Goal: Communication & Community: Participate in discussion

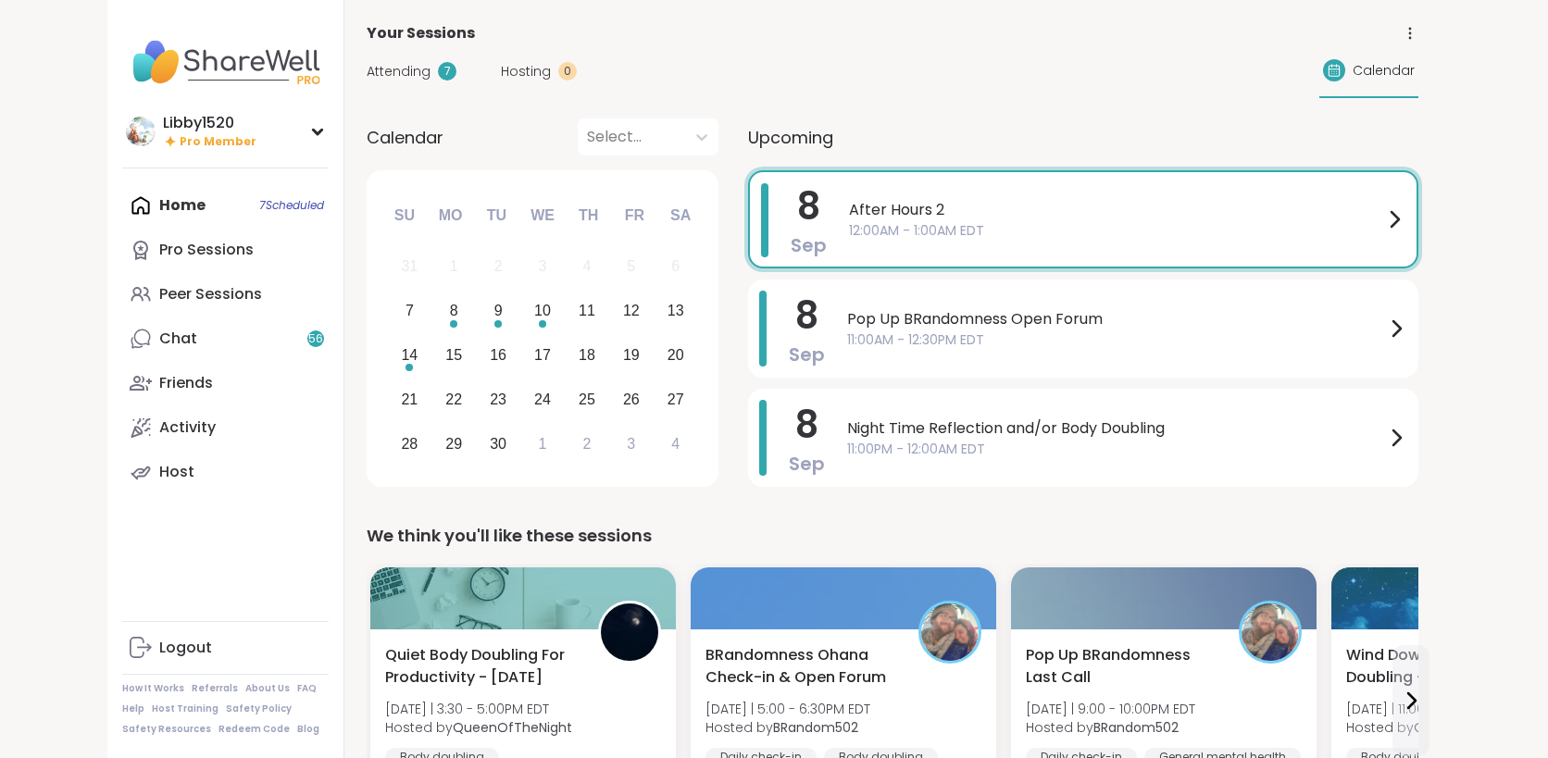
click at [1082, 210] on span "After Hours 2" at bounding box center [1116, 210] width 534 height 22
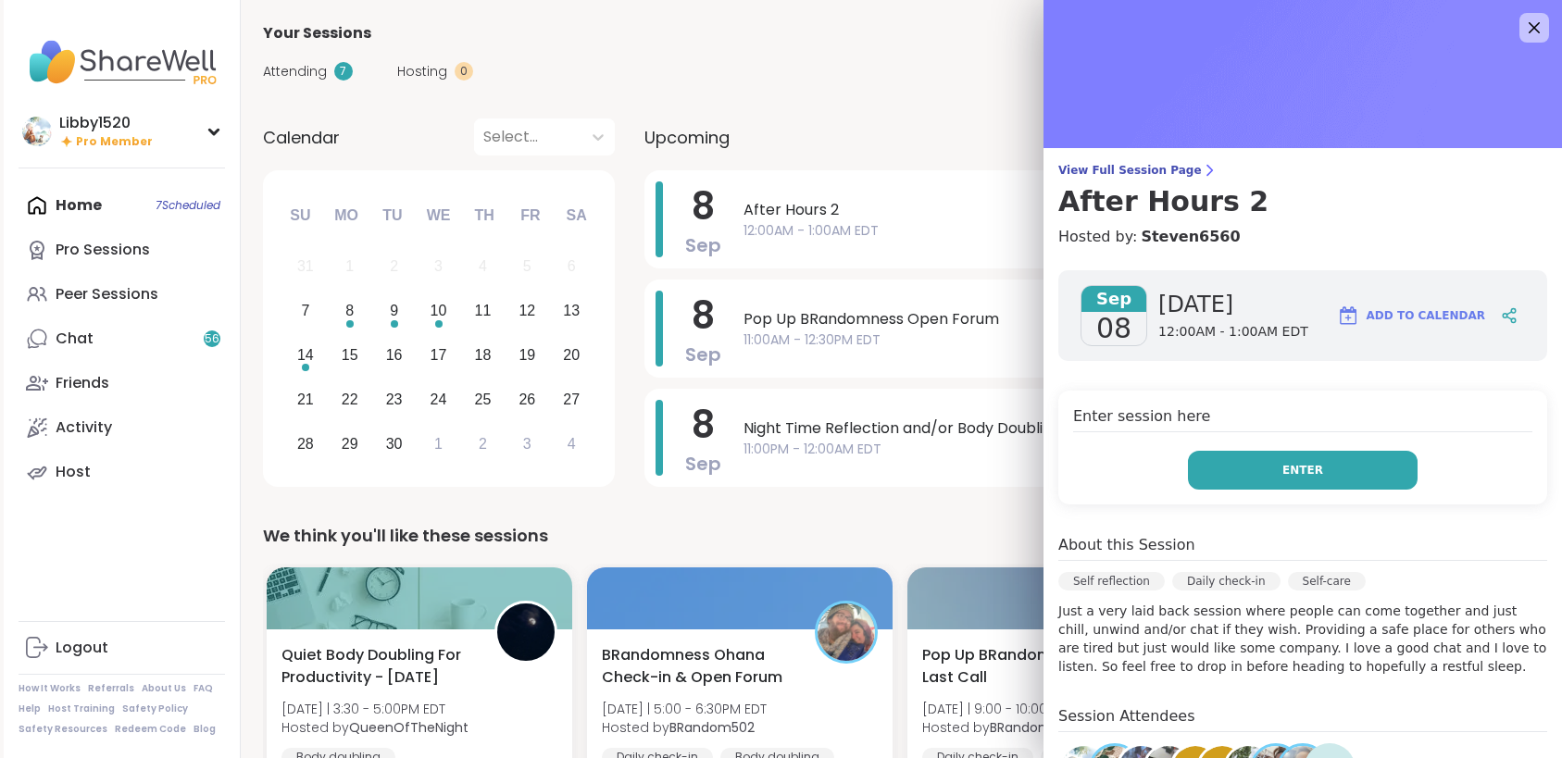
click at [1282, 470] on span "Enter" at bounding box center [1302, 470] width 41 height 17
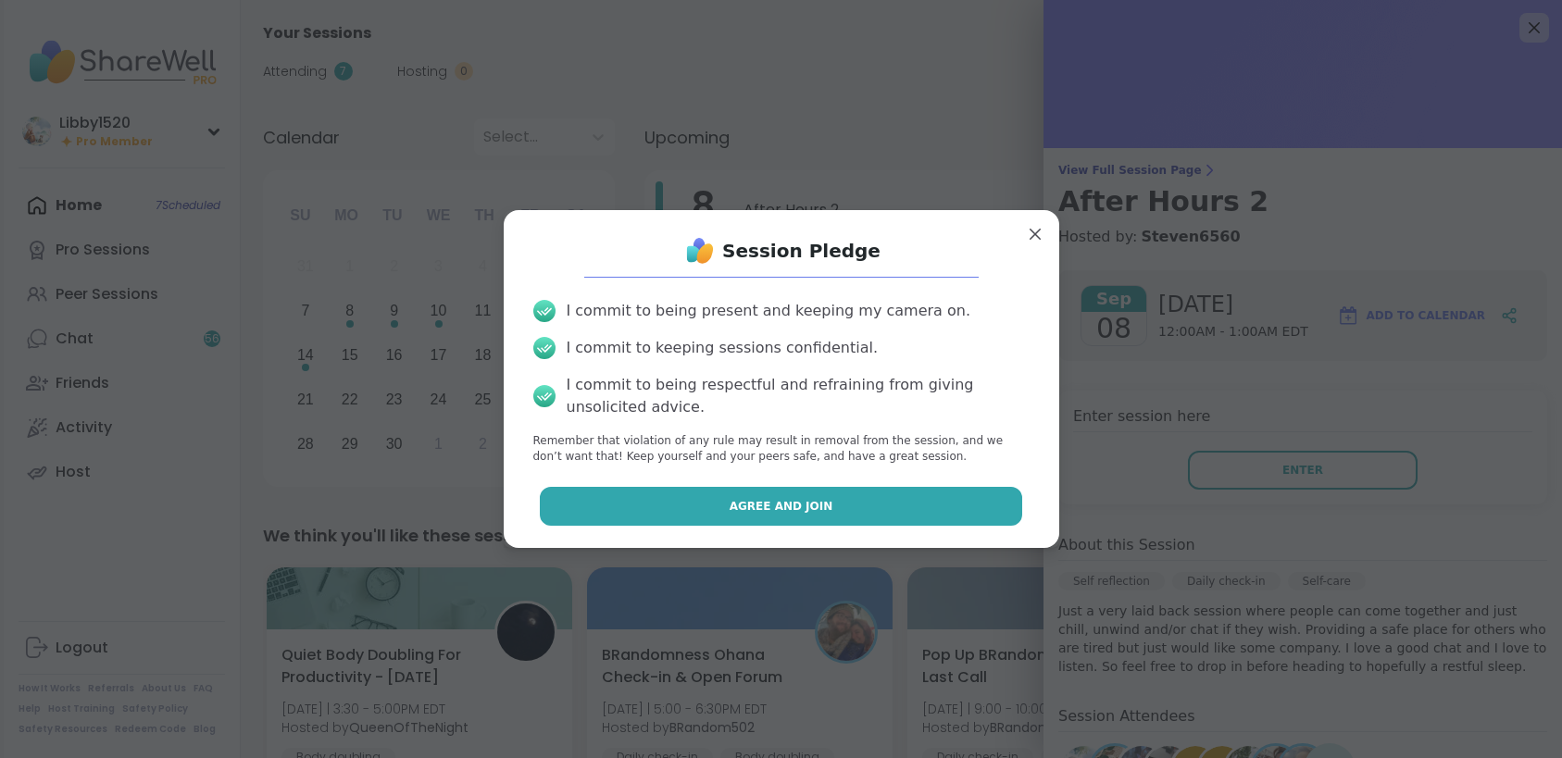
click at [702, 487] on button "Agree and Join" at bounding box center [781, 506] width 482 height 39
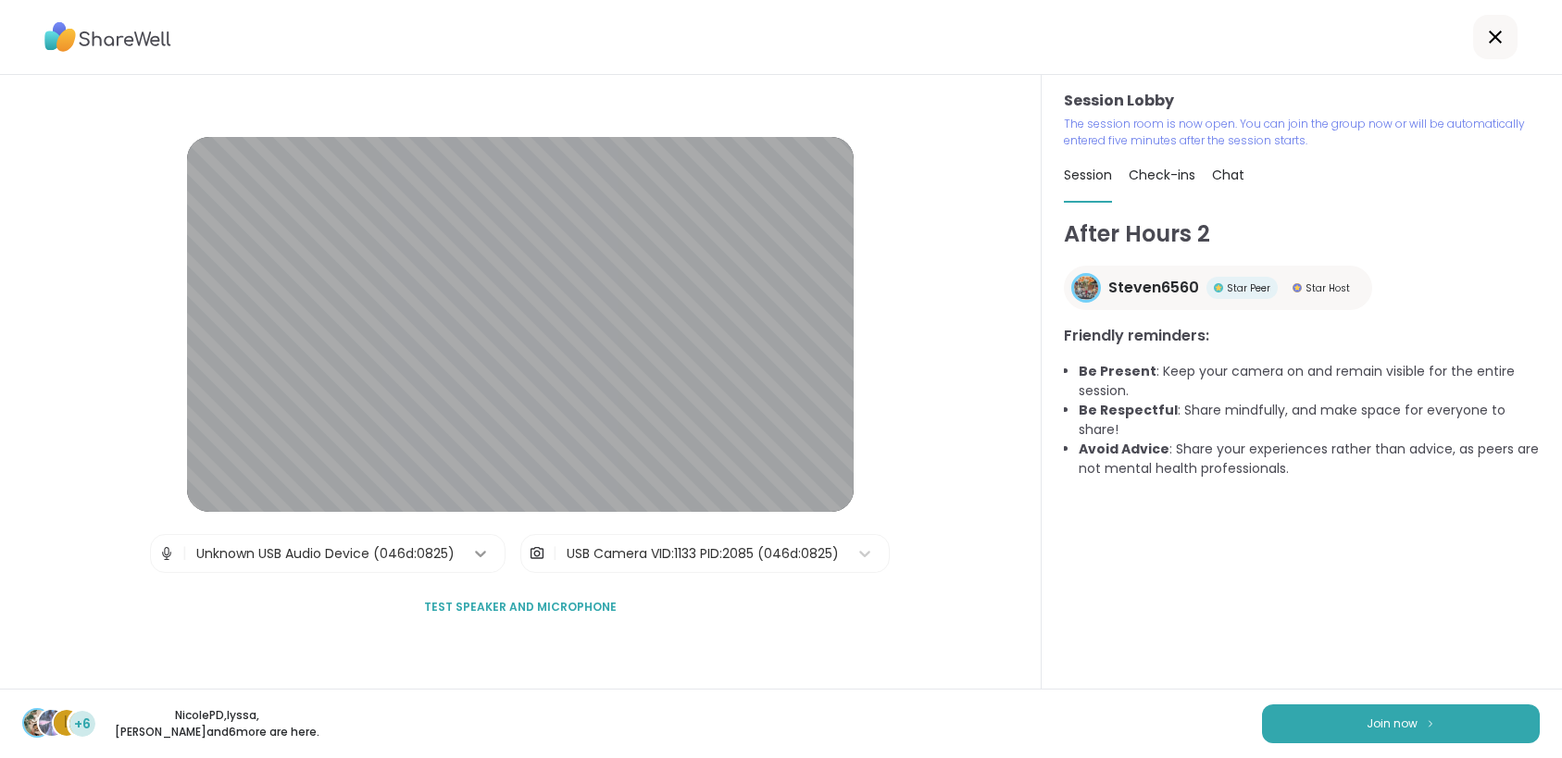
click at [478, 557] on icon at bounding box center [480, 553] width 19 height 19
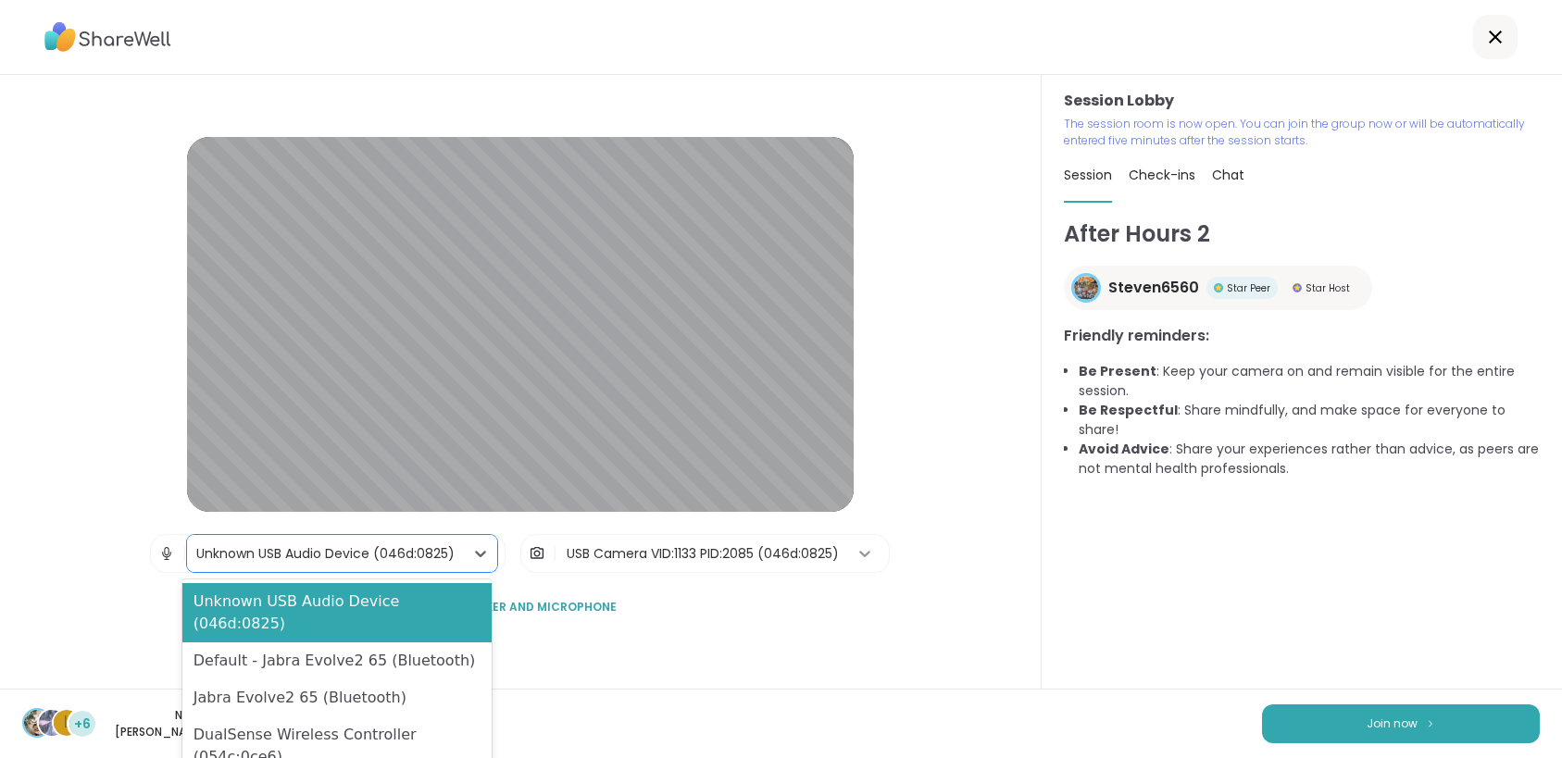
click at [858, 550] on icon at bounding box center [864, 553] width 19 height 19
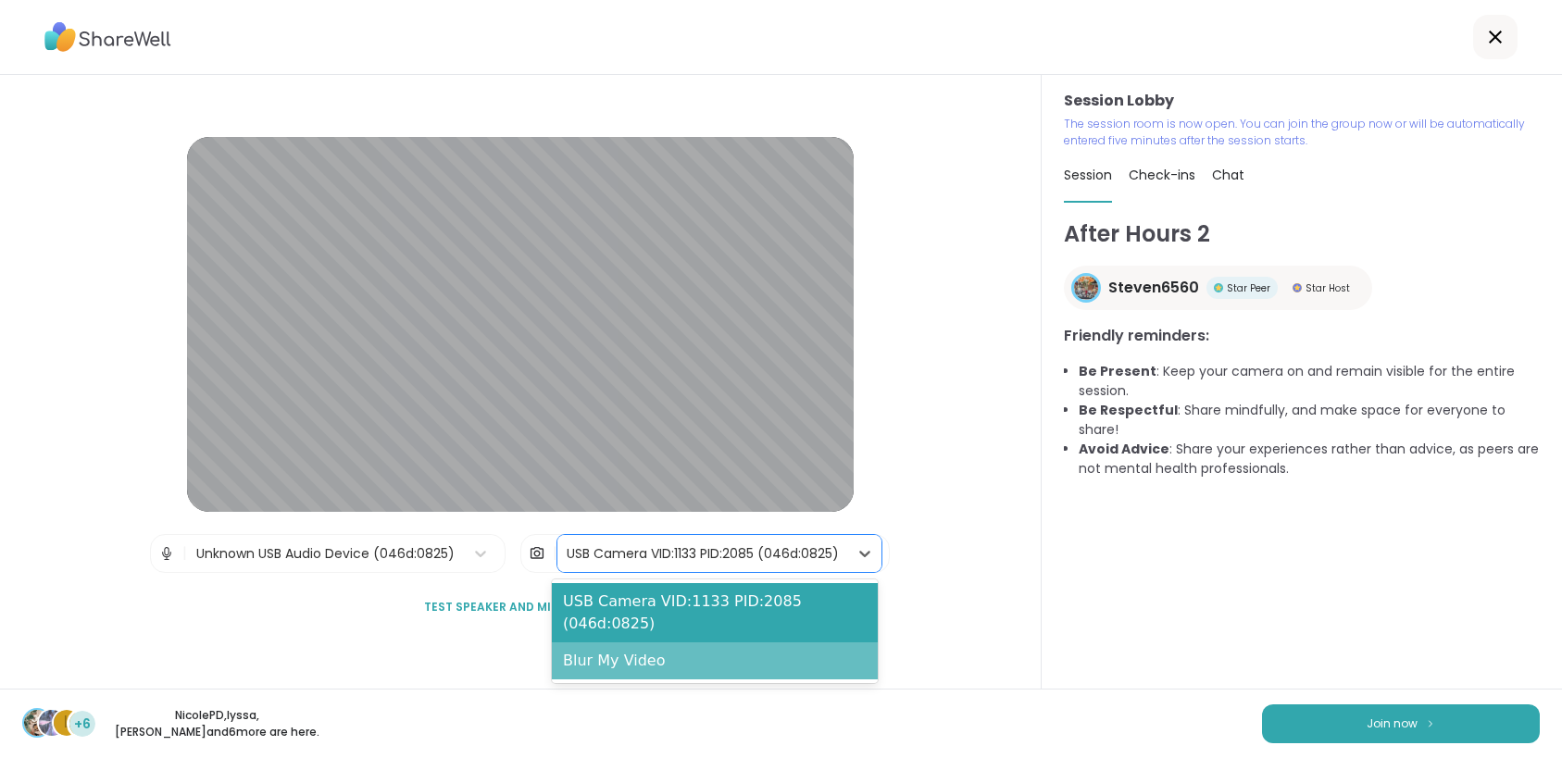
click at [710, 656] on div "Blur My Video" at bounding box center [715, 661] width 326 height 37
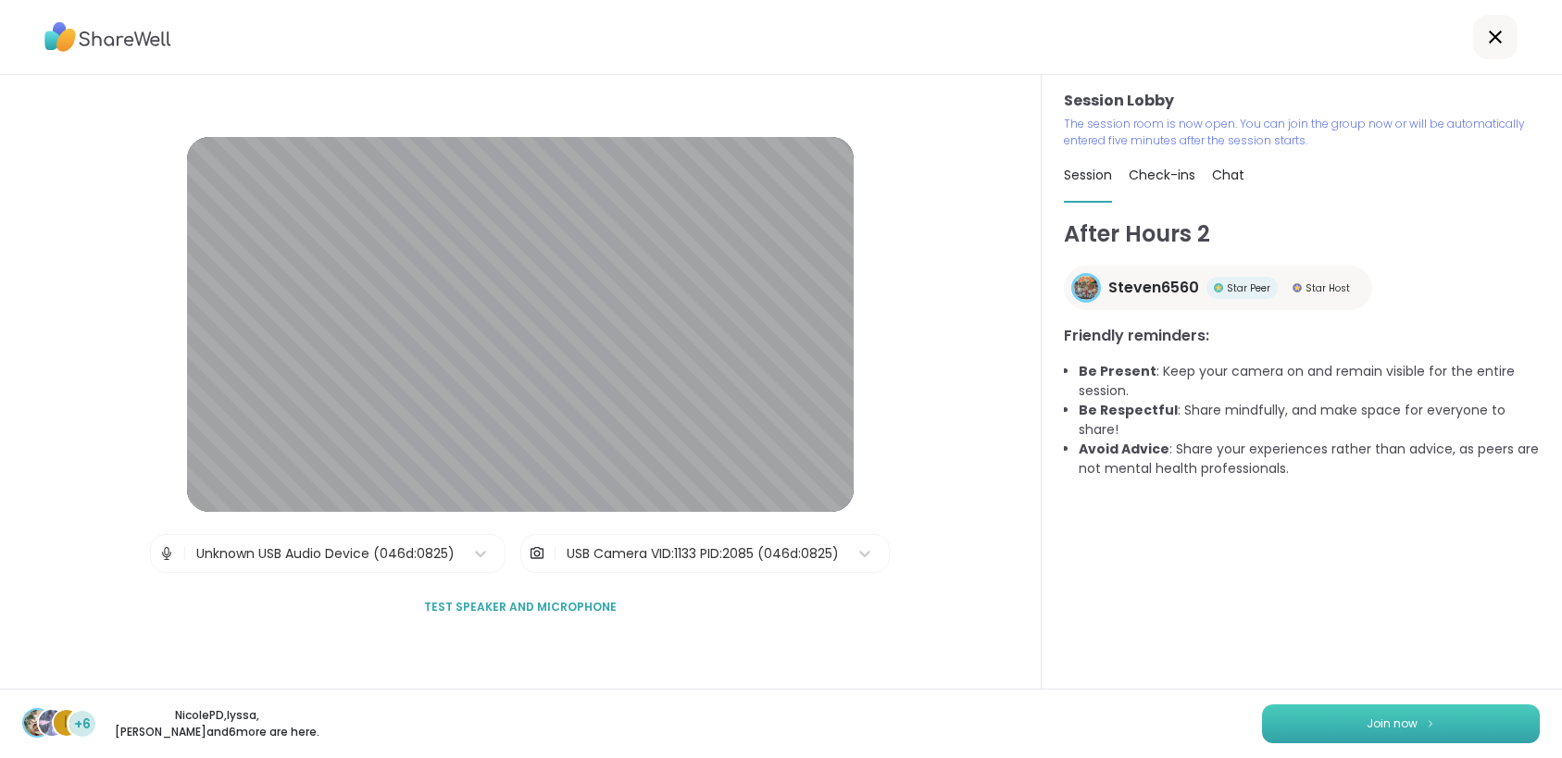
click at [1412, 716] on button "Join now" at bounding box center [1401, 724] width 278 height 39
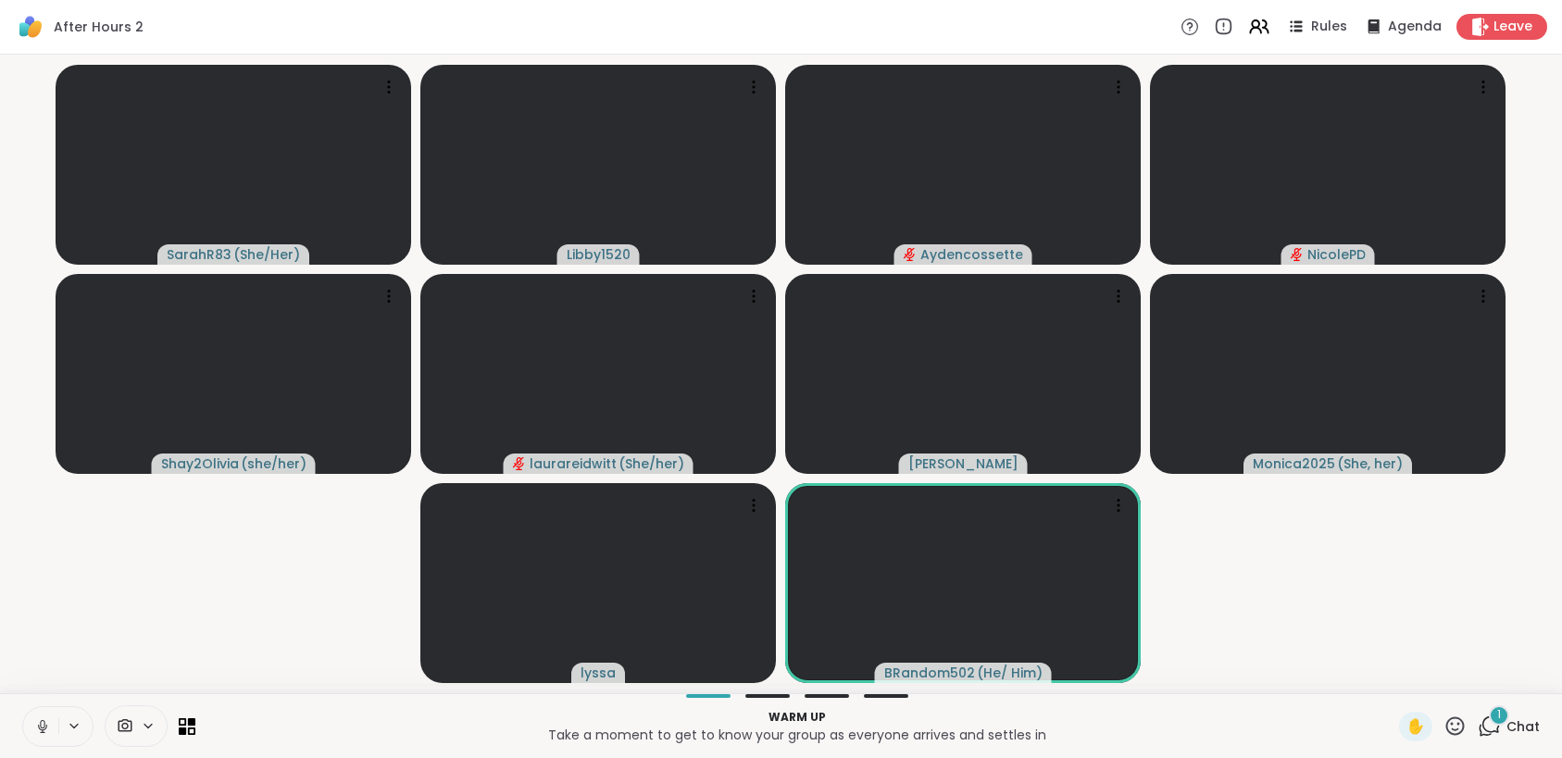
click at [40, 723] on icon at bounding box center [42, 726] width 17 height 17
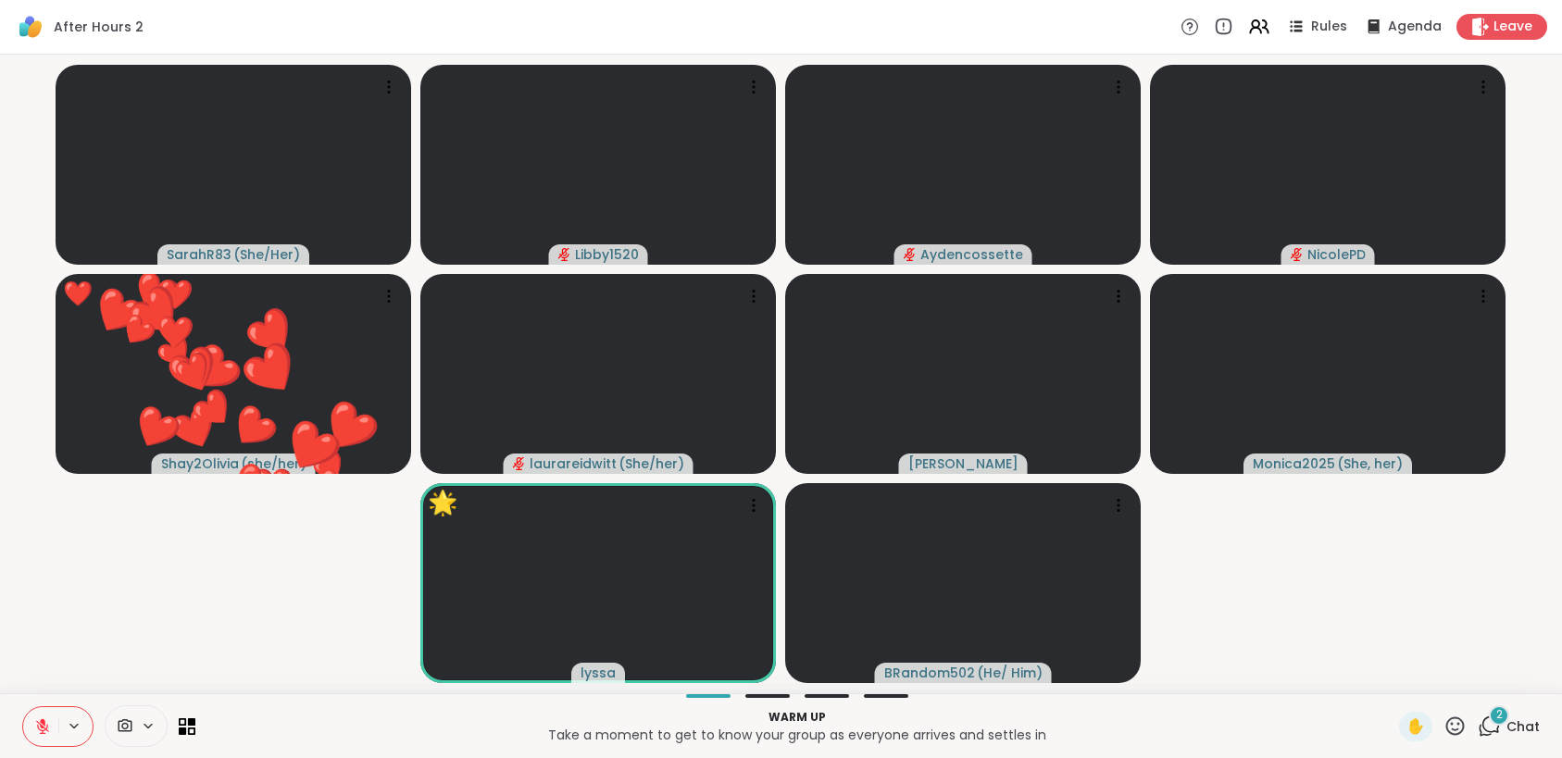
click at [48, 714] on button at bounding box center [40, 726] width 35 height 39
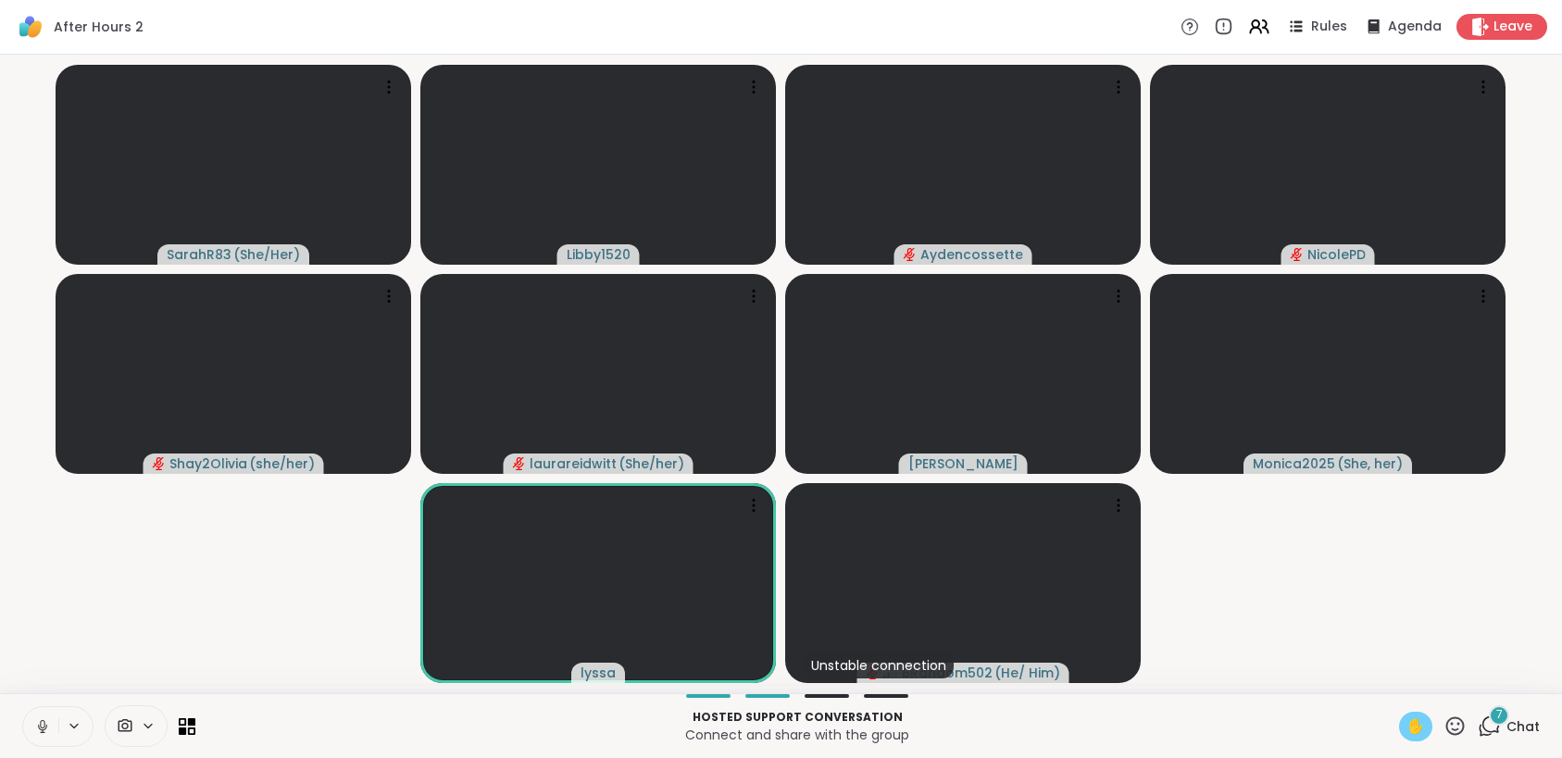
click at [1406, 721] on span "✋" at bounding box center [1415, 727] width 19 height 22
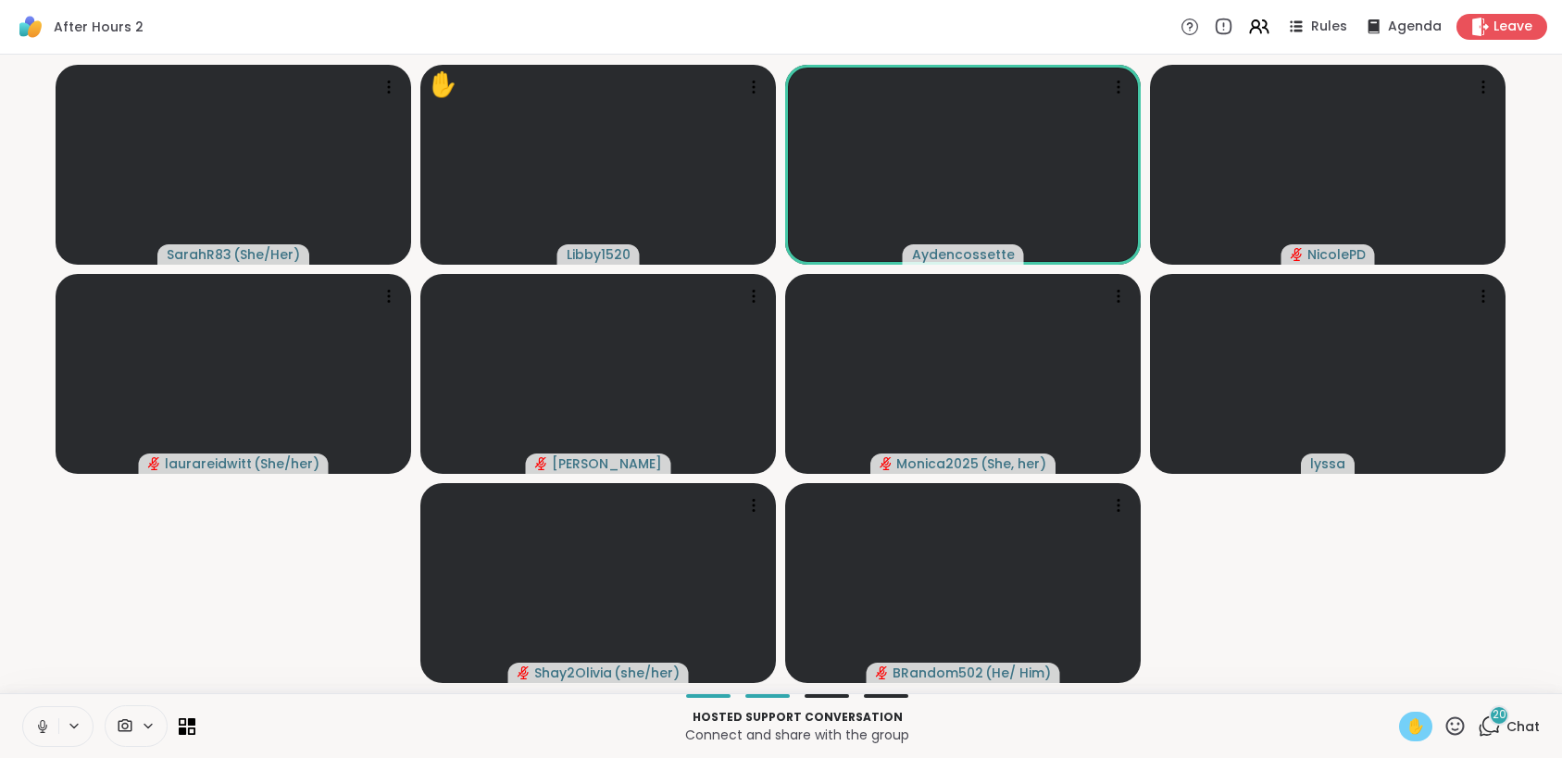
click at [1406, 712] on div "✋" at bounding box center [1415, 727] width 33 height 30
click at [1406, 725] on span "✋" at bounding box center [1415, 727] width 19 height 22
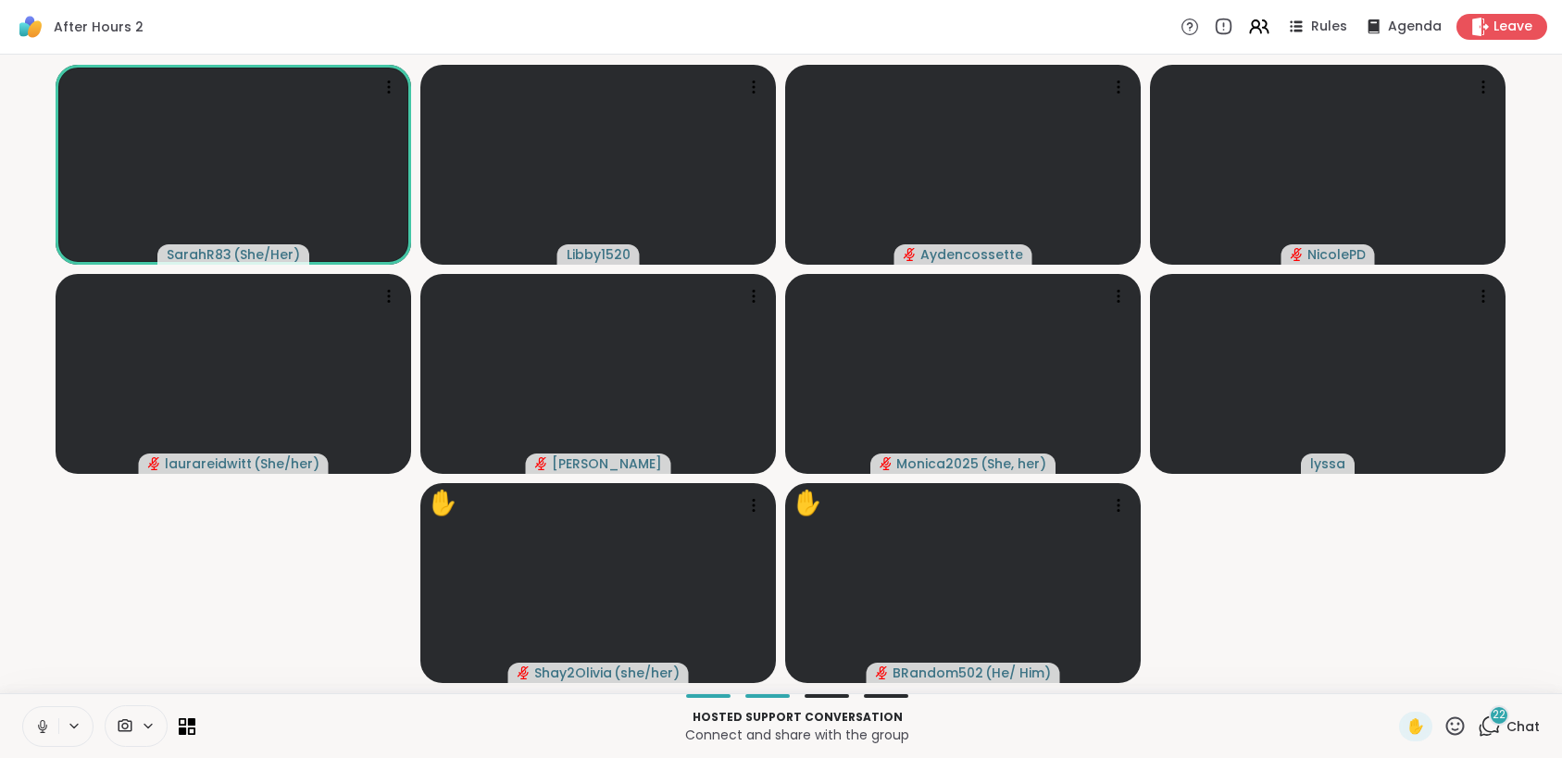
click at [58, 729] on button at bounding box center [75, 726] width 34 height 16
click at [56, 730] on button at bounding box center [40, 726] width 35 height 39
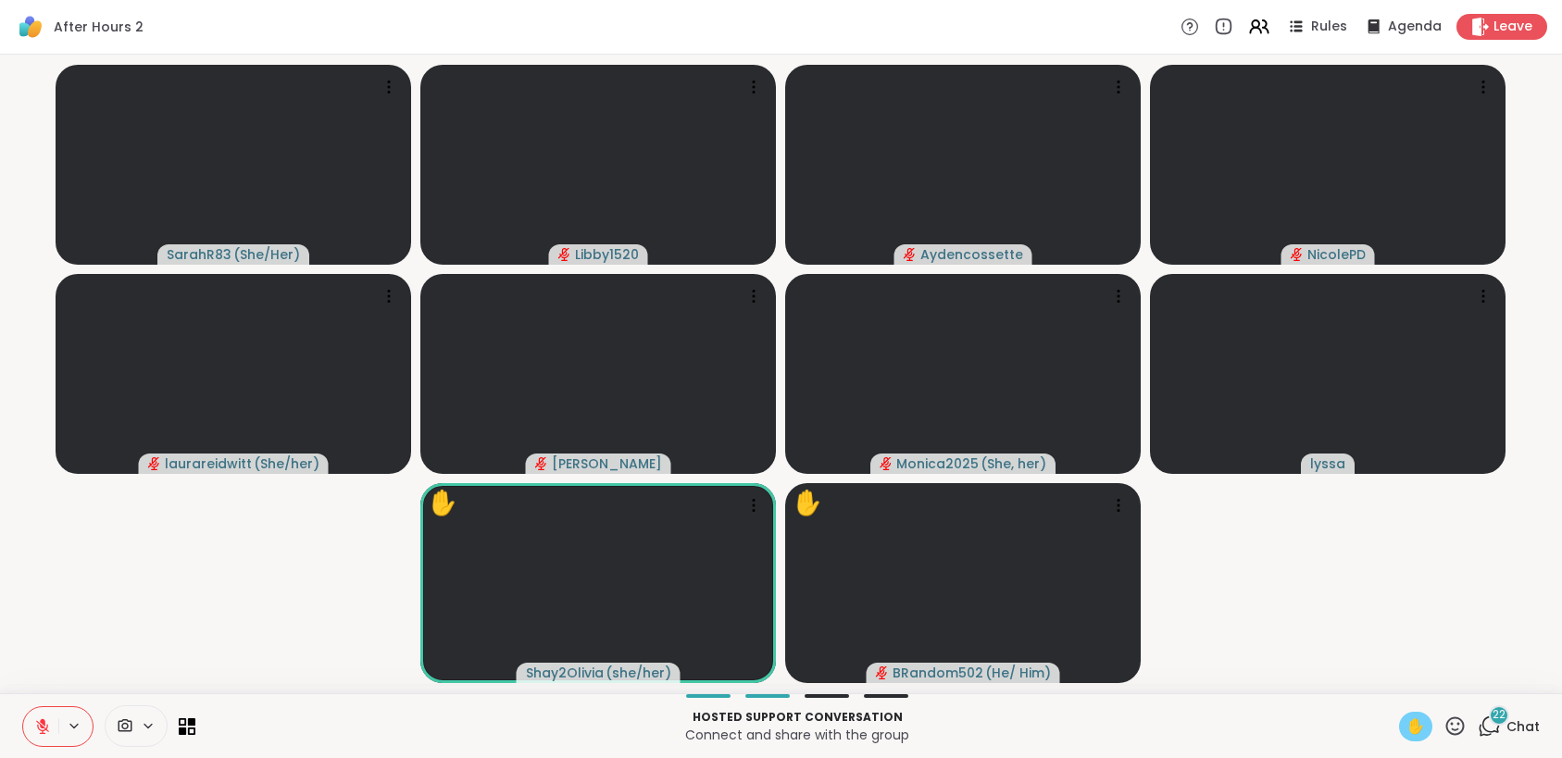
click at [1406, 725] on span "✋" at bounding box center [1415, 727] width 19 height 22
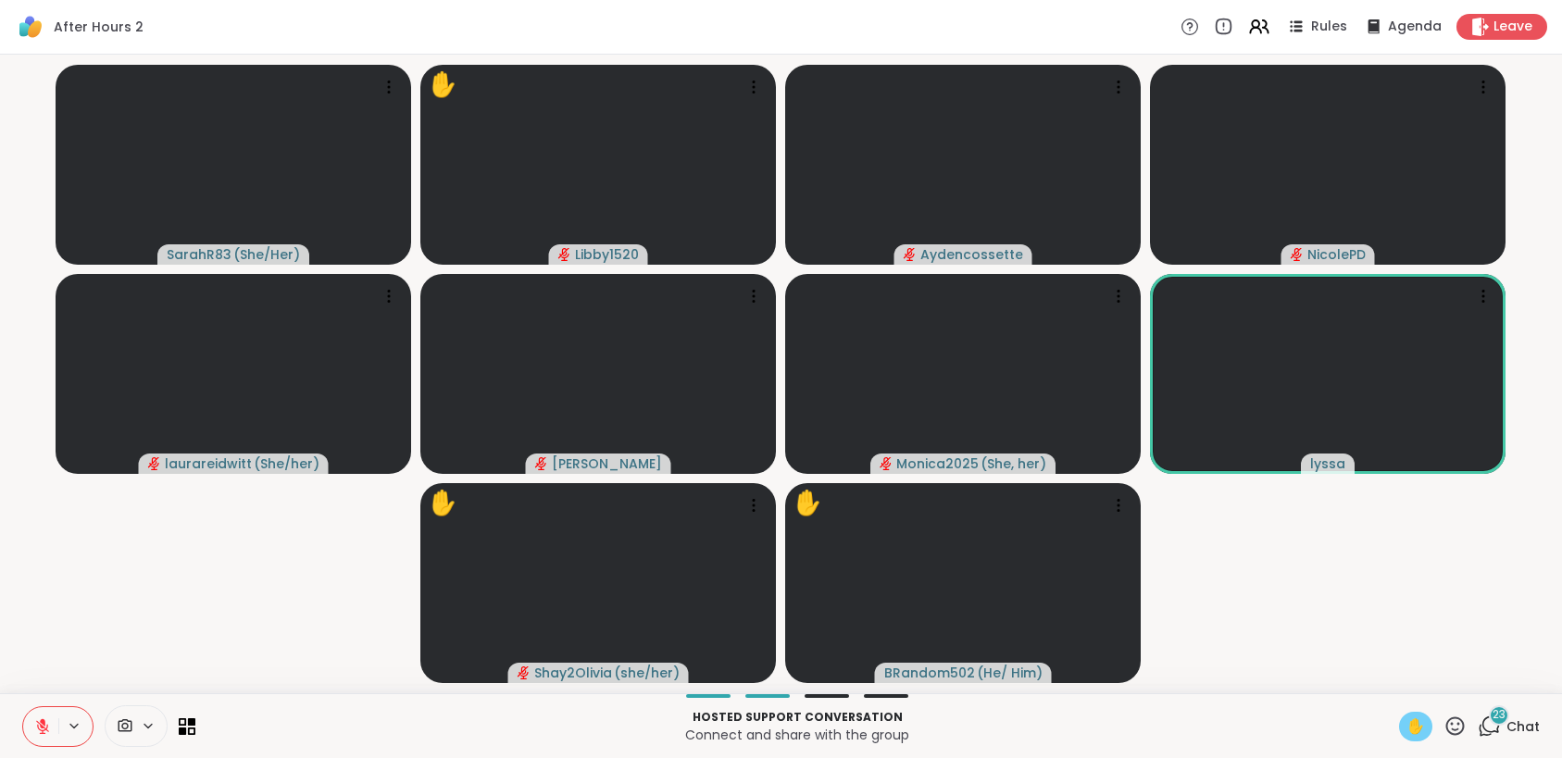
click at [32, 731] on button at bounding box center [40, 726] width 35 height 39
click at [1406, 726] on span "✋" at bounding box center [1415, 727] width 19 height 22
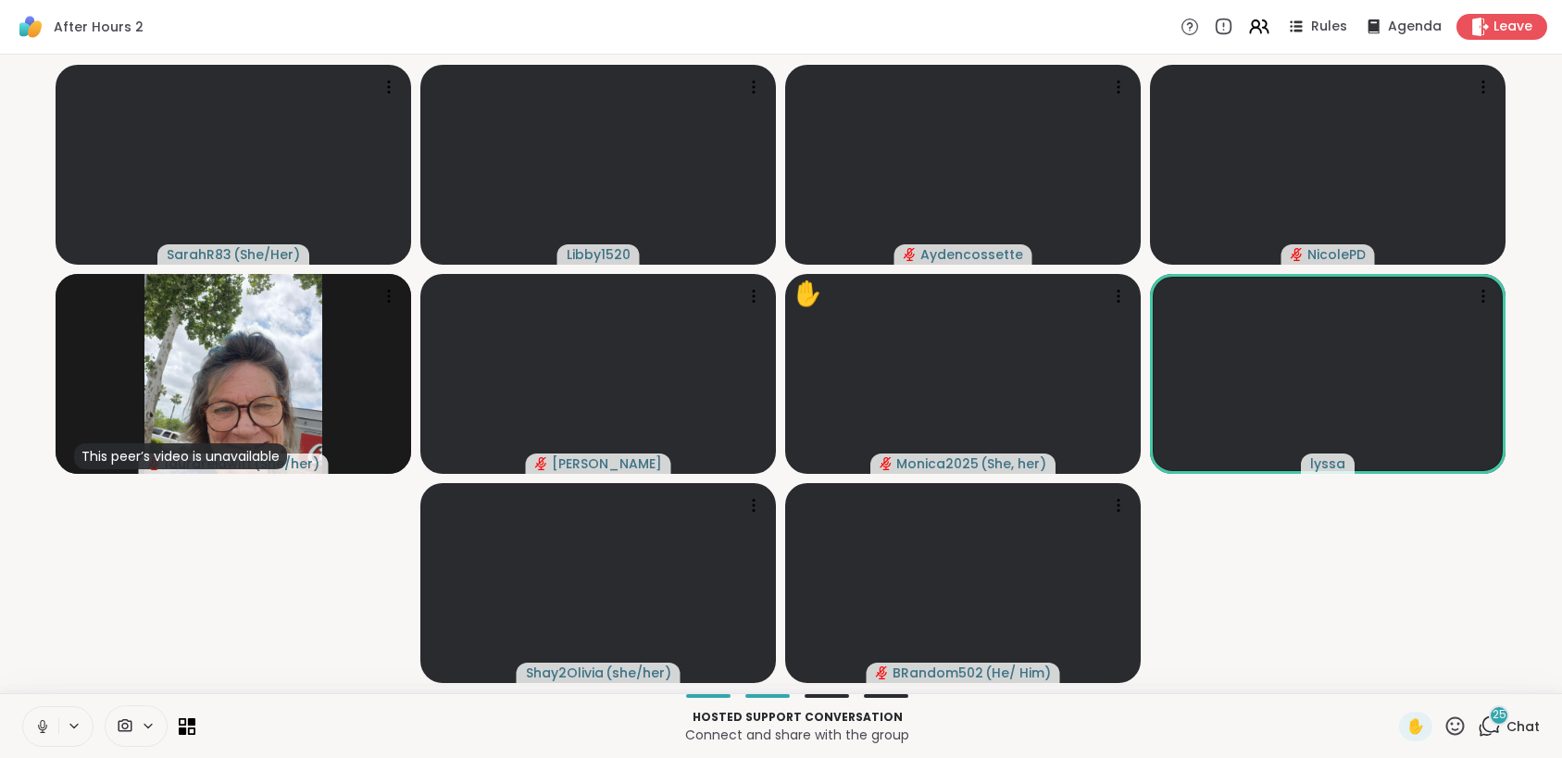
click at [1449, 722] on icon at bounding box center [1455, 726] width 19 height 19
click at [1478, 724] on icon at bounding box center [1489, 726] width 23 height 23
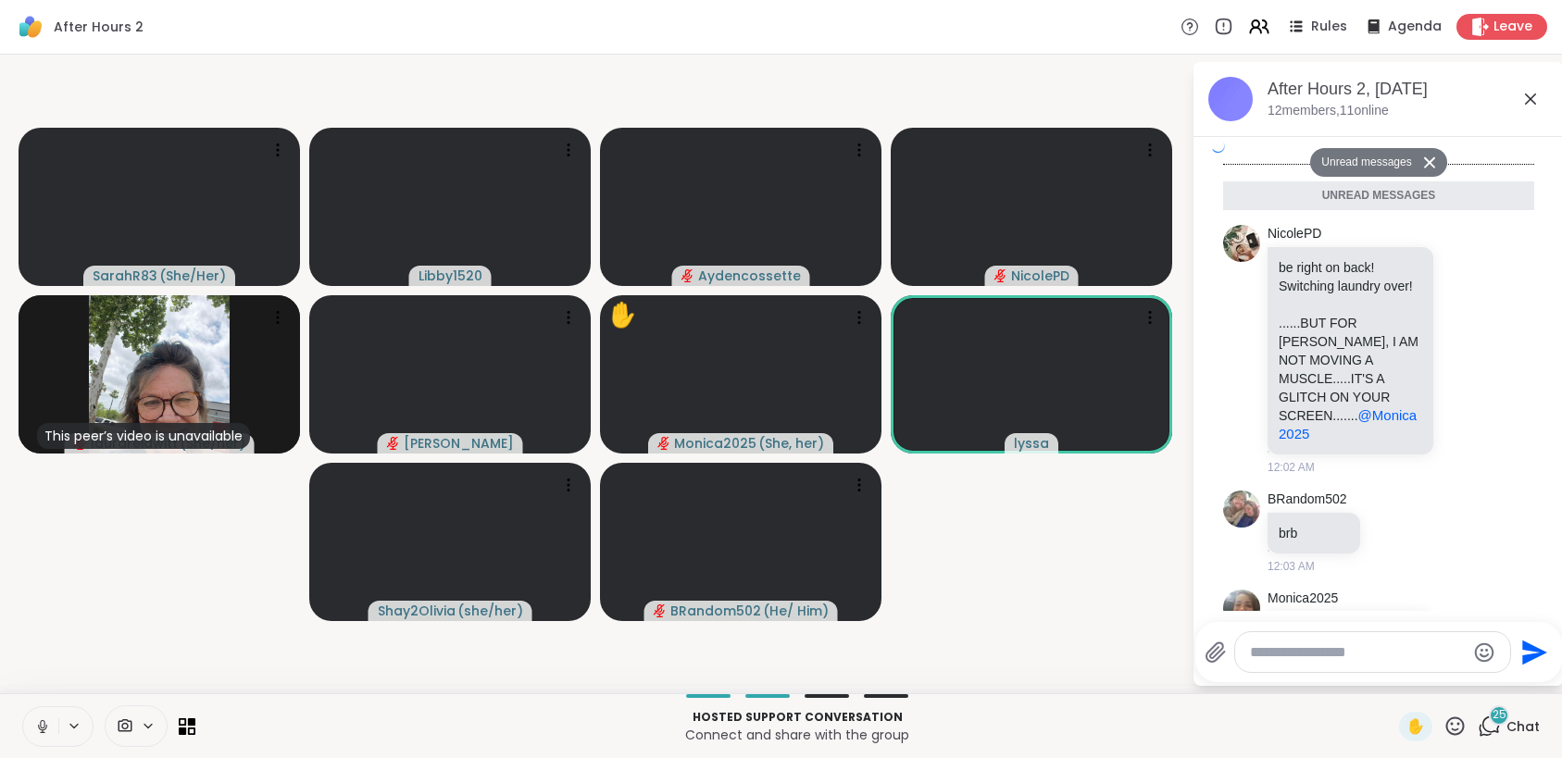
scroll to position [3649, 0]
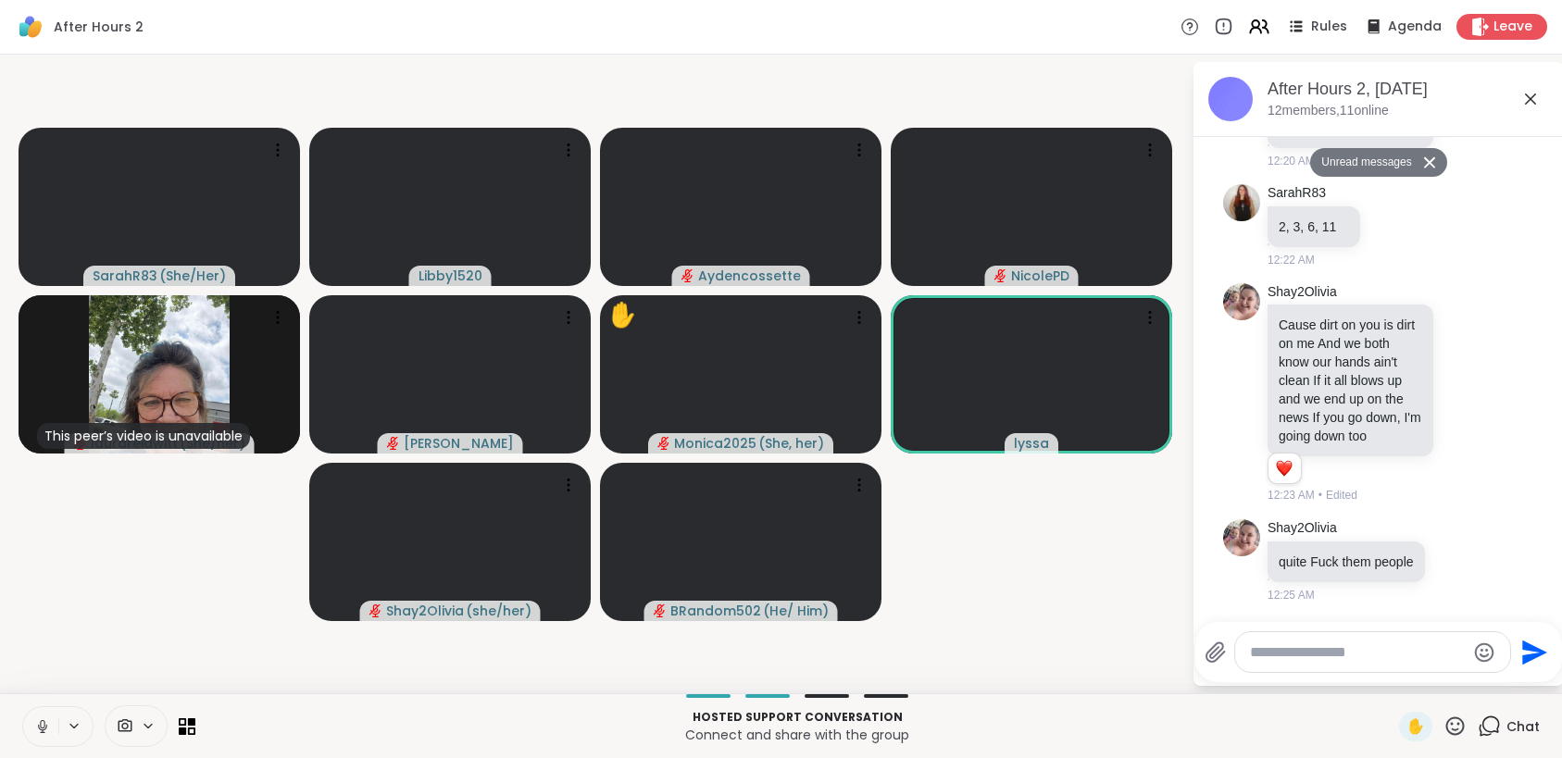
click at [1355, 643] on textarea "Type your message" at bounding box center [1358, 652] width 216 height 19
type textarea "**********"
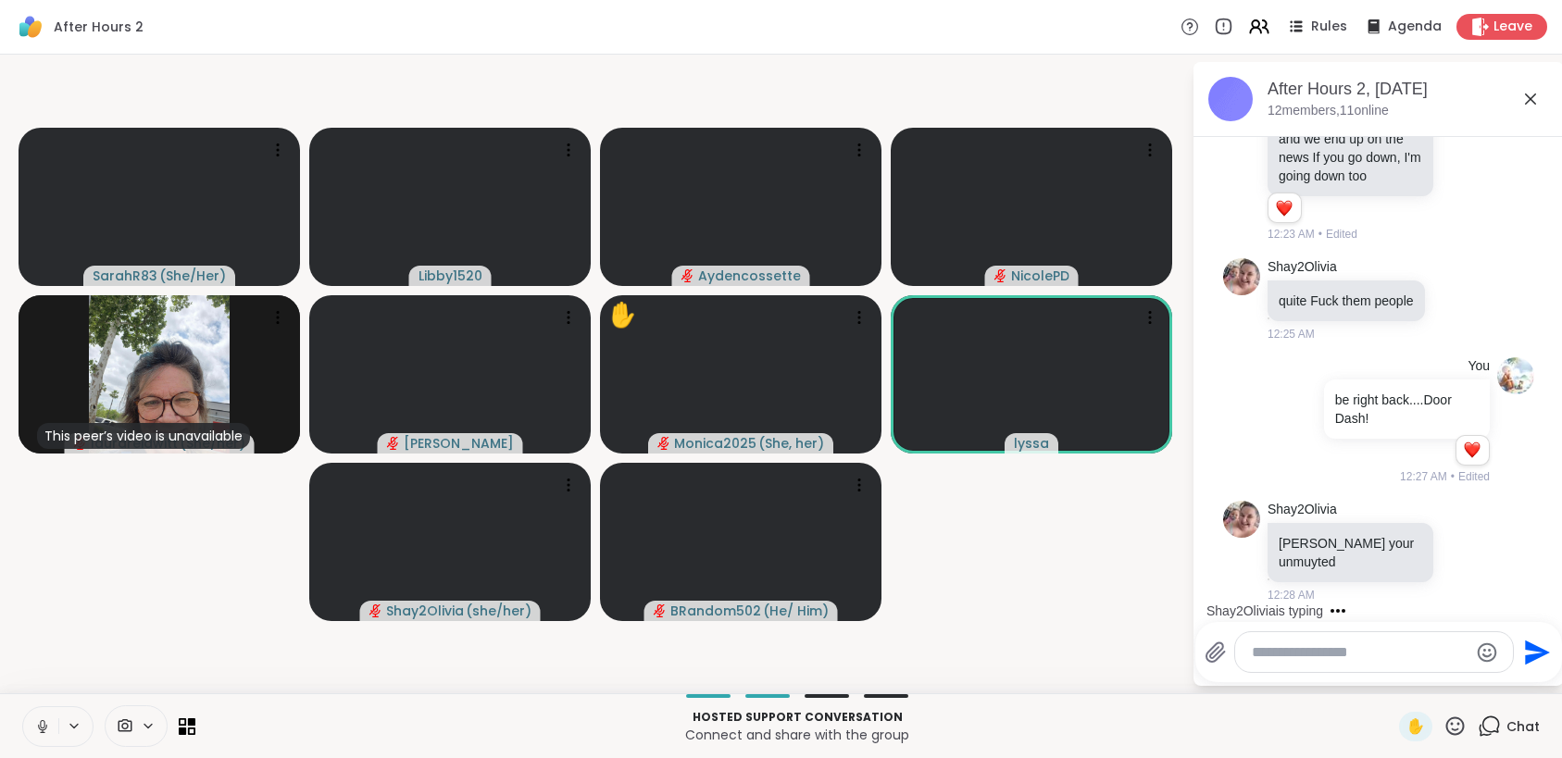
scroll to position [3945, 0]
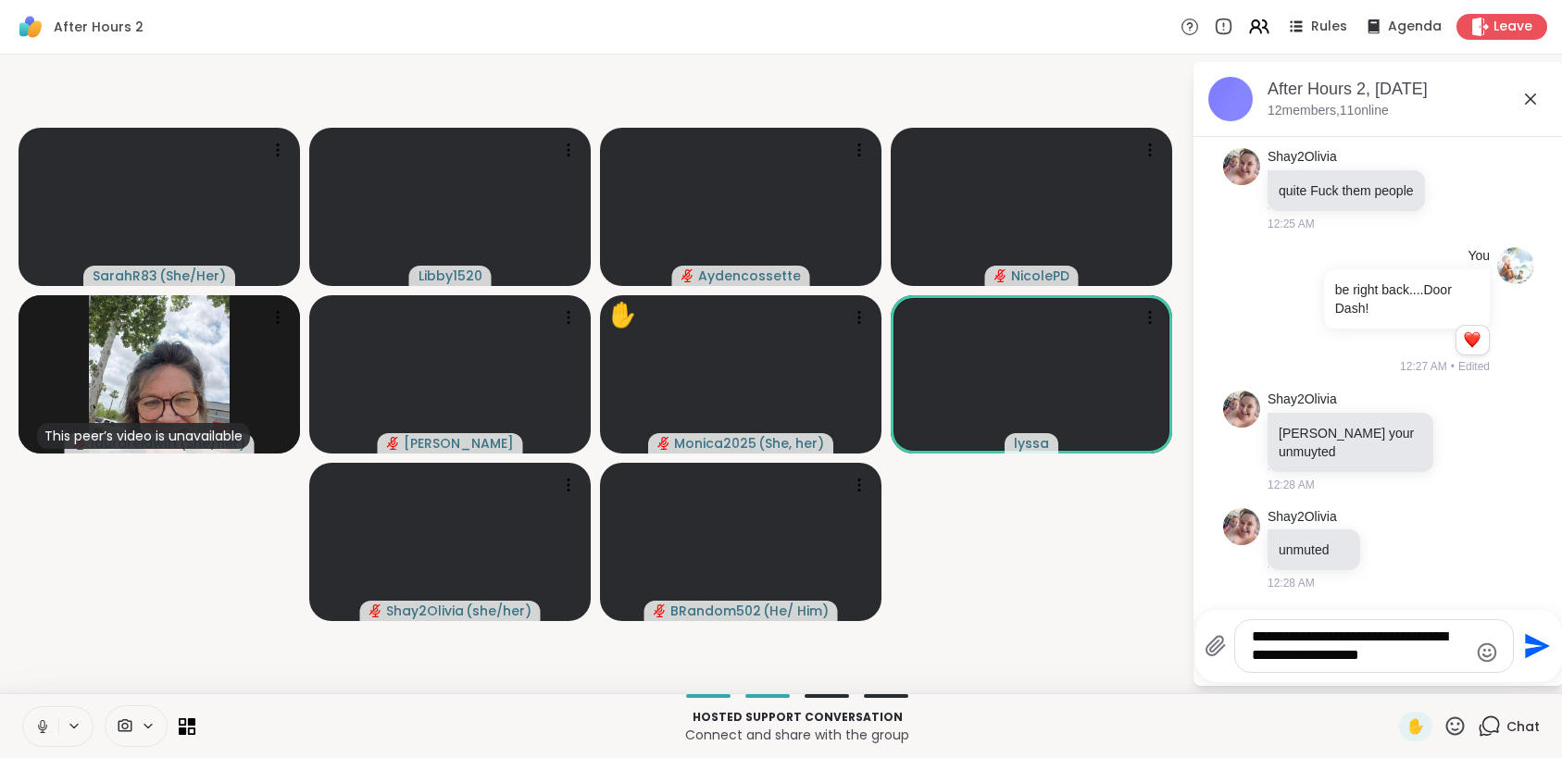
type textarea "**********"
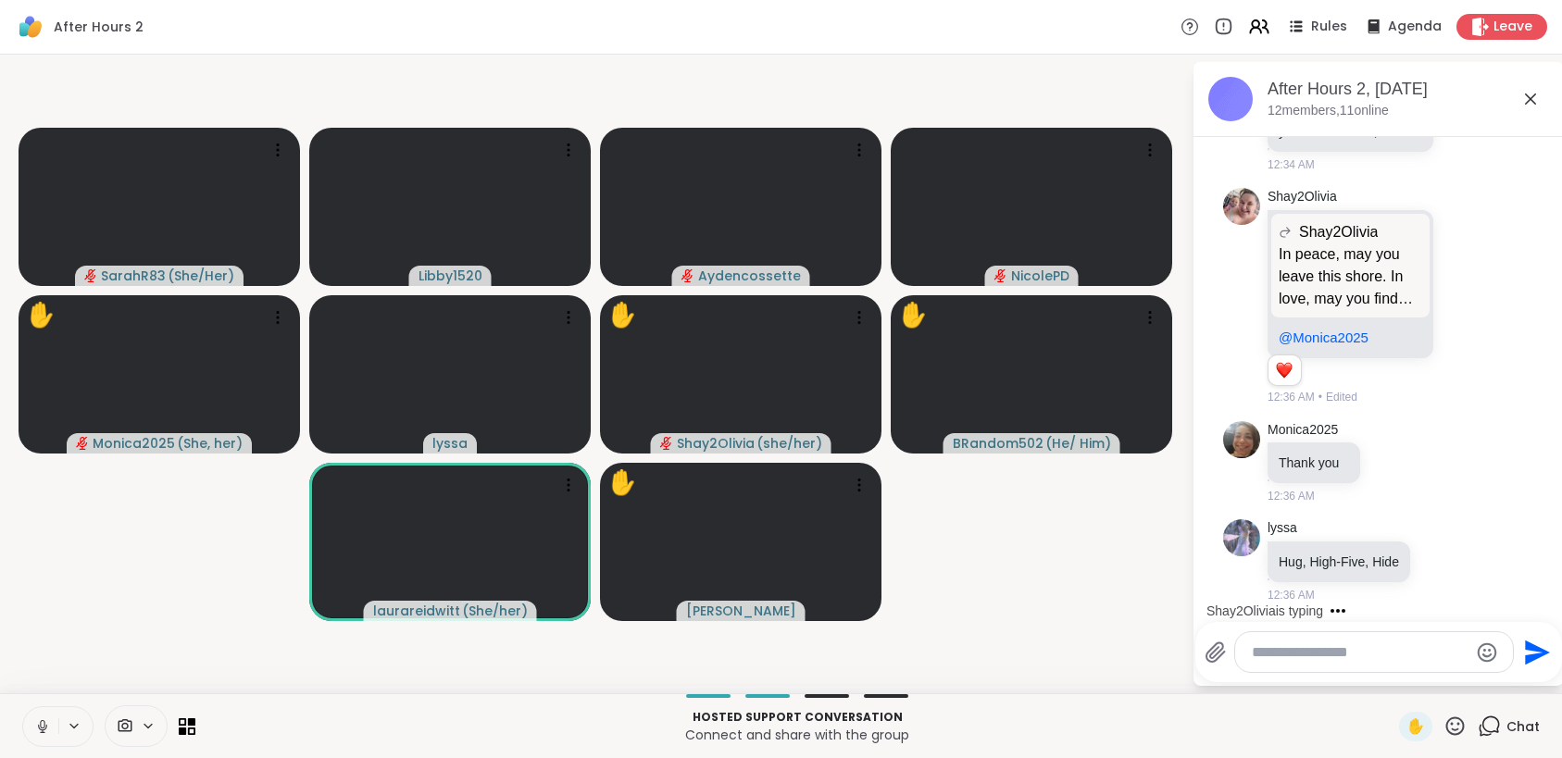
scroll to position [6089, 0]
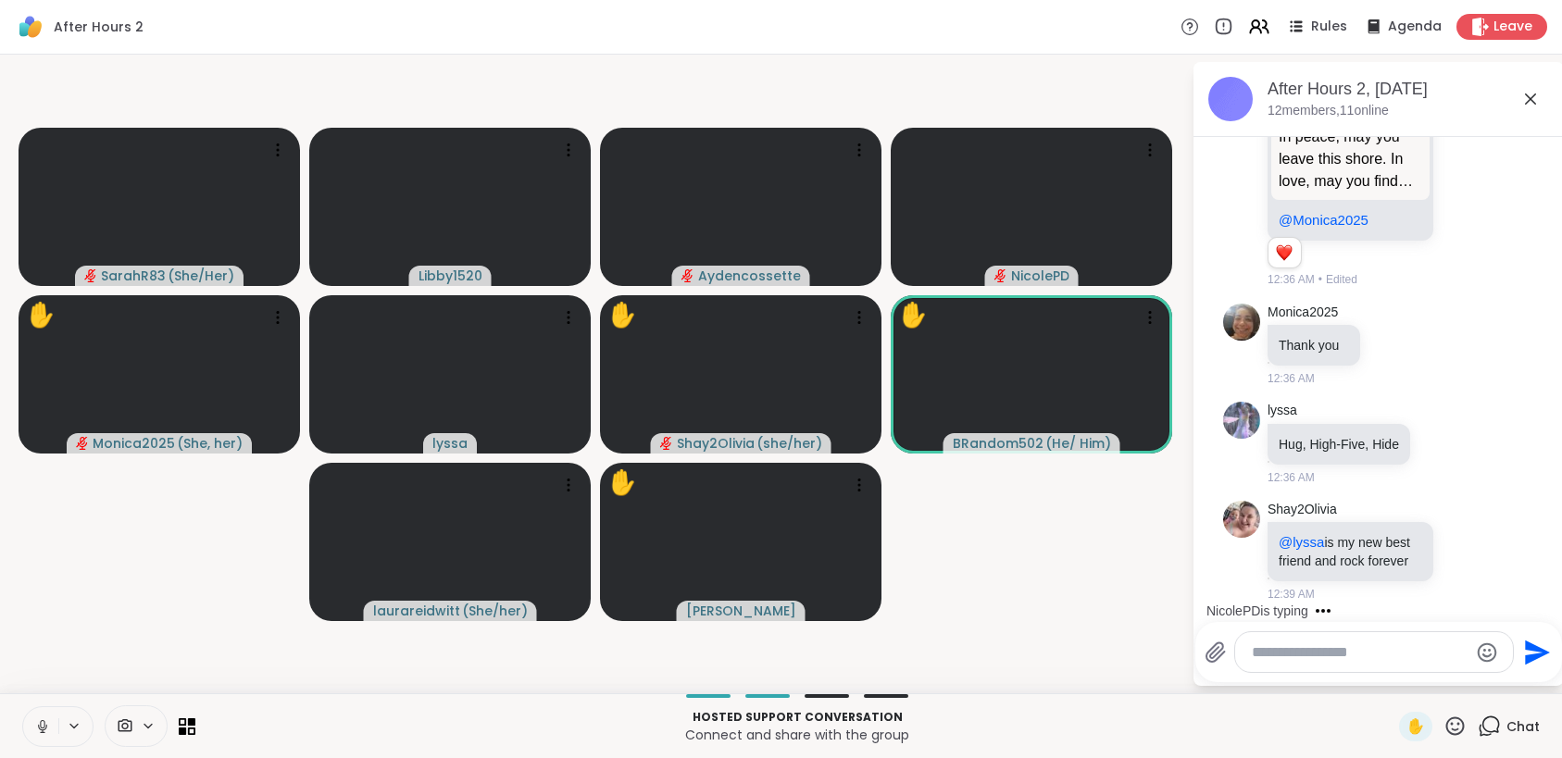
click at [1446, 718] on icon at bounding box center [1455, 726] width 19 height 19
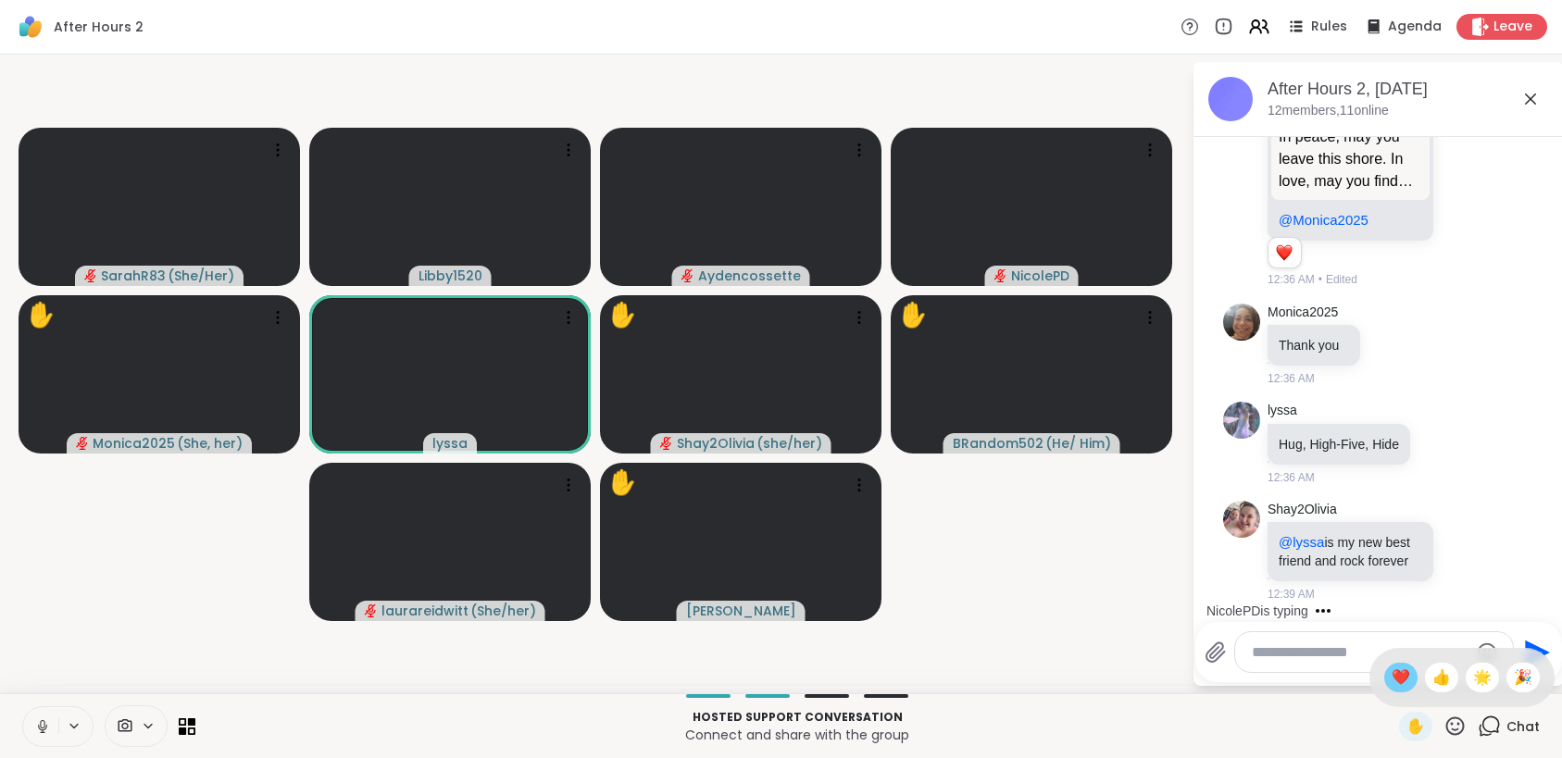
click at [1392, 679] on span "❤️" at bounding box center [1401, 678] width 19 height 22
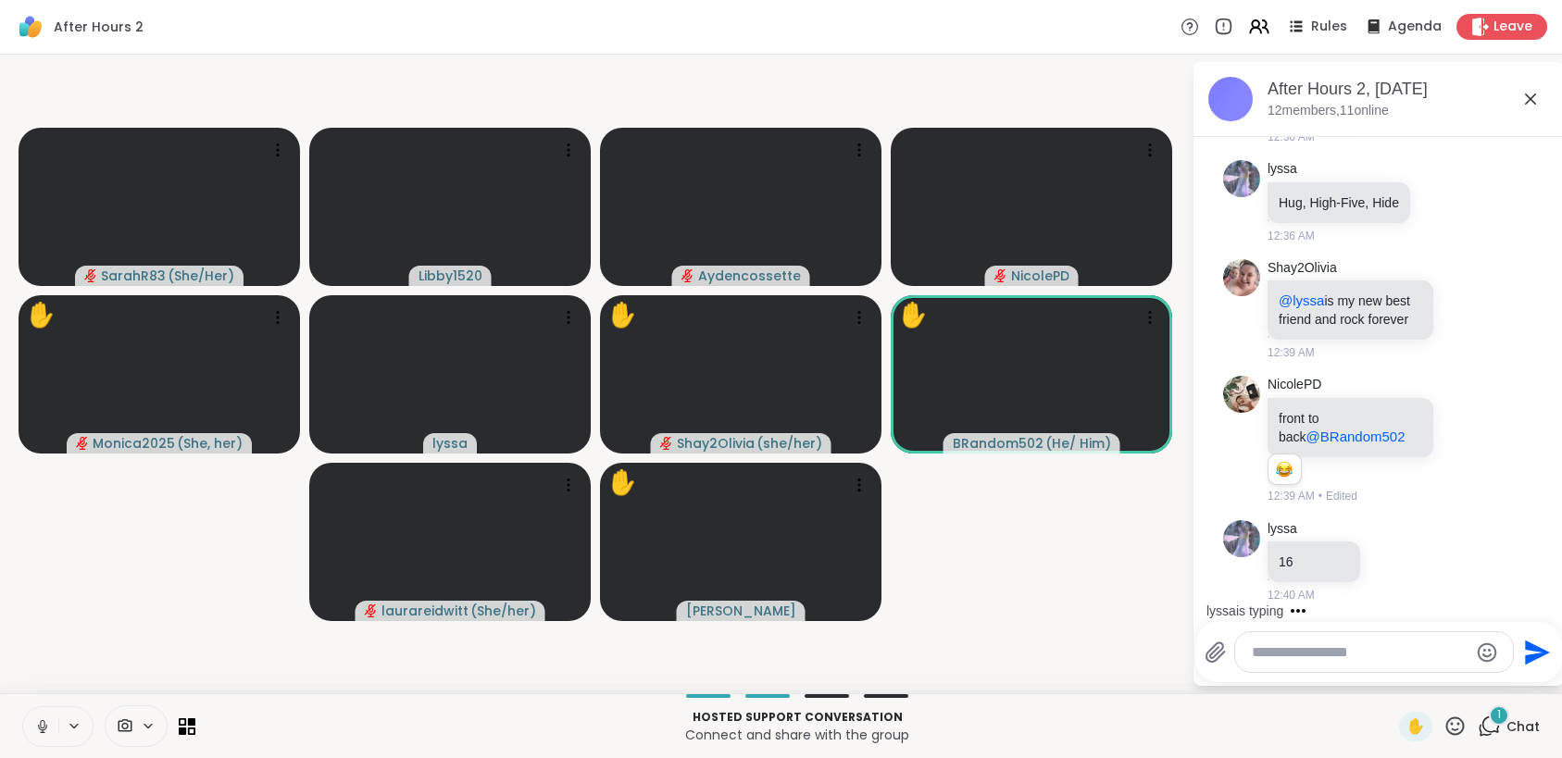
scroll to position [6331, 0]
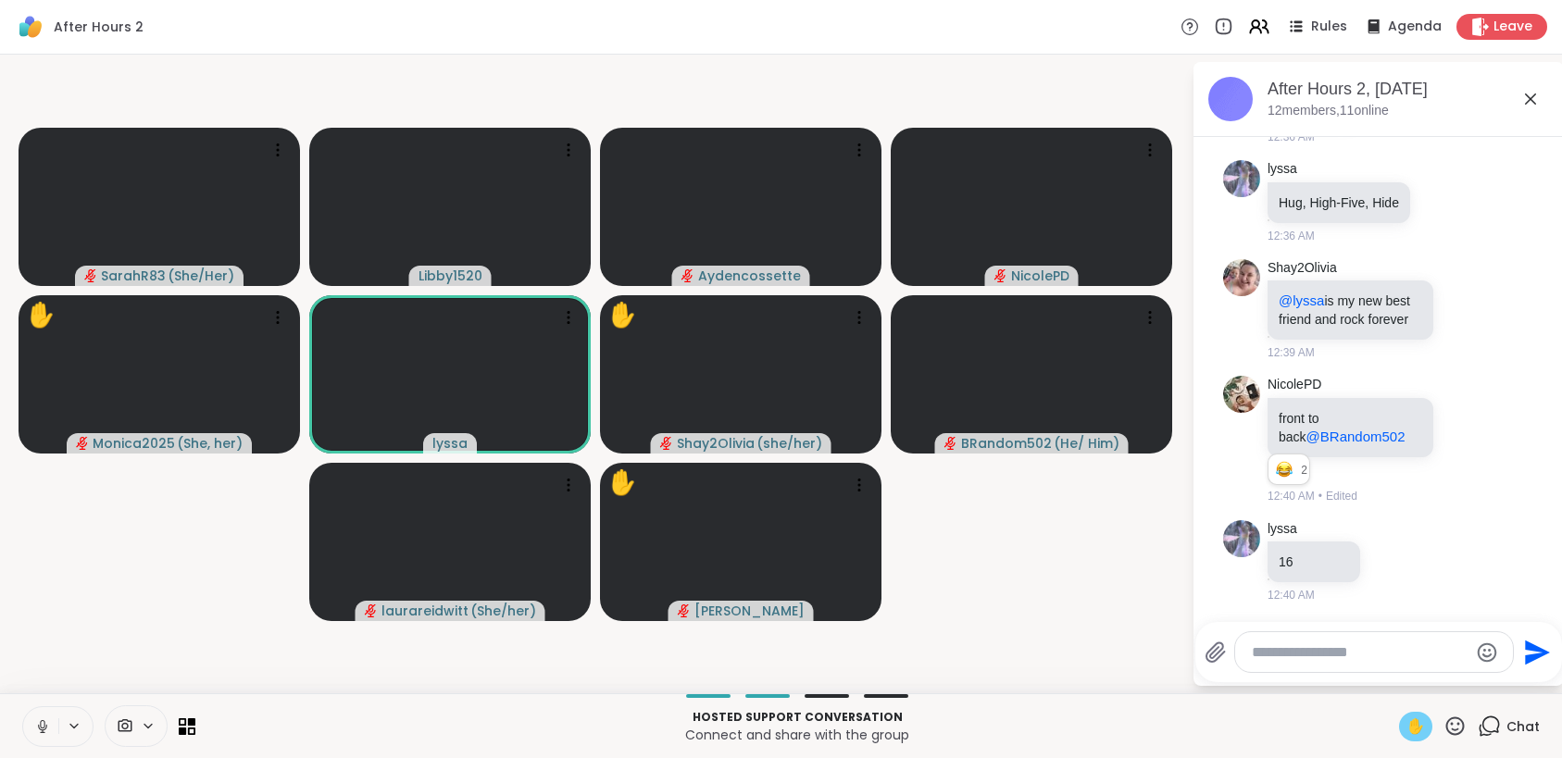
click at [1412, 721] on div "✋" at bounding box center [1415, 727] width 33 height 30
click at [1407, 716] on span "✋" at bounding box center [1415, 727] width 19 height 22
click at [1443, 722] on icon at bounding box center [1454, 726] width 23 height 23
click at [1397, 678] on div "❤️" at bounding box center [1400, 678] width 33 height 30
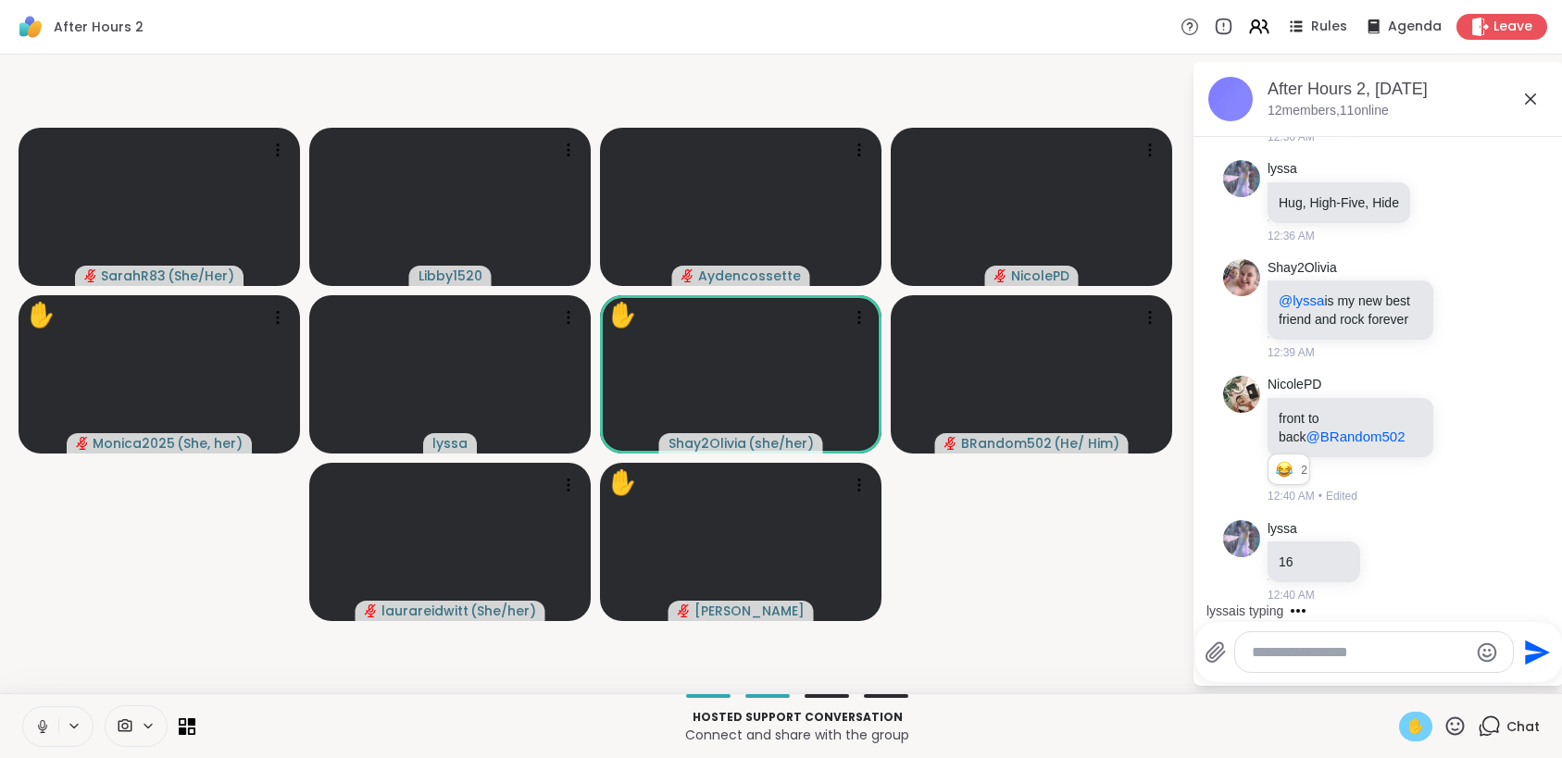
scroll to position [6430, 0]
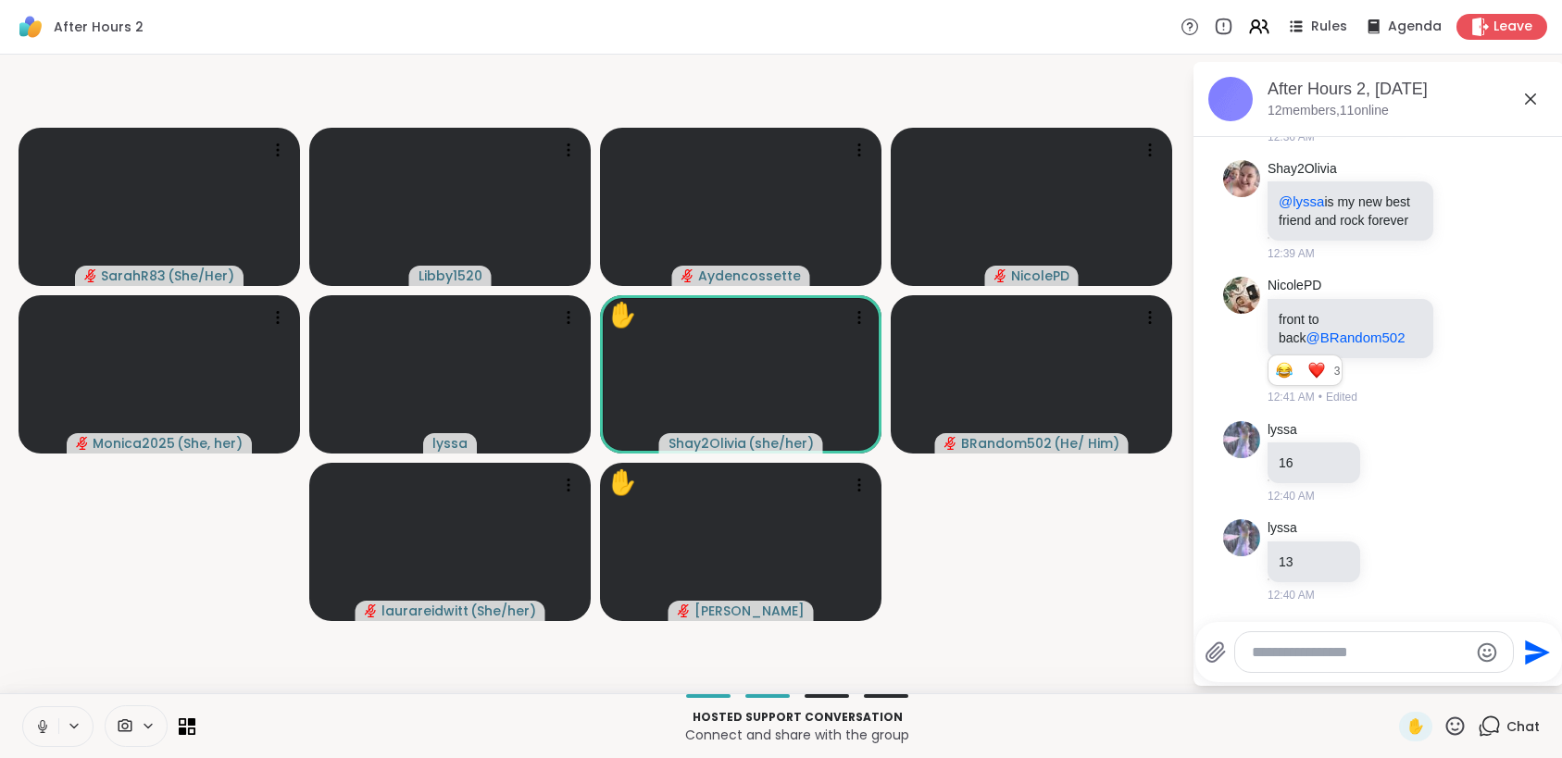
click at [37, 731] on icon at bounding box center [42, 726] width 17 height 17
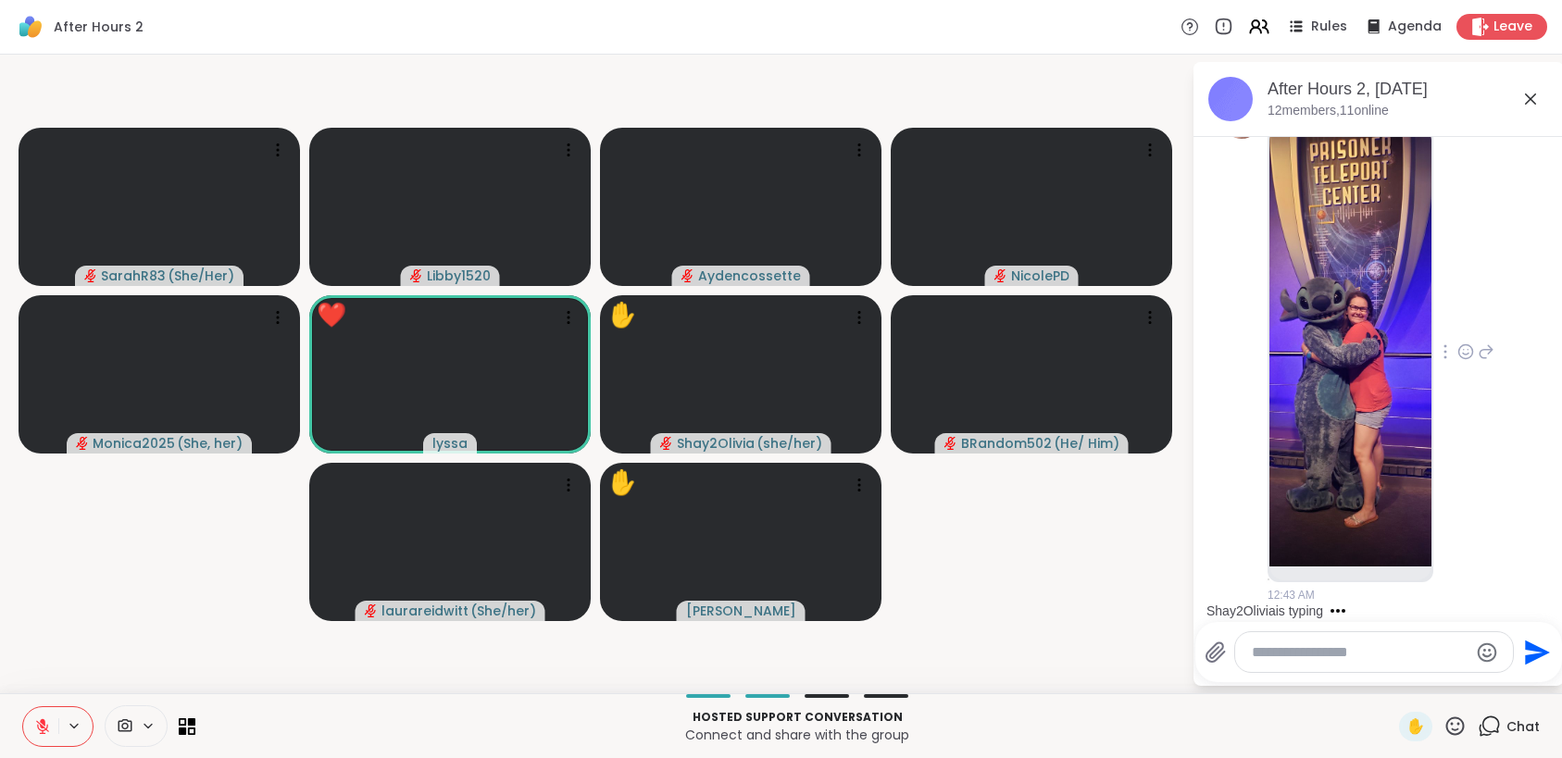
scroll to position [7073, 0]
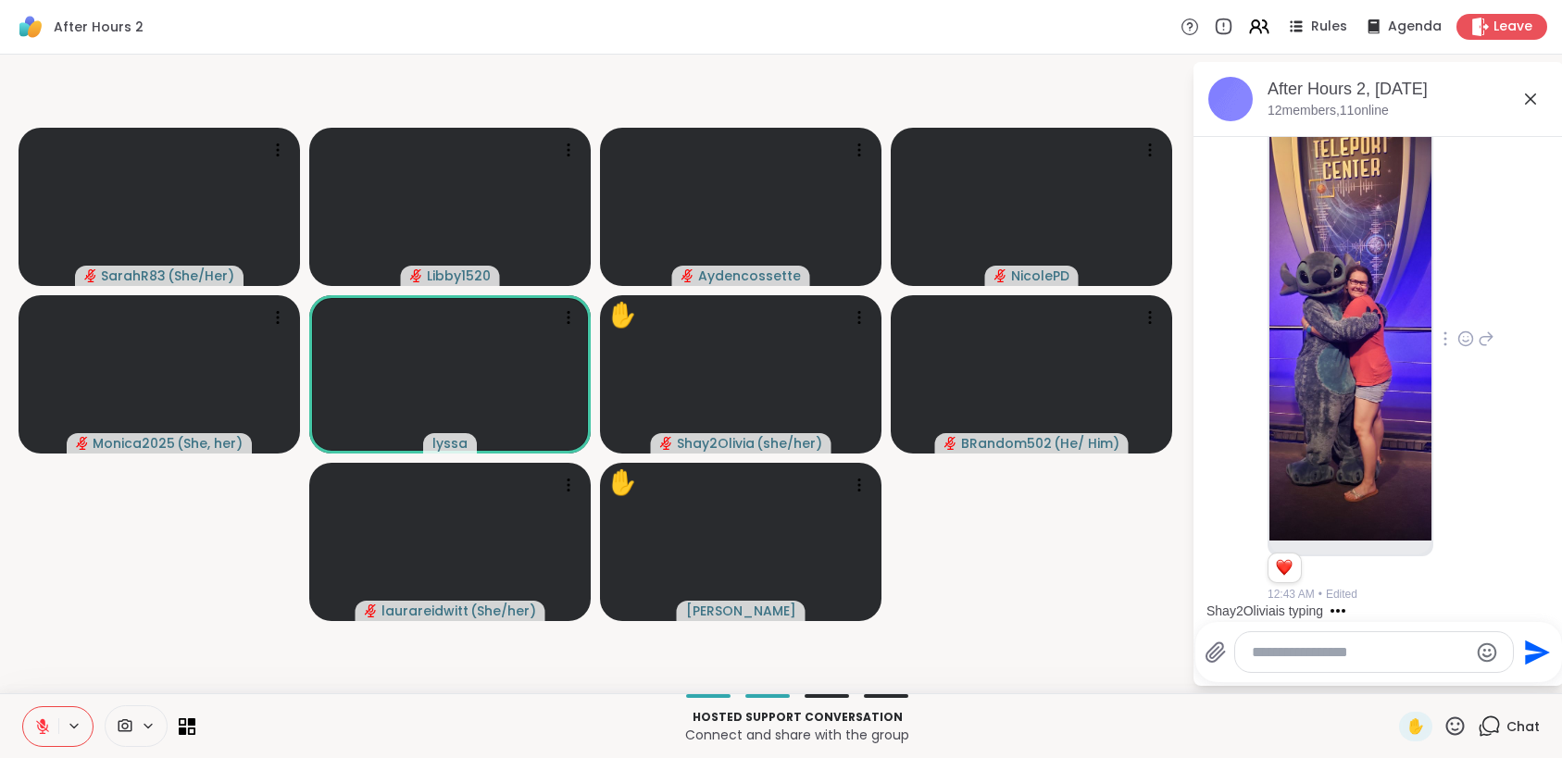
click at [1459, 341] on icon at bounding box center [1466, 339] width 14 height 14
click at [1457, 316] on div "Select Reaction: Heart" at bounding box center [1465, 309] width 17 height 17
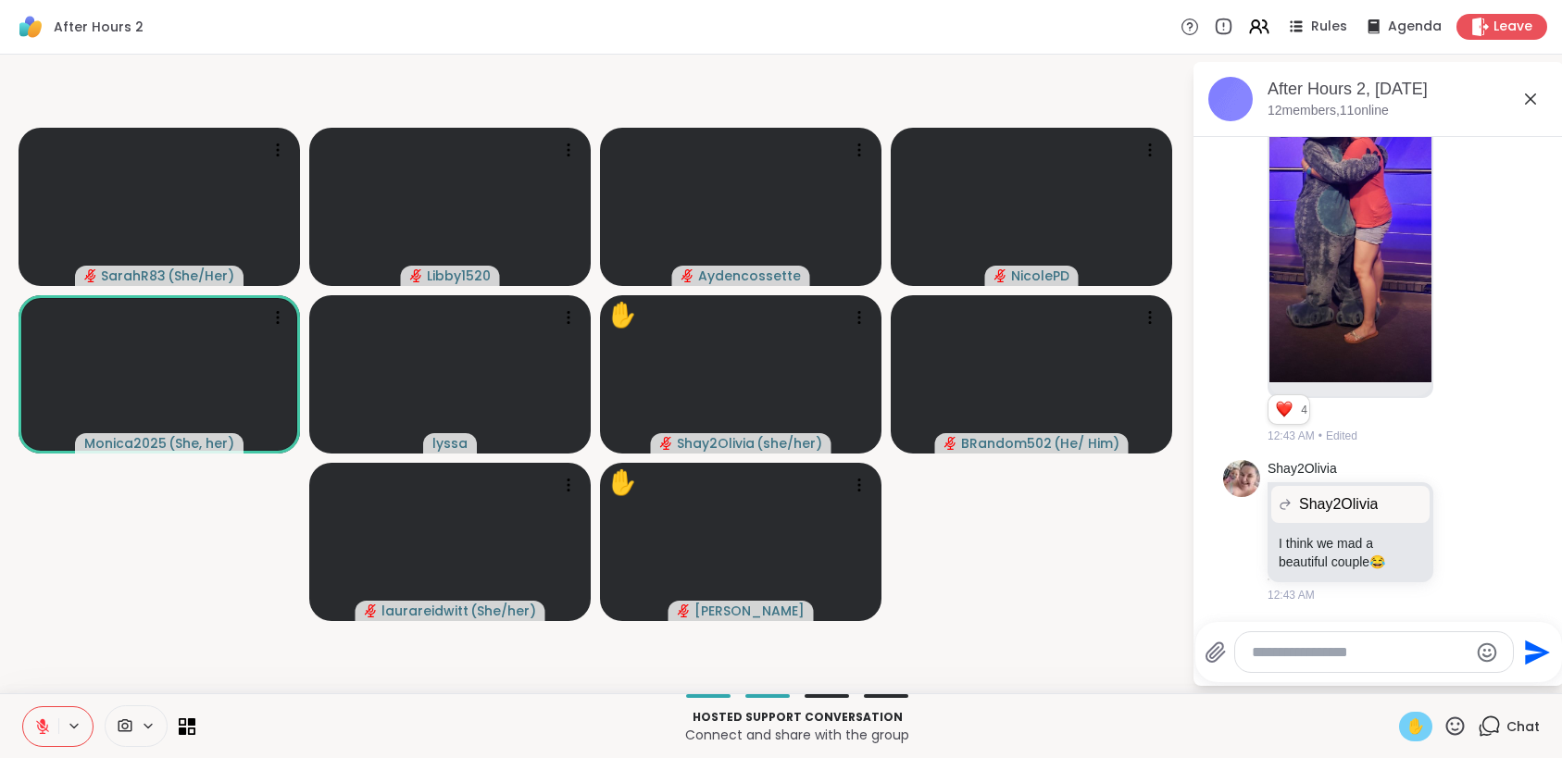
click at [1406, 722] on span "✋" at bounding box center [1415, 727] width 19 height 22
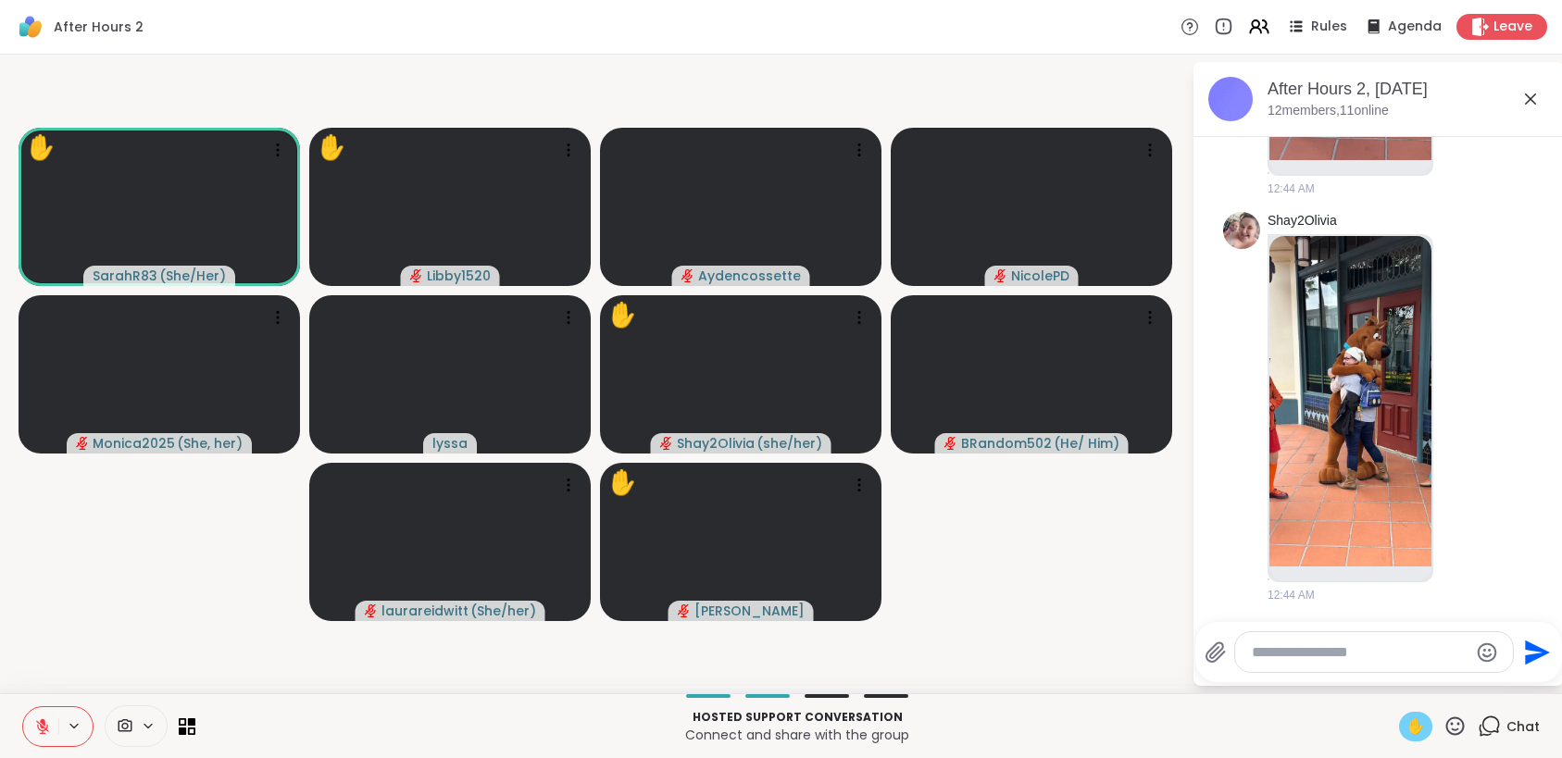
scroll to position [8560, 0]
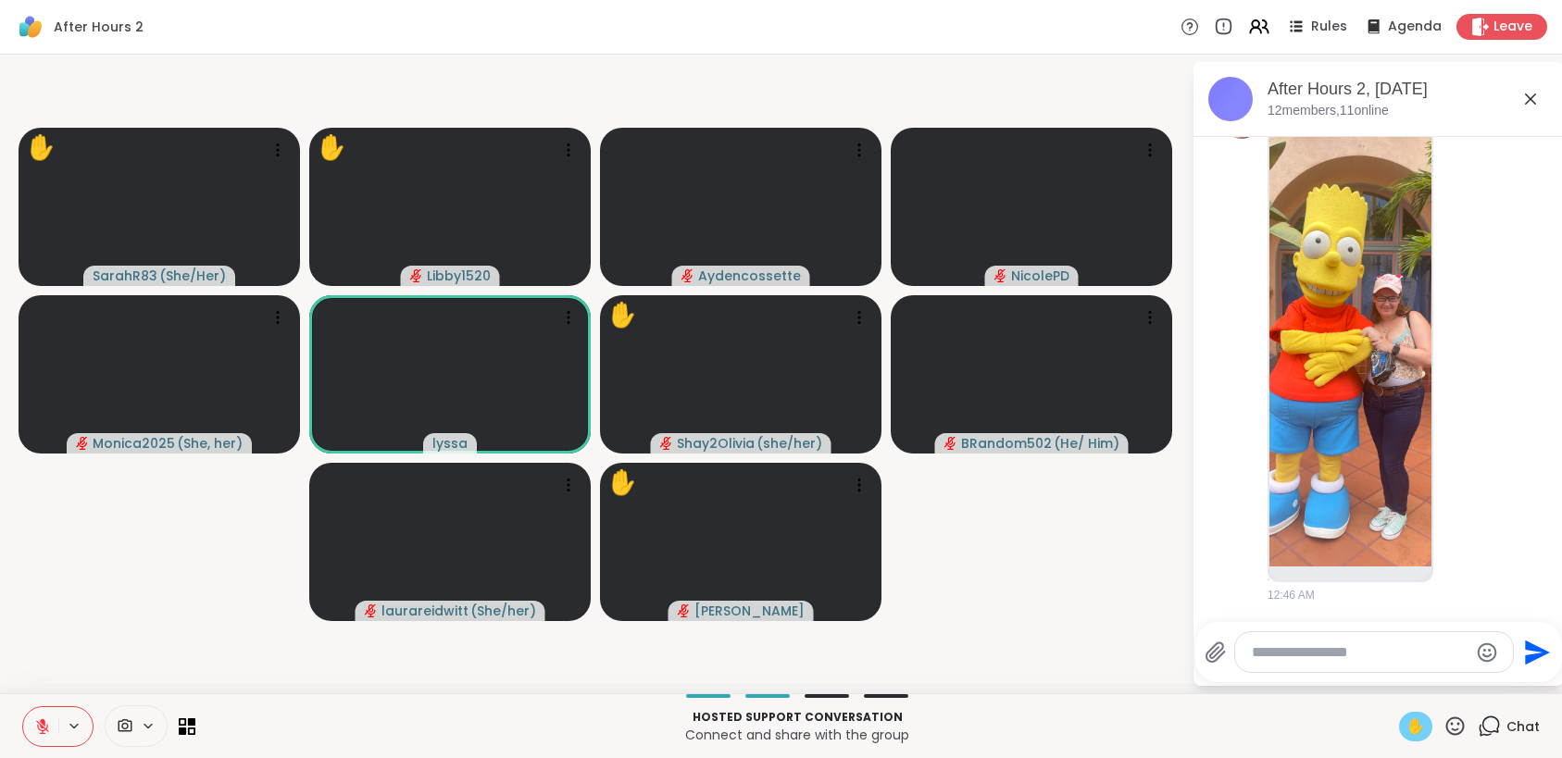
click at [40, 725] on icon at bounding box center [42, 726] width 13 height 13
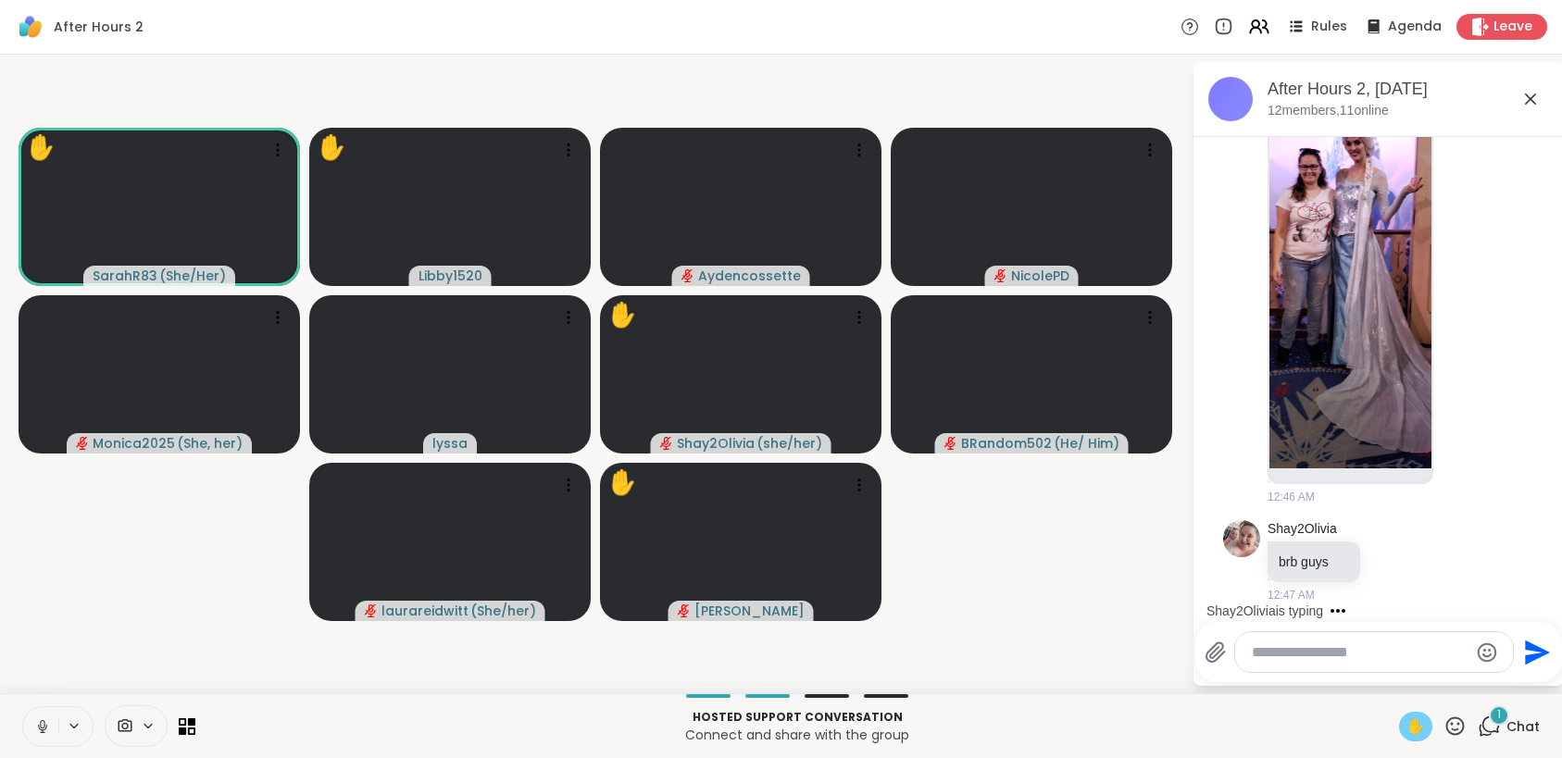
scroll to position [9272, 0]
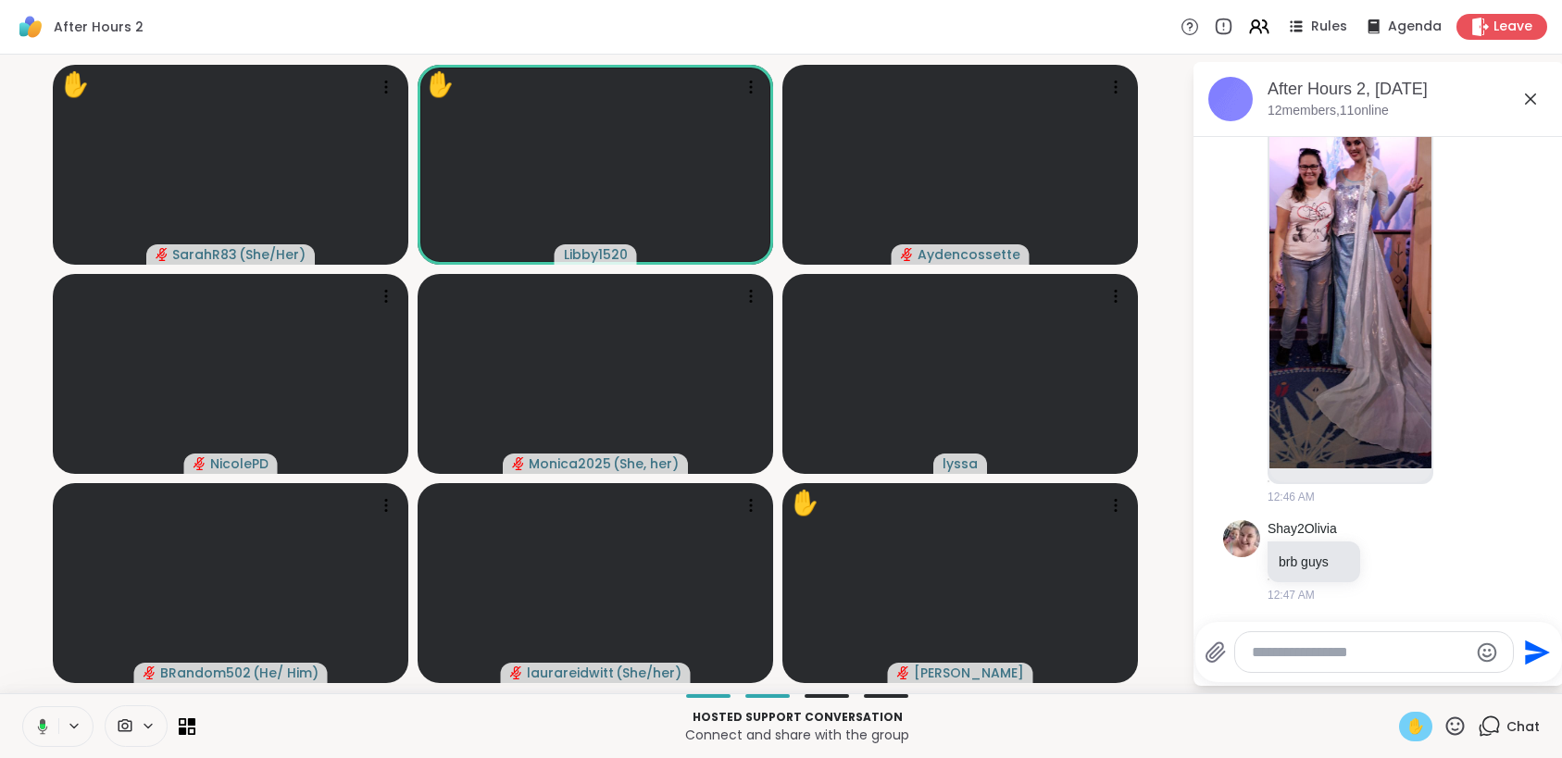
click at [36, 725] on icon at bounding box center [39, 726] width 17 height 17
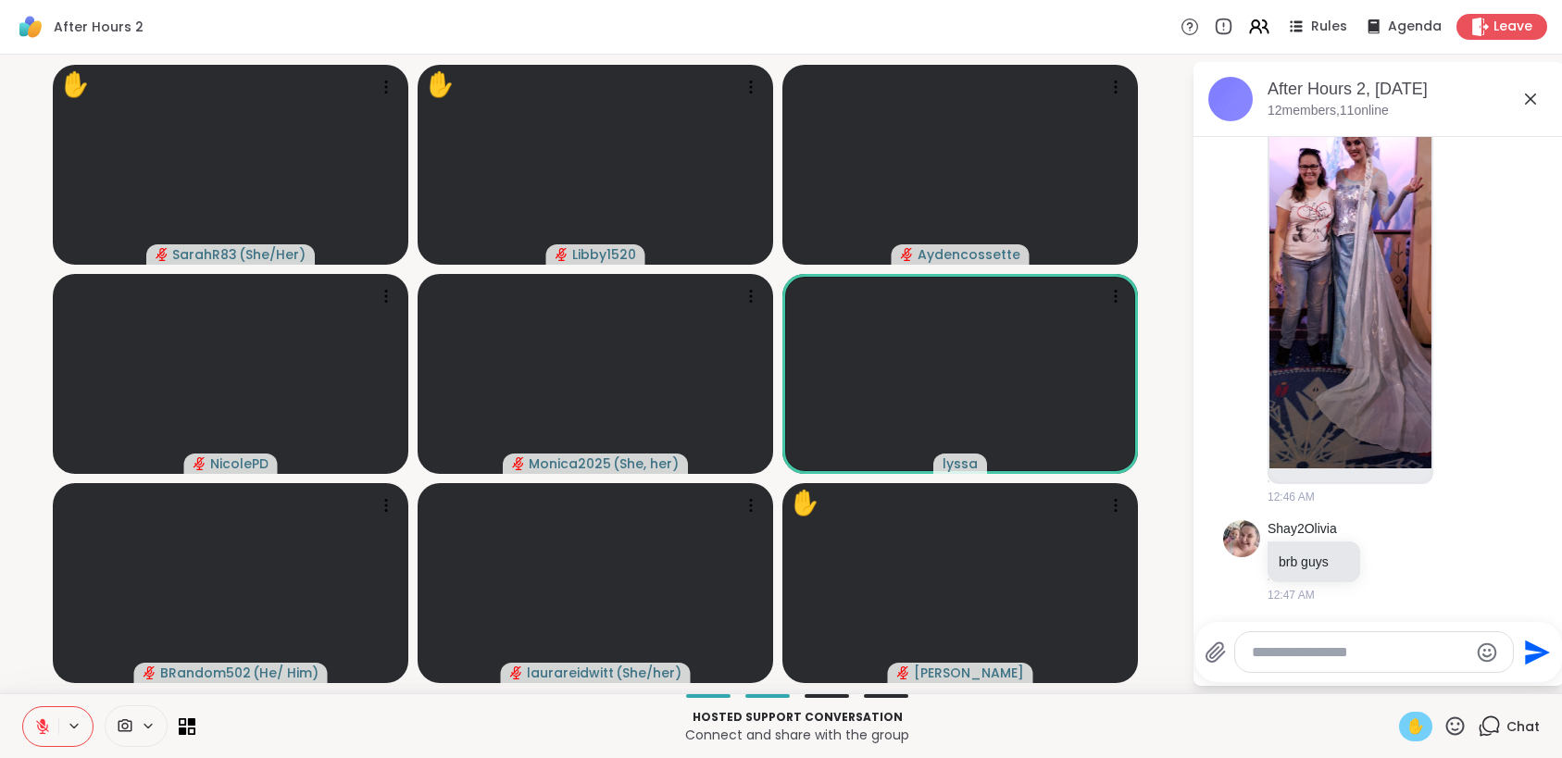
click at [1406, 729] on span "✋" at bounding box center [1415, 727] width 19 height 22
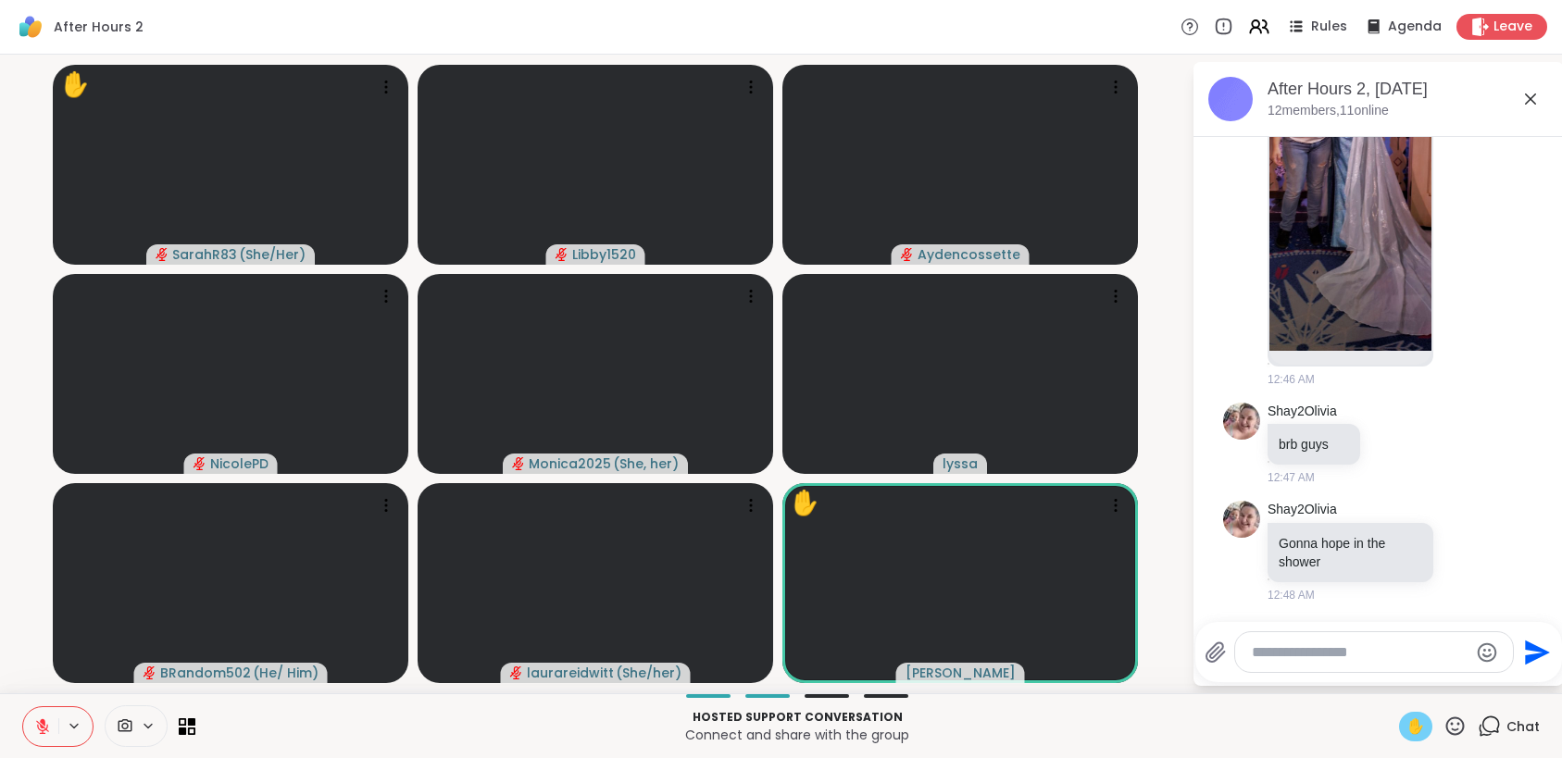
scroll to position [9417, 0]
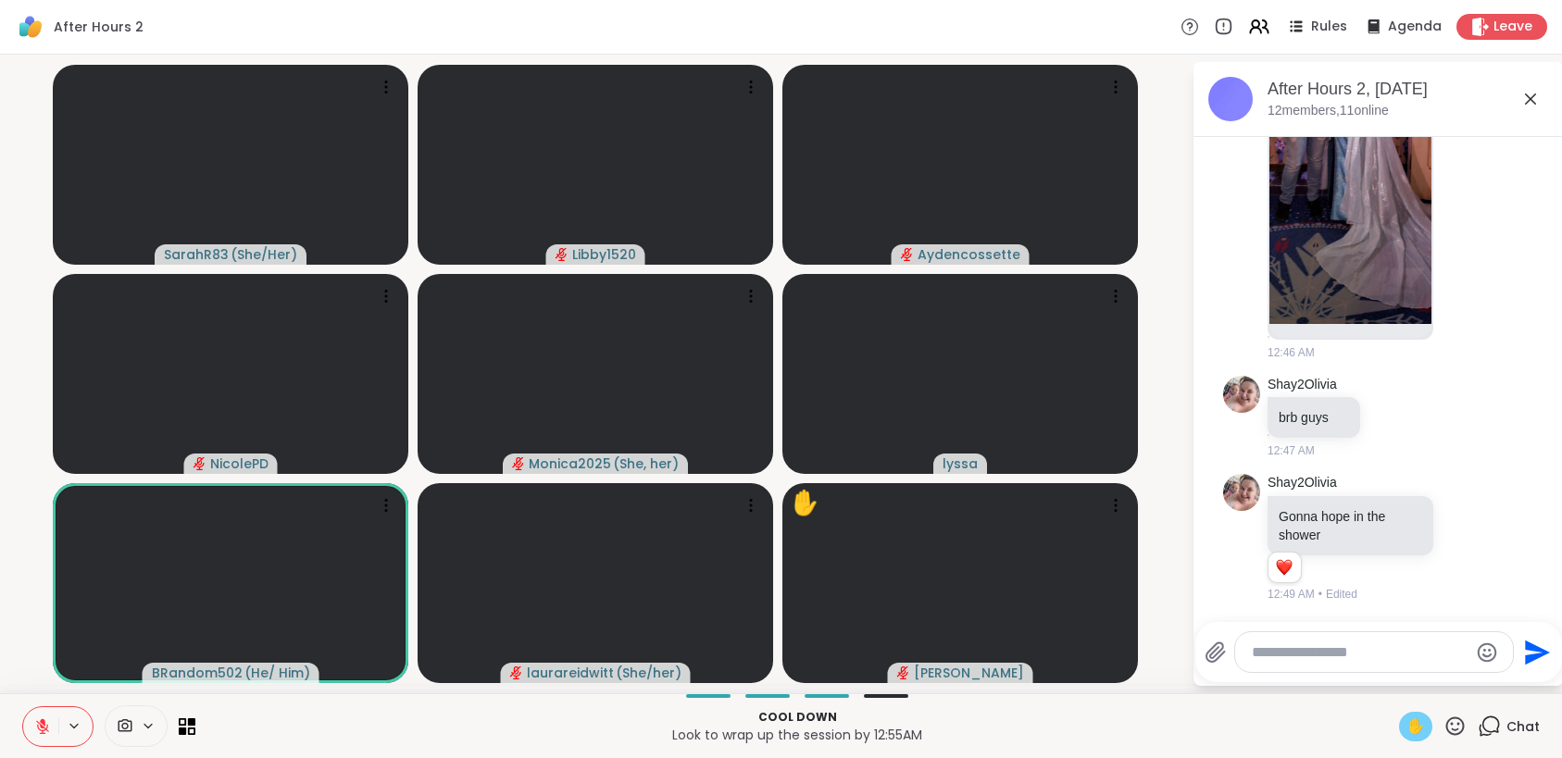
click at [1399, 731] on div "✋" at bounding box center [1415, 727] width 33 height 30
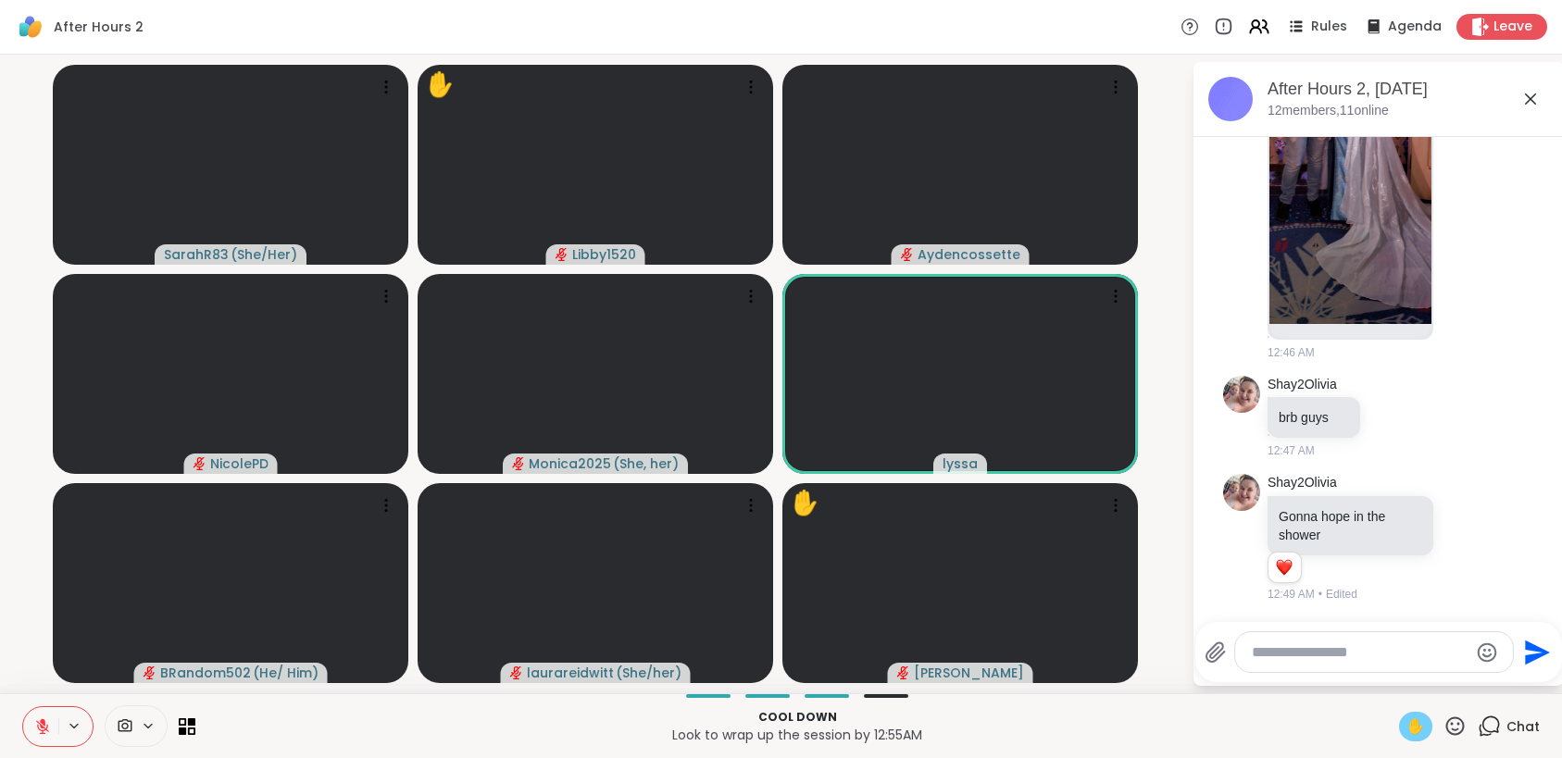
click at [37, 718] on icon at bounding box center [42, 726] width 17 height 17
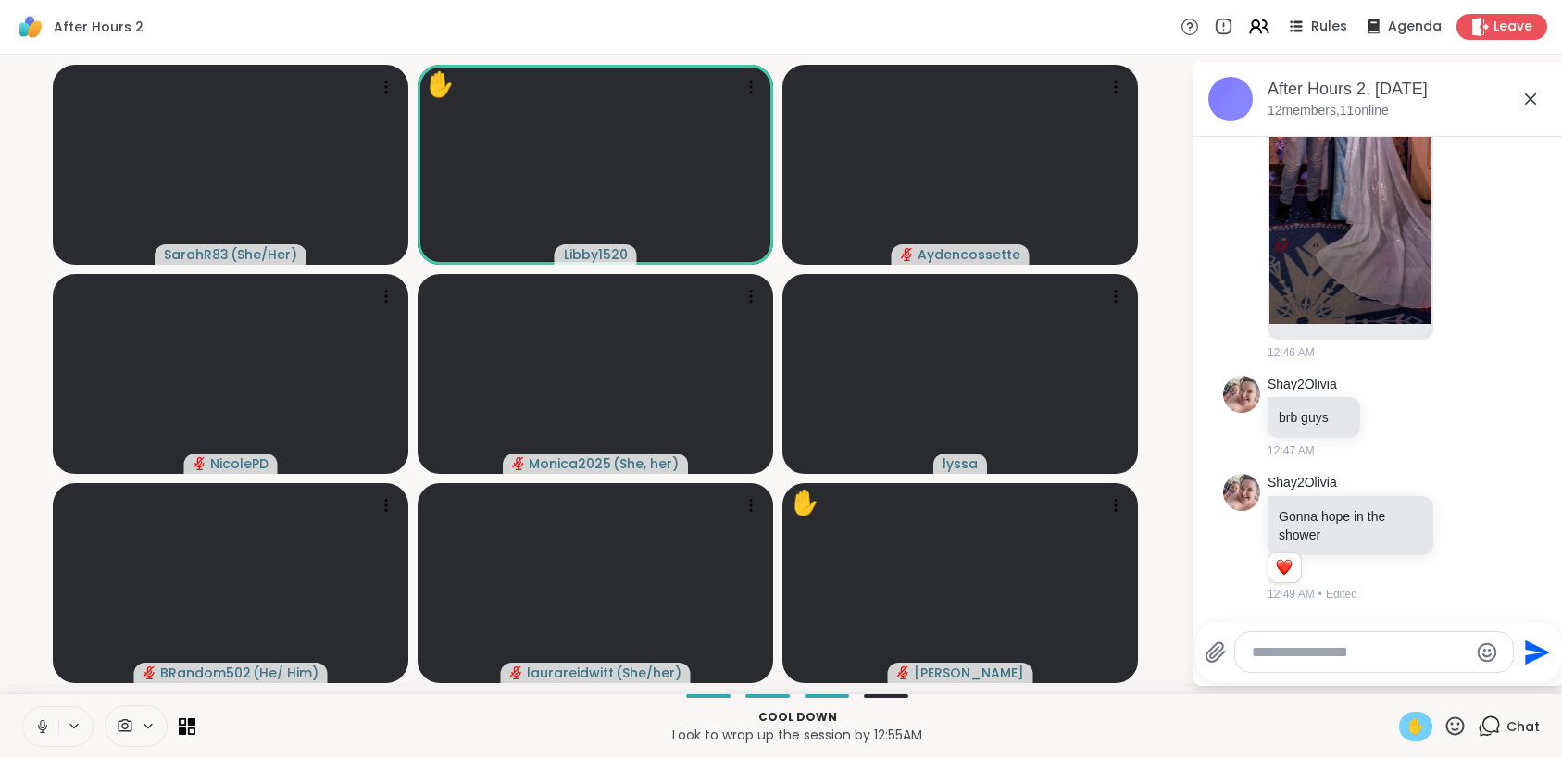
click at [42, 729] on icon at bounding box center [42, 727] width 9 height 6
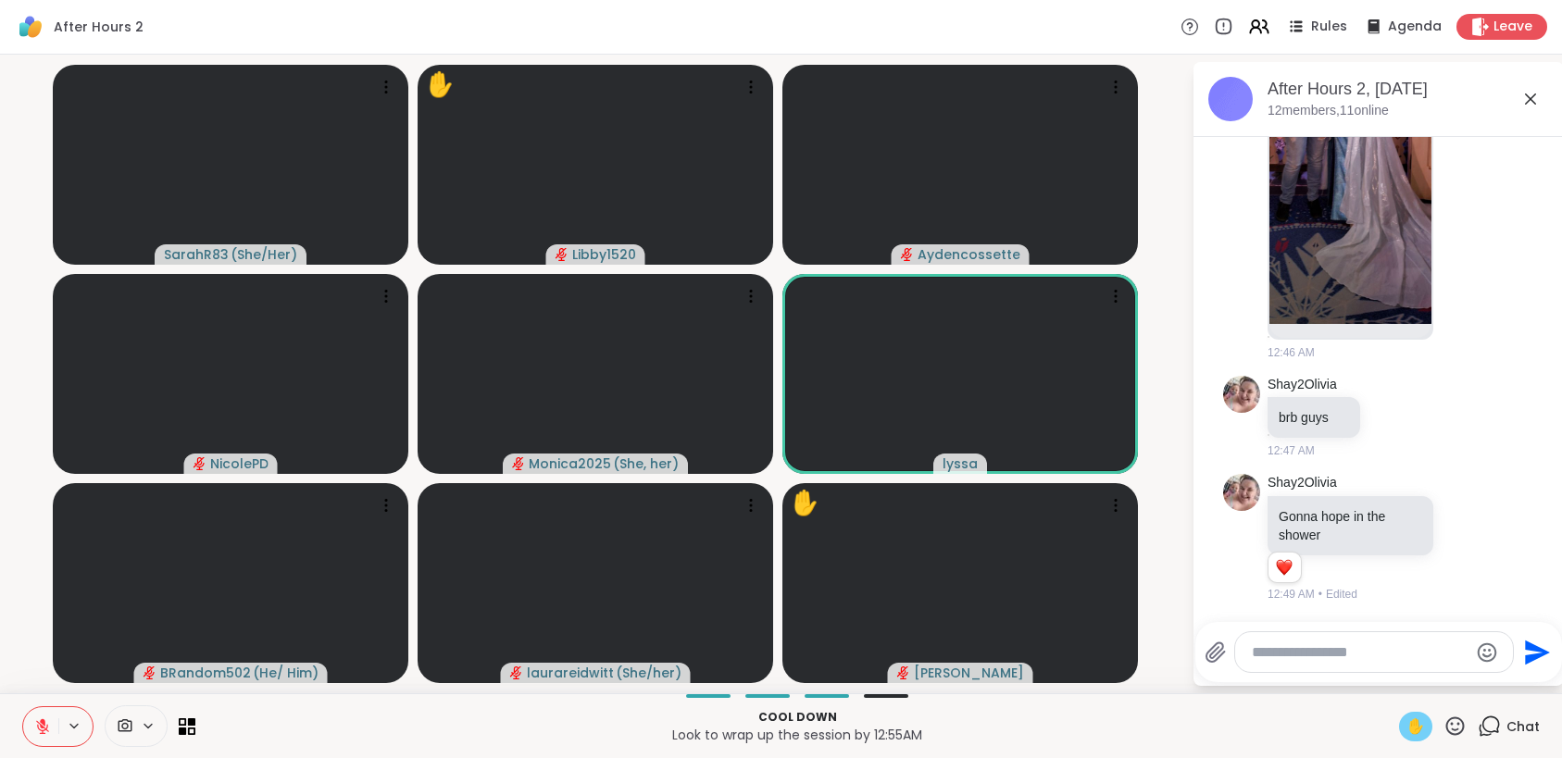
click at [1409, 723] on span "✋" at bounding box center [1415, 727] width 19 height 22
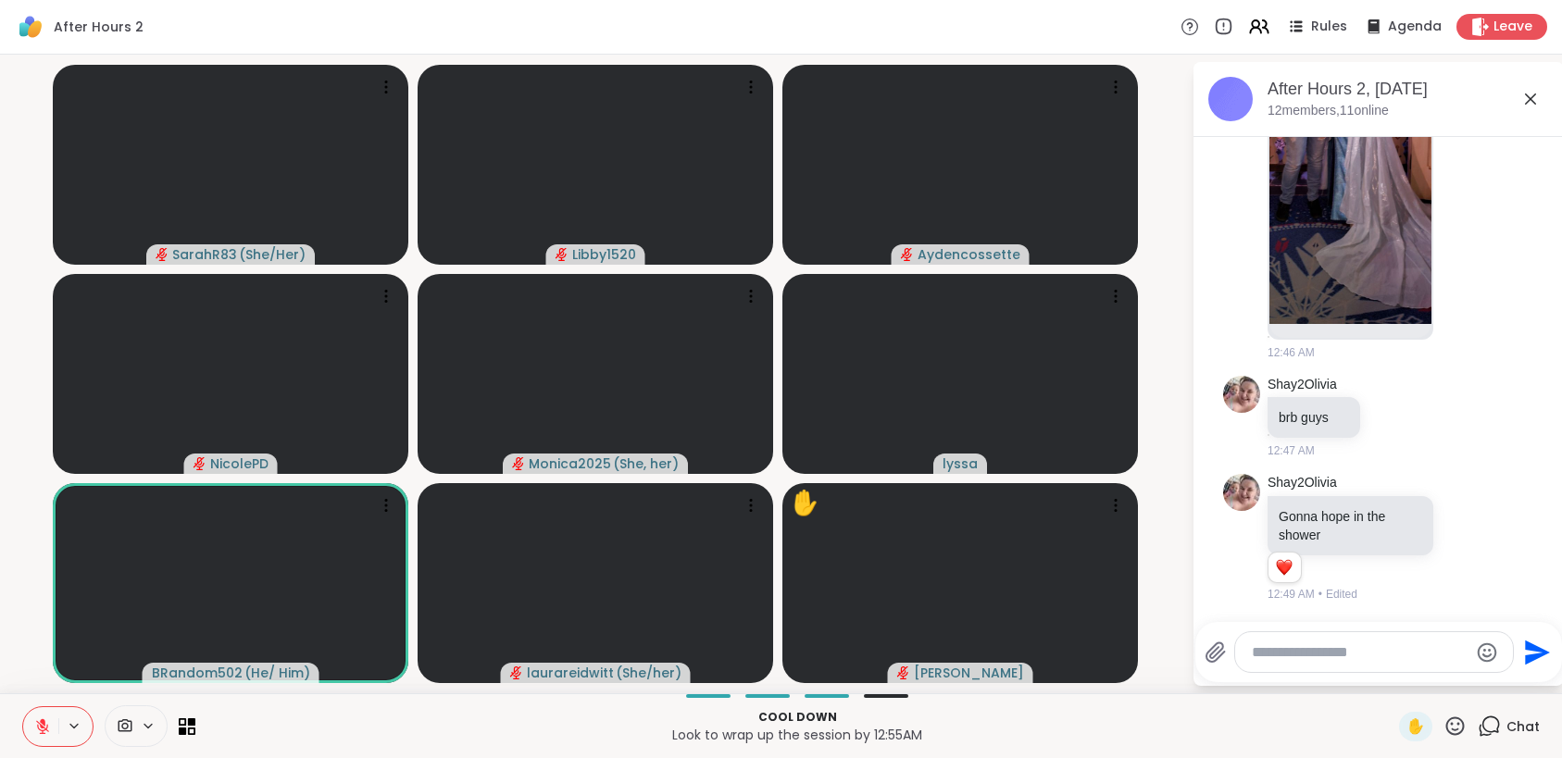
drag, startPoint x: 1408, startPoint y: 726, endPoint x: 1451, endPoint y: 726, distance: 42.6
click at [1451, 726] on div "✋" at bounding box center [1433, 727] width 68 height 30
click at [1451, 726] on icon at bounding box center [1455, 726] width 19 height 19
click at [1392, 678] on span "❤️" at bounding box center [1401, 678] width 19 height 22
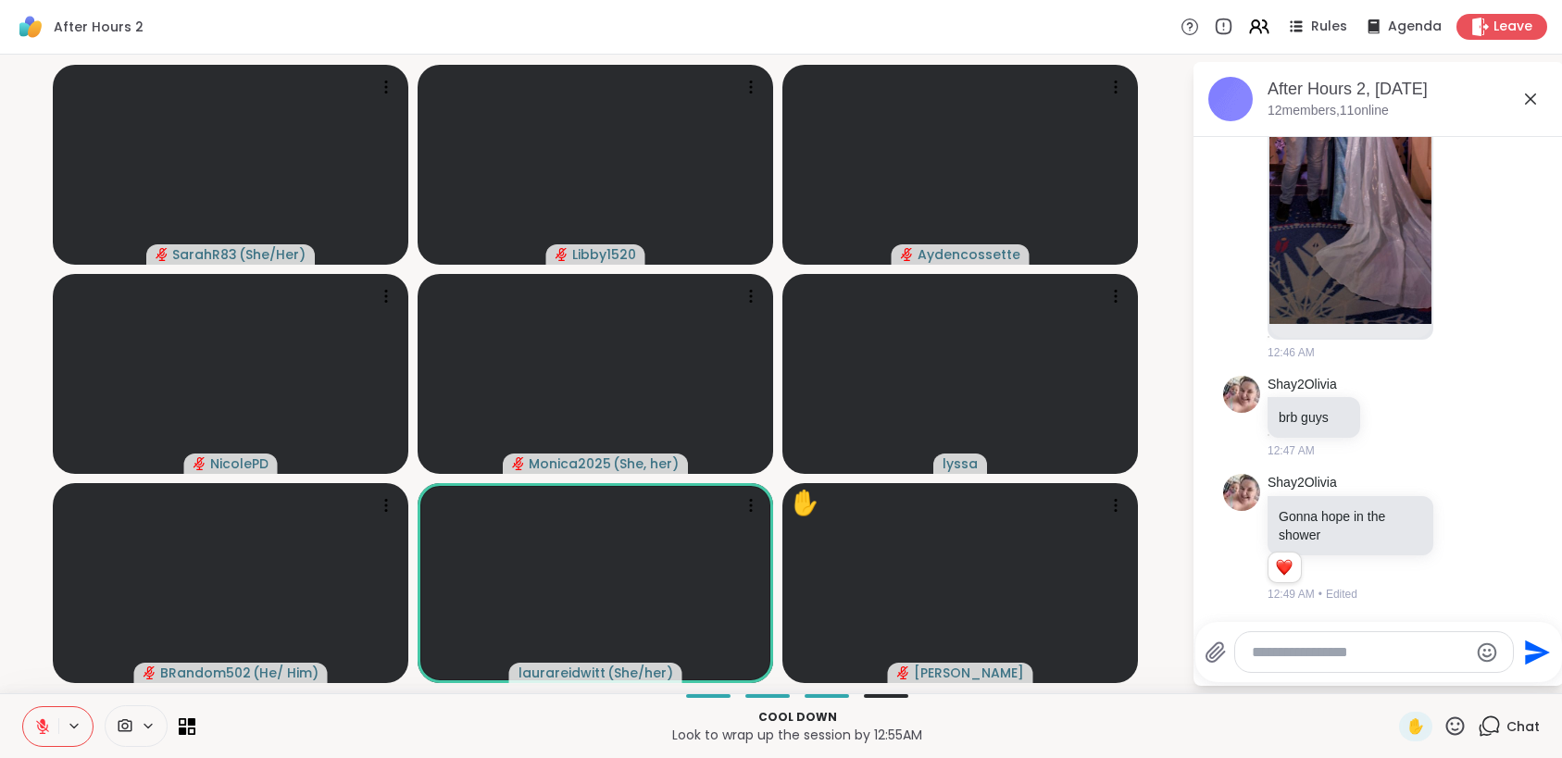
click at [1443, 731] on icon at bounding box center [1454, 726] width 23 height 23
click at [1516, 686] on span "🎉" at bounding box center [1523, 678] width 19 height 22
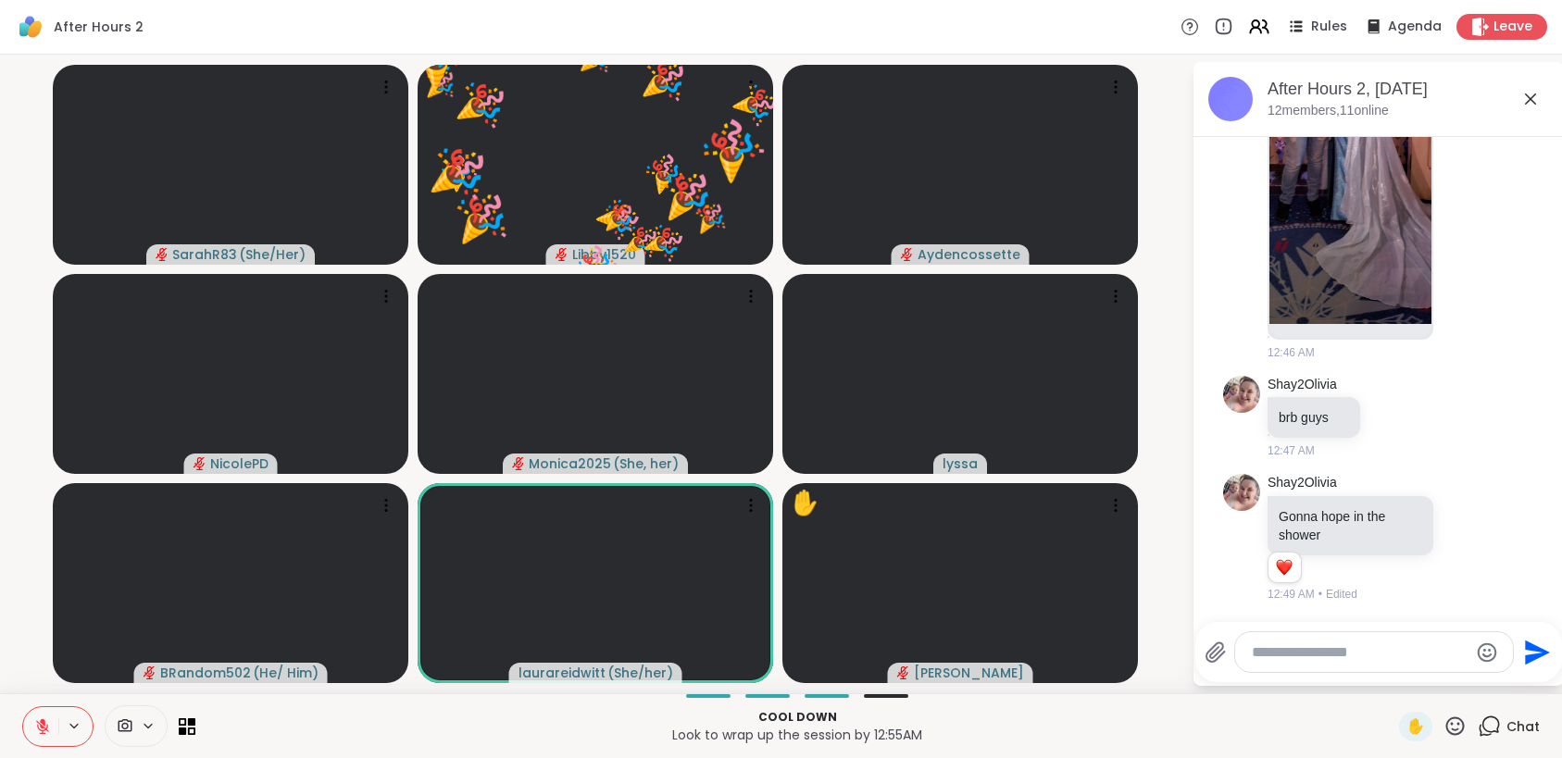
click at [1446, 718] on icon at bounding box center [1455, 726] width 19 height 19
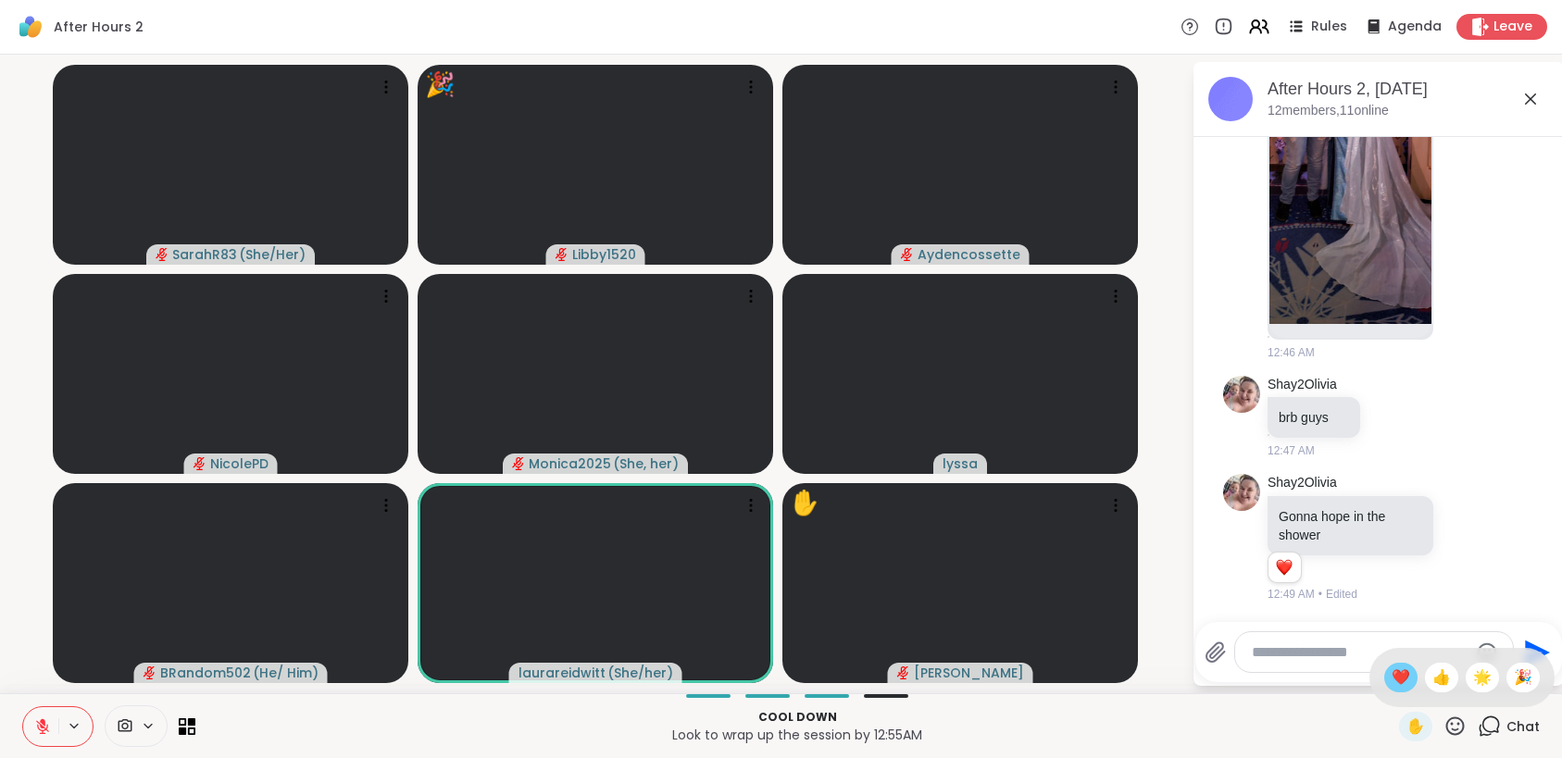
click at [1398, 678] on div "❤️" at bounding box center [1400, 678] width 33 height 30
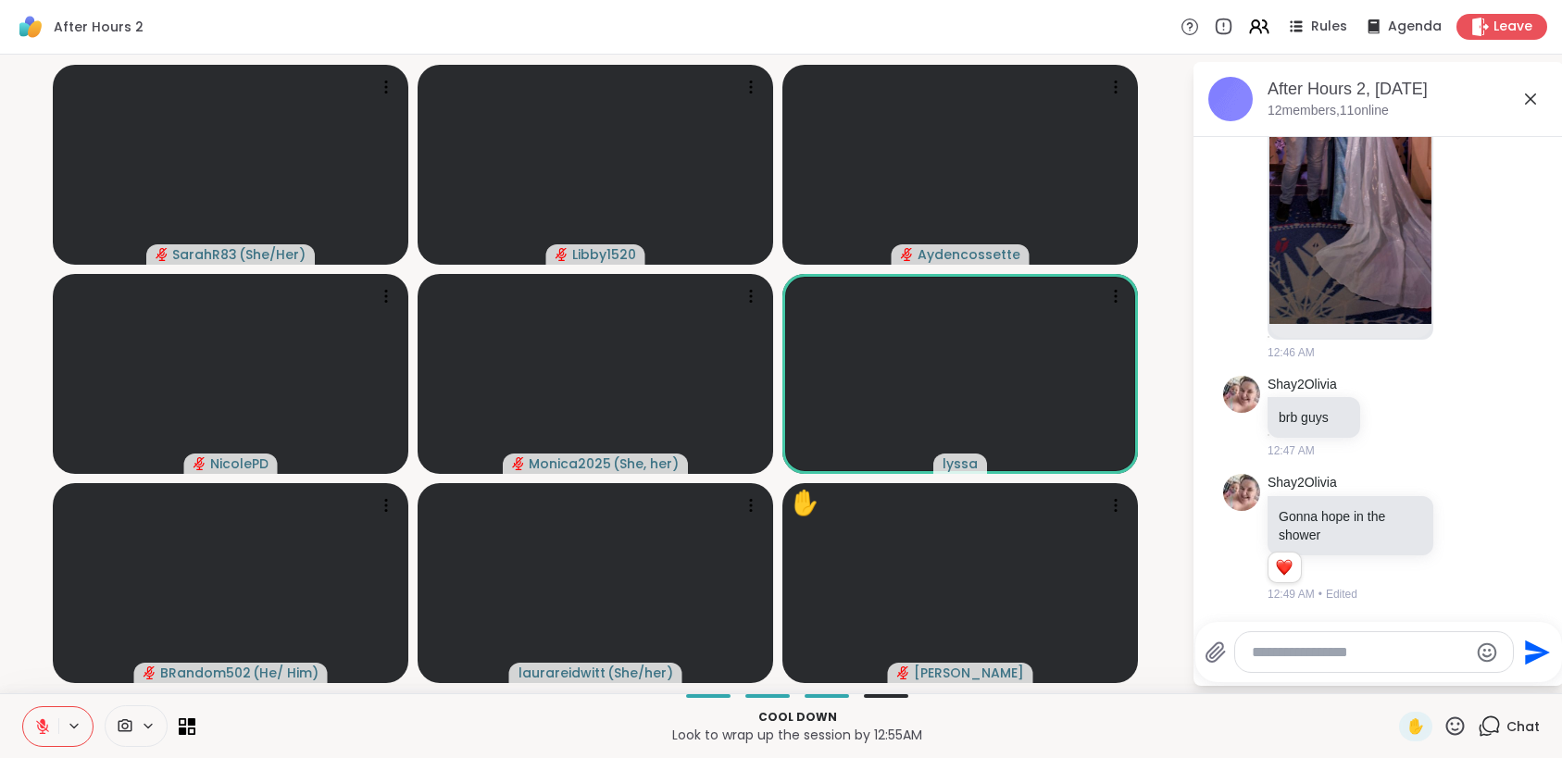
click at [1446, 718] on icon at bounding box center [1455, 726] width 19 height 19
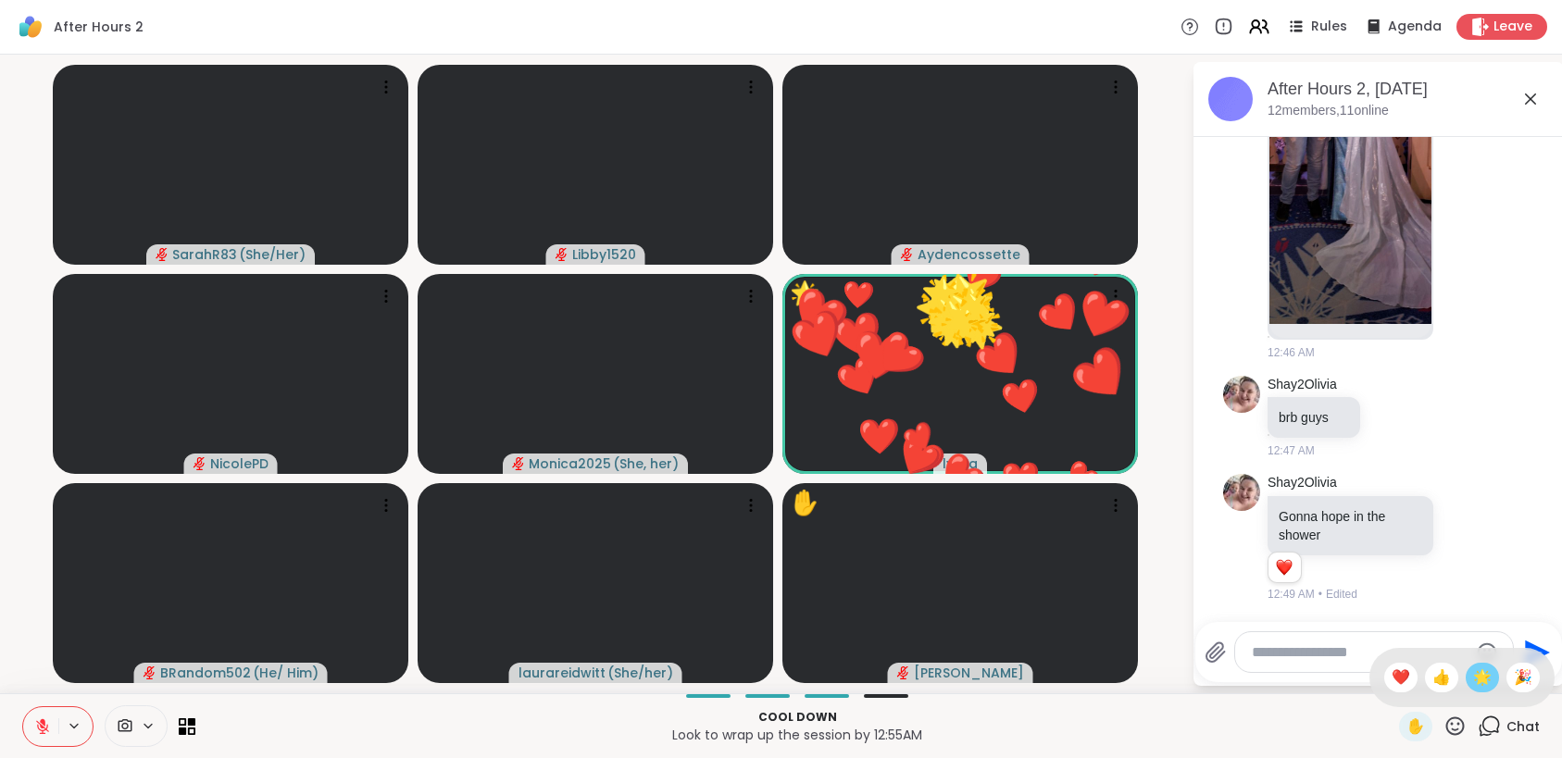
click at [1473, 684] on span "🌟" at bounding box center [1482, 678] width 19 height 22
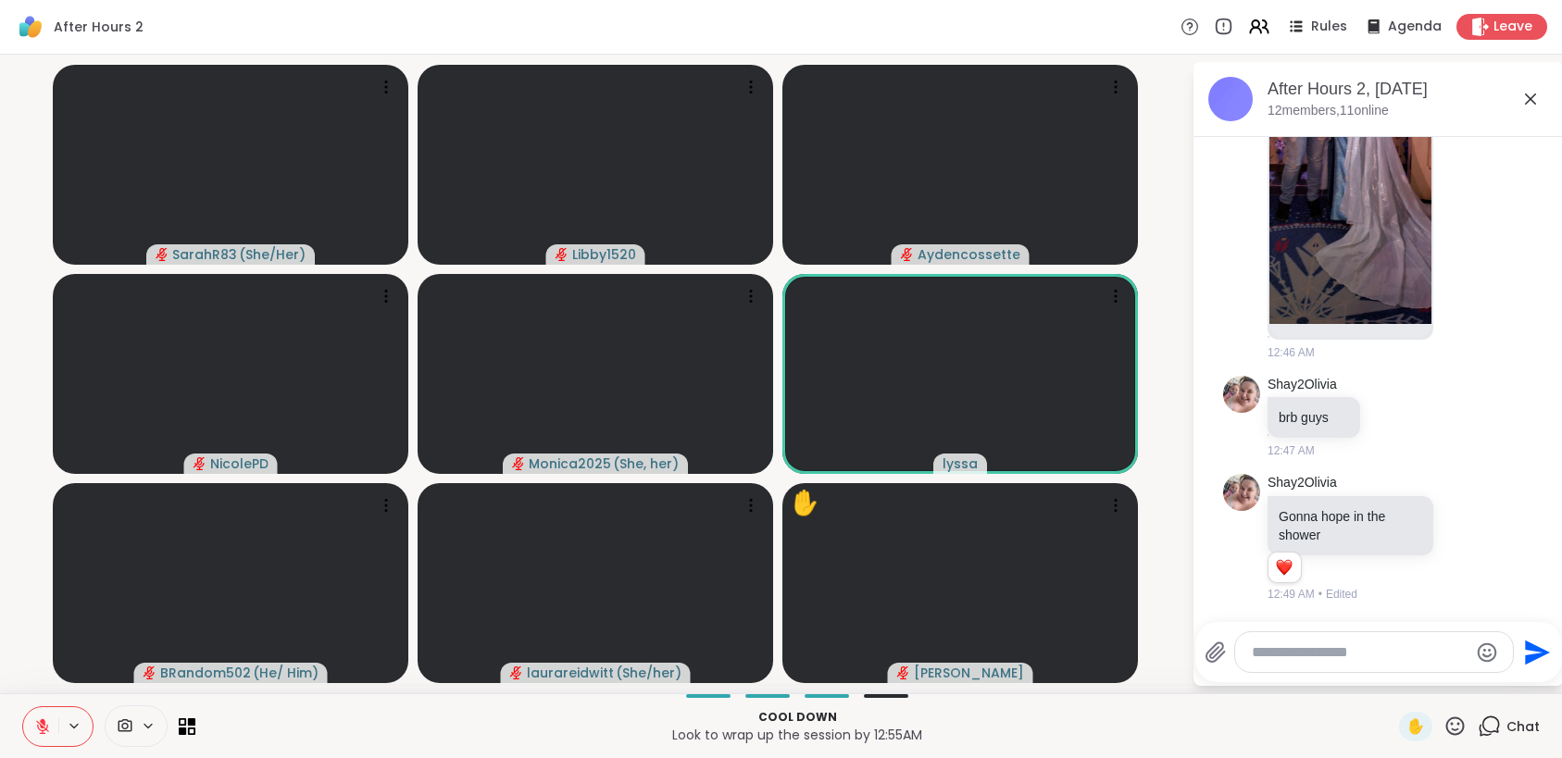
click at [44, 717] on button at bounding box center [40, 726] width 35 height 39
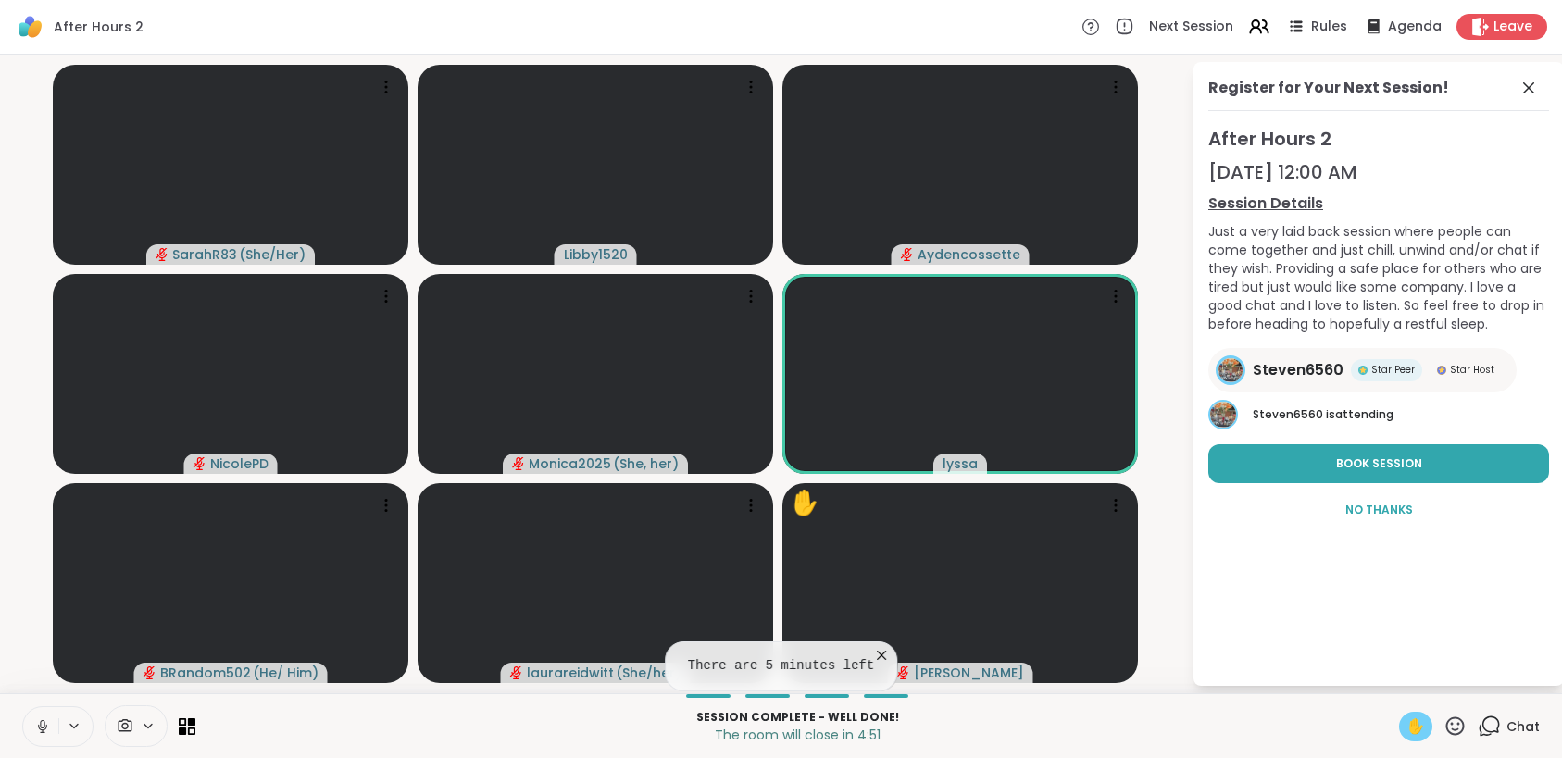
click at [1408, 728] on span "✋" at bounding box center [1415, 727] width 19 height 22
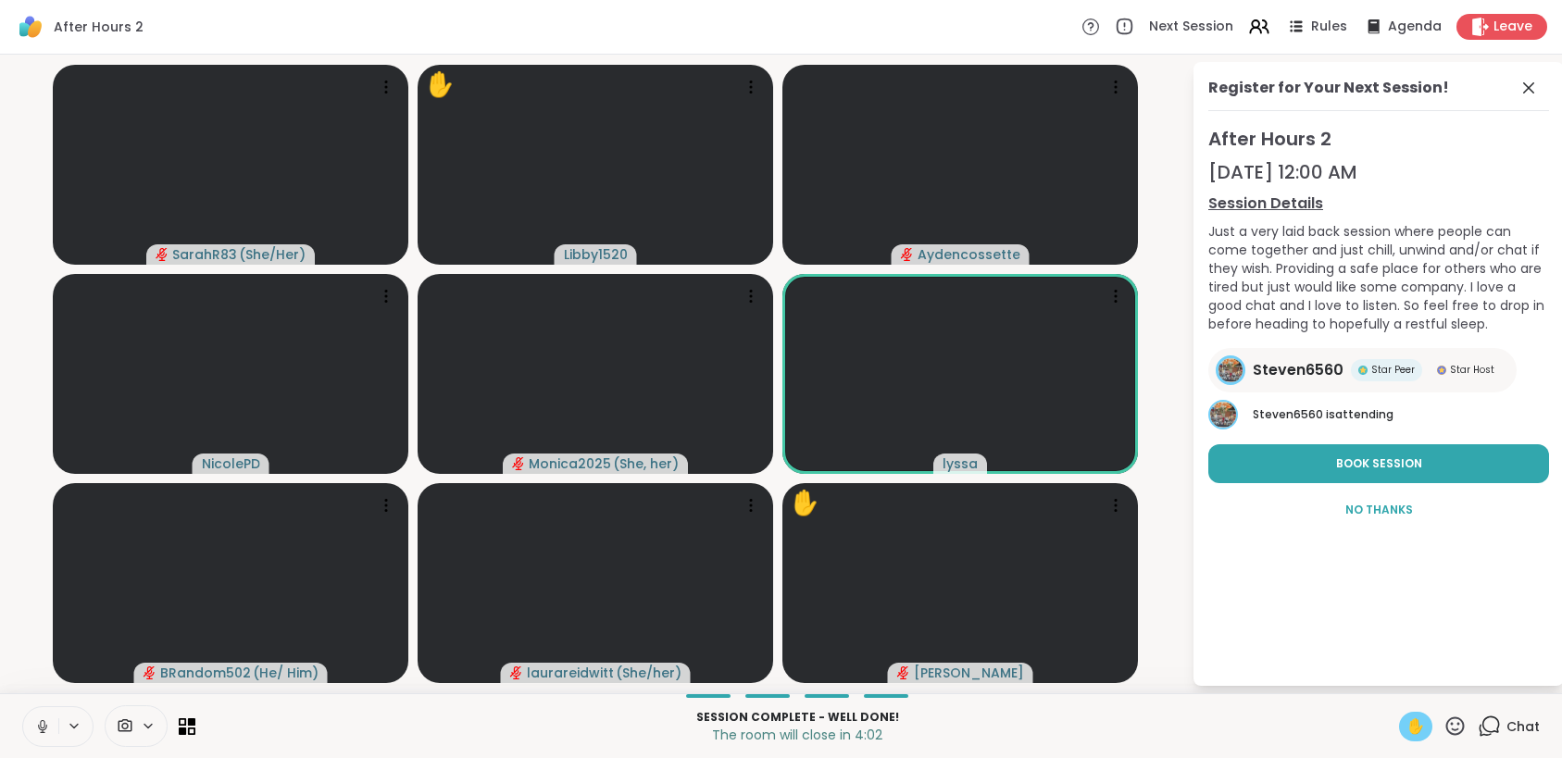
click at [55, 735] on button at bounding box center [40, 726] width 35 height 39
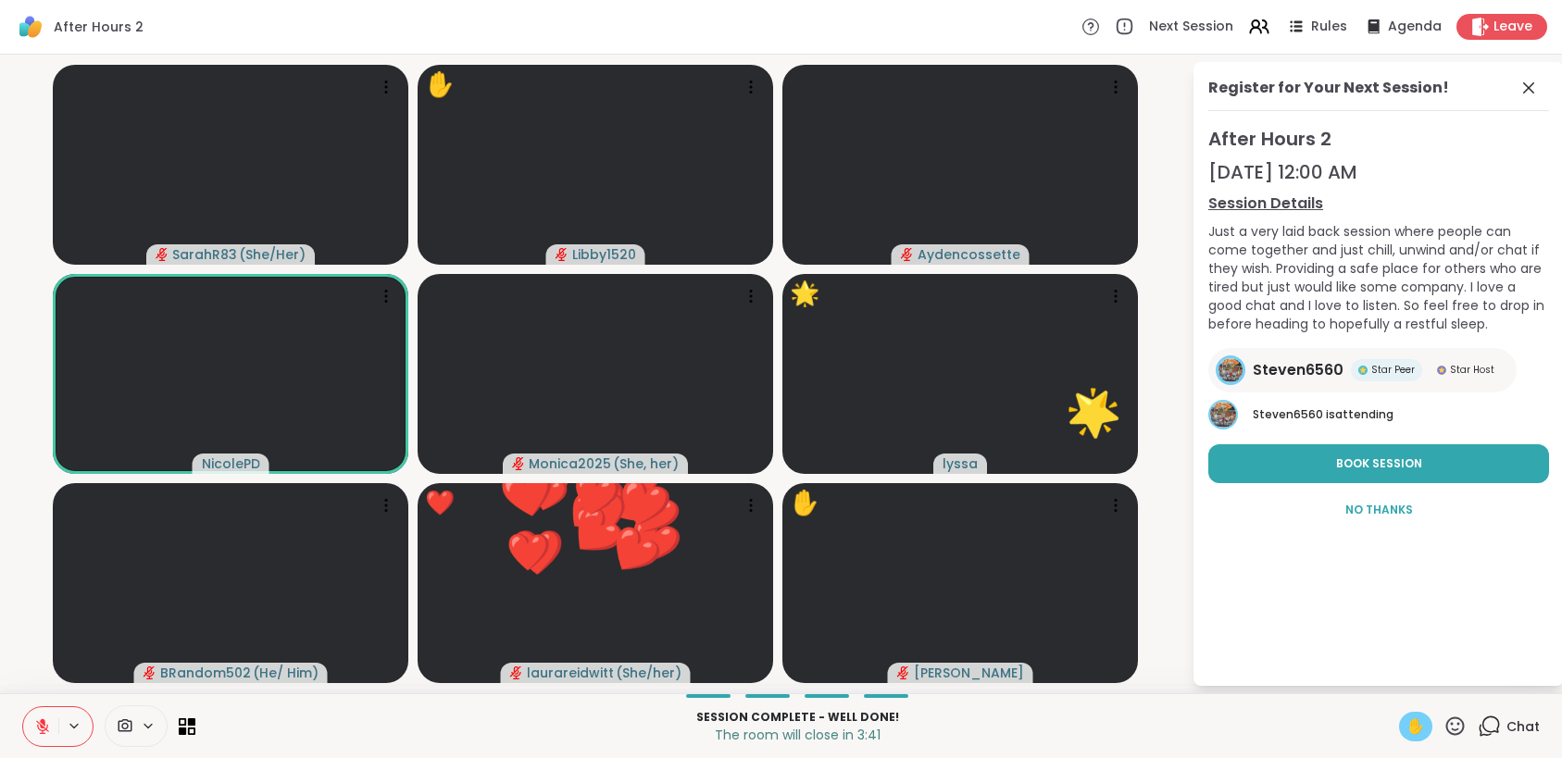
click at [1406, 731] on span "✋" at bounding box center [1415, 727] width 19 height 22
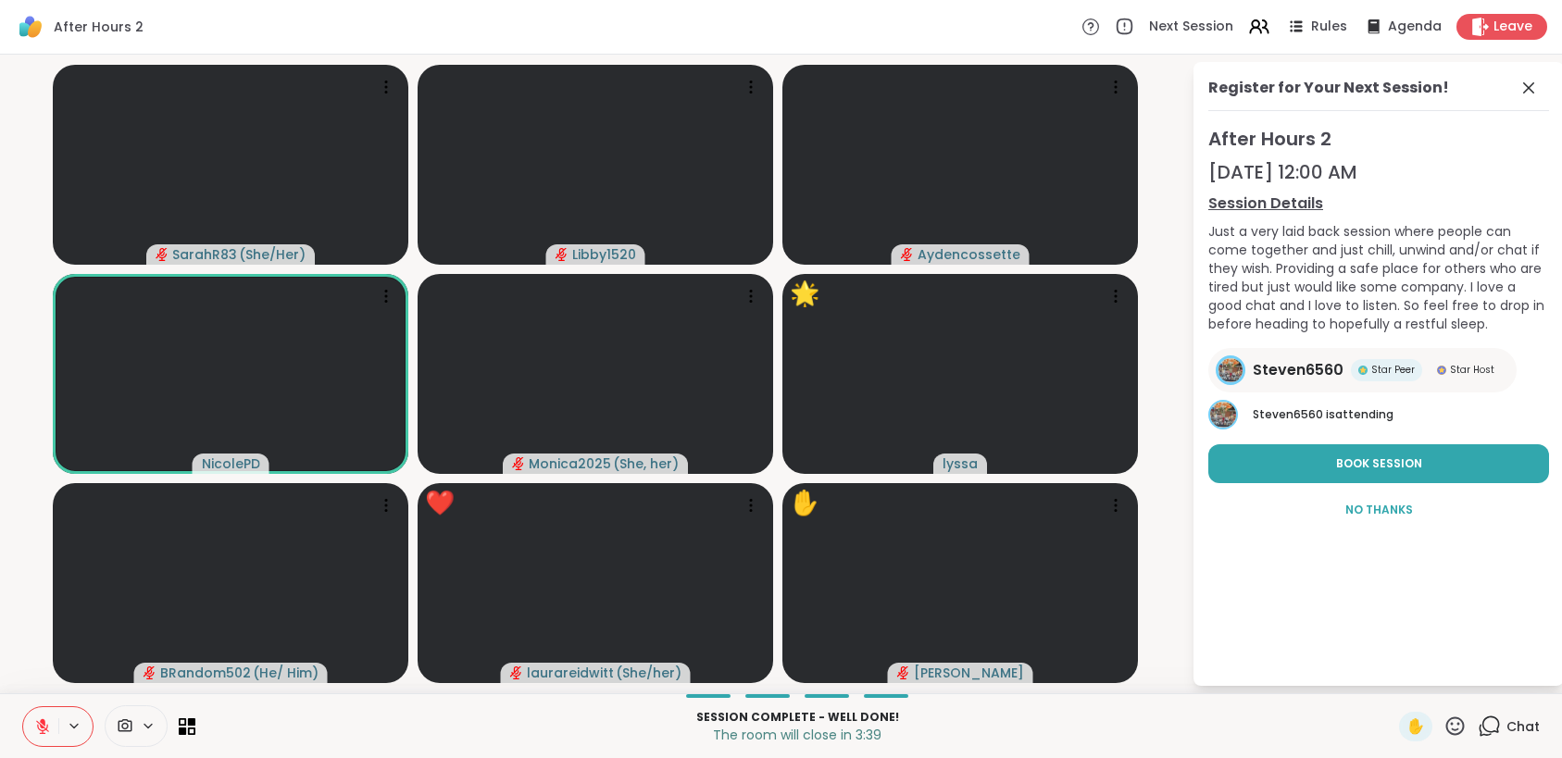
drag, startPoint x: 1403, startPoint y: 725, endPoint x: 1419, endPoint y: 725, distance: 16.7
click at [1406, 725] on span "✋" at bounding box center [1415, 727] width 19 height 22
click at [1456, 723] on div "✋ Chat" at bounding box center [1469, 727] width 141 height 30
click at [1445, 726] on icon at bounding box center [1454, 726] width 23 height 23
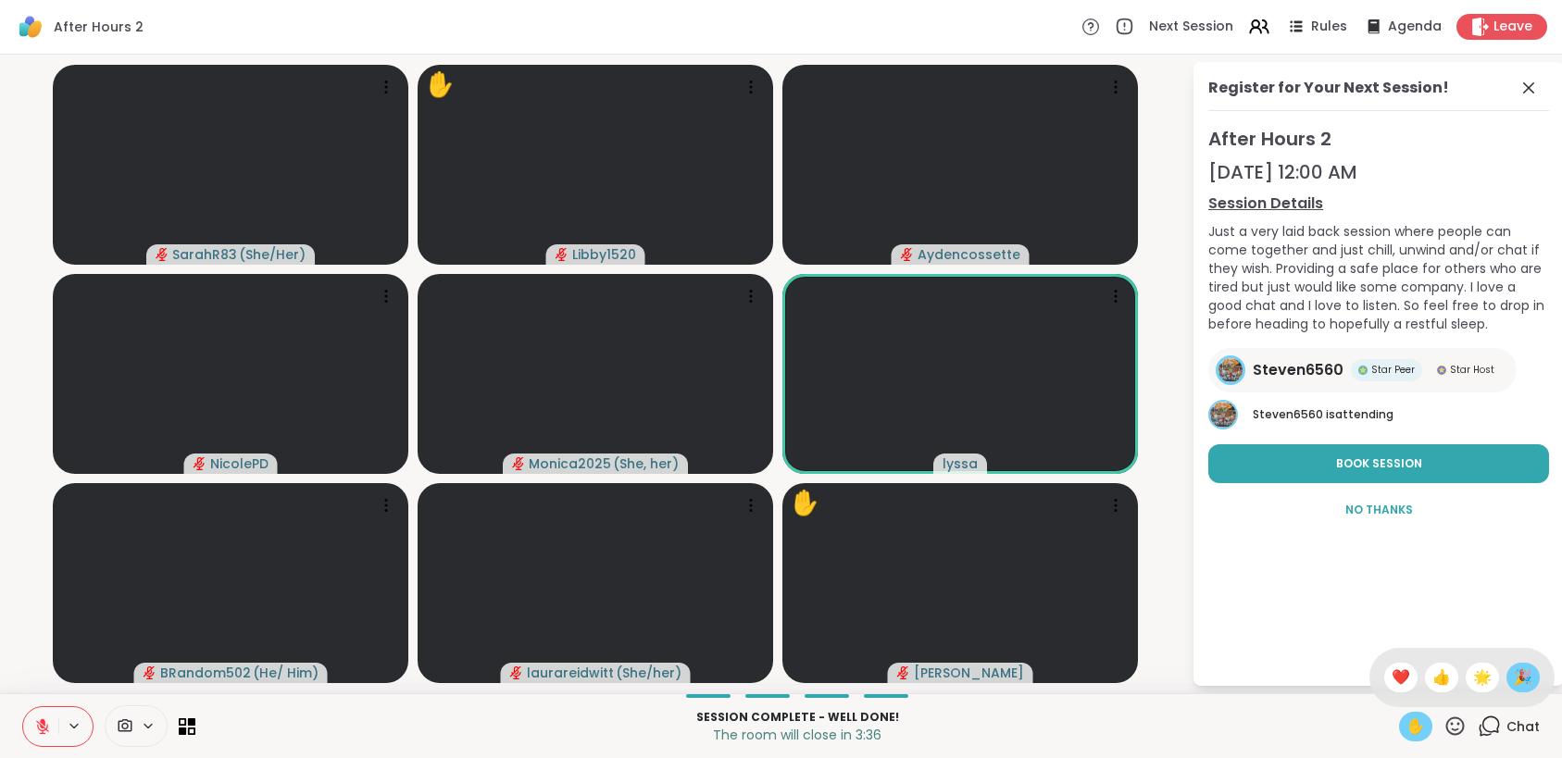
click at [1518, 677] on div "🎉" at bounding box center [1522, 678] width 33 height 30
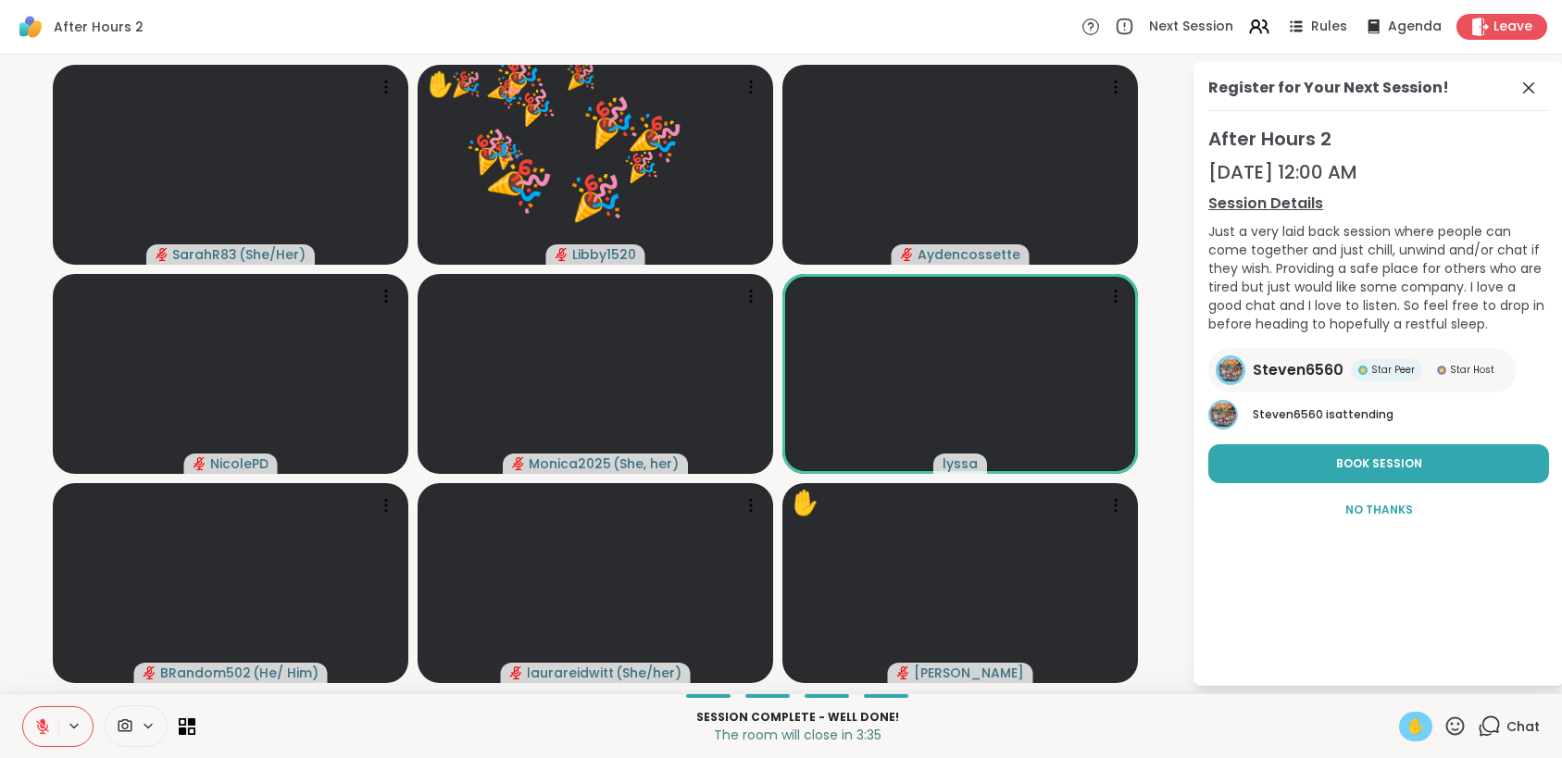
click at [1409, 727] on span "✋" at bounding box center [1415, 727] width 19 height 22
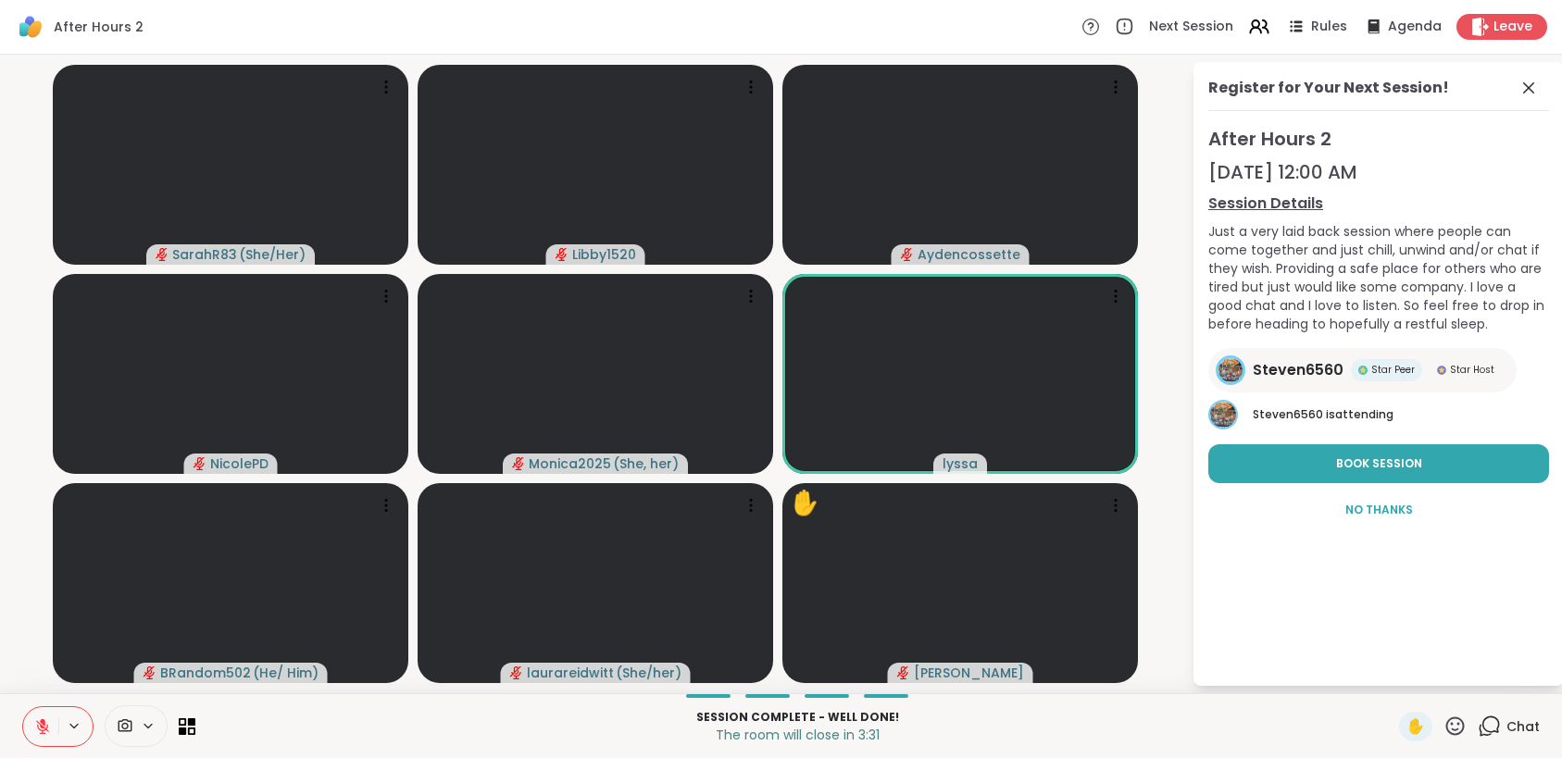
click at [31, 719] on button at bounding box center [40, 726] width 35 height 39
click at [43, 723] on icon at bounding box center [42, 726] width 17 height 17
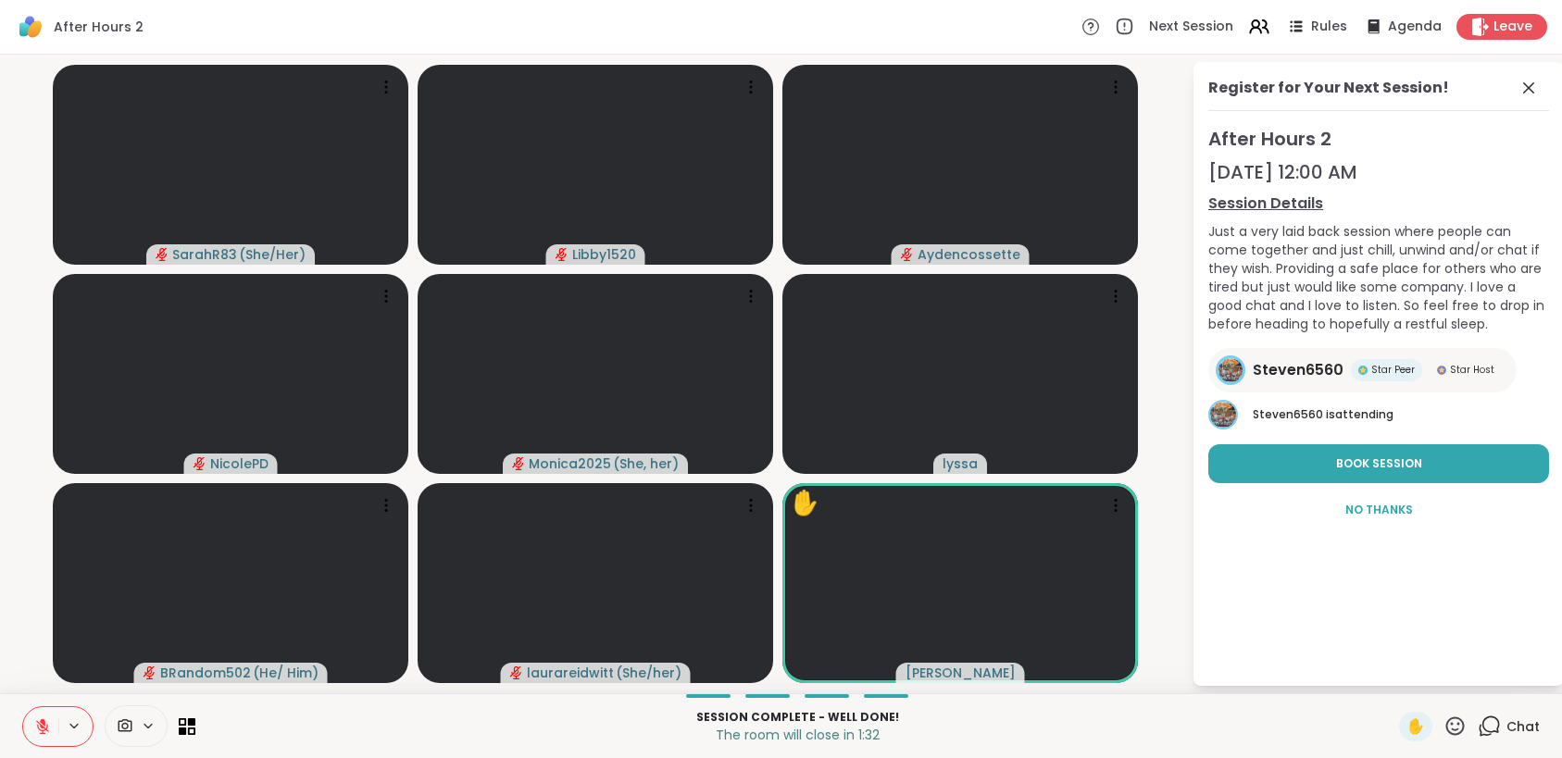
click at [1443, 728] on icon at bounding box center [1454, 726] width 23 height 23
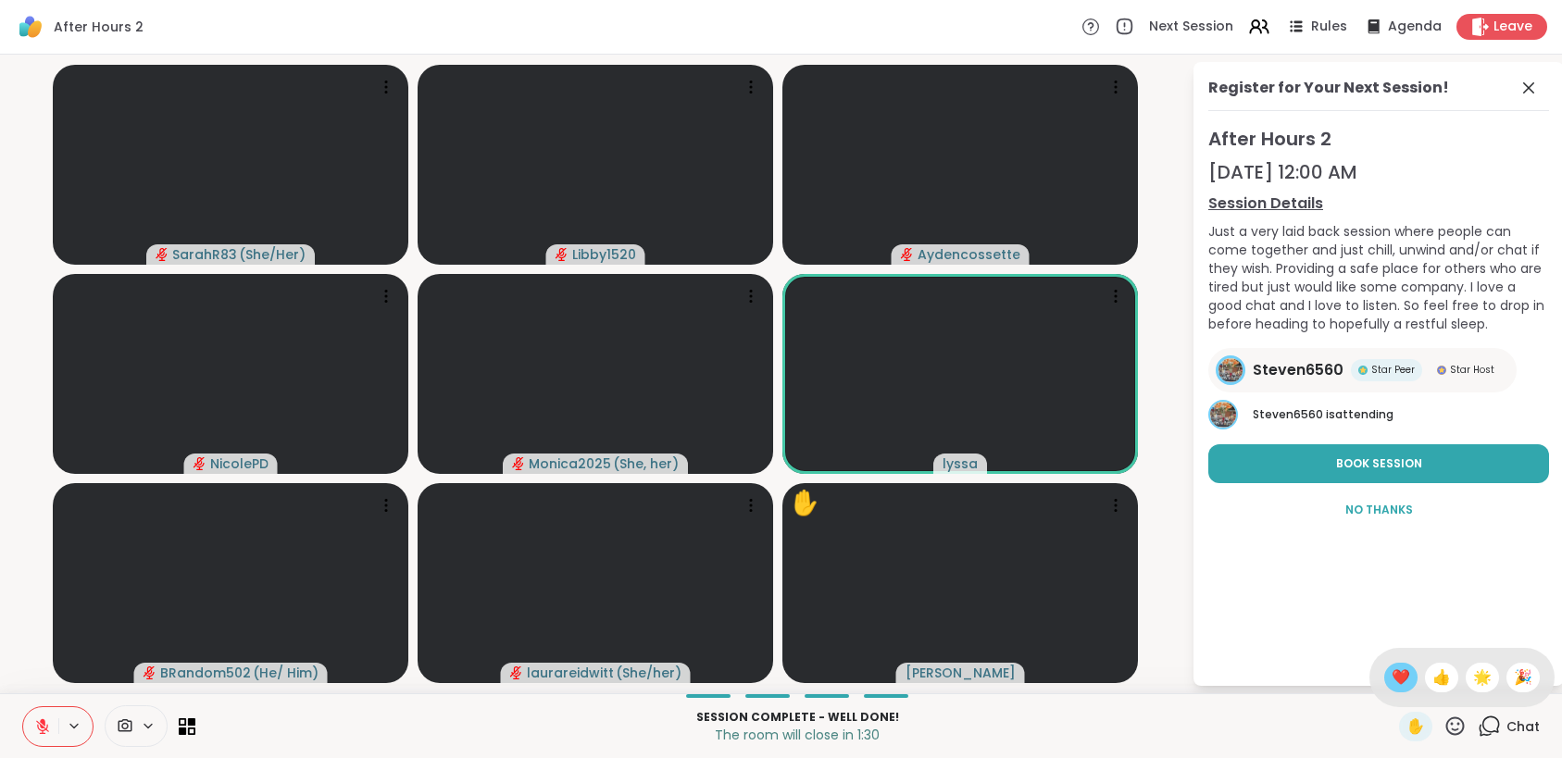
click at [1392, 677] on span "❤️" at bounding box center [1401, 678] width 19 height 22
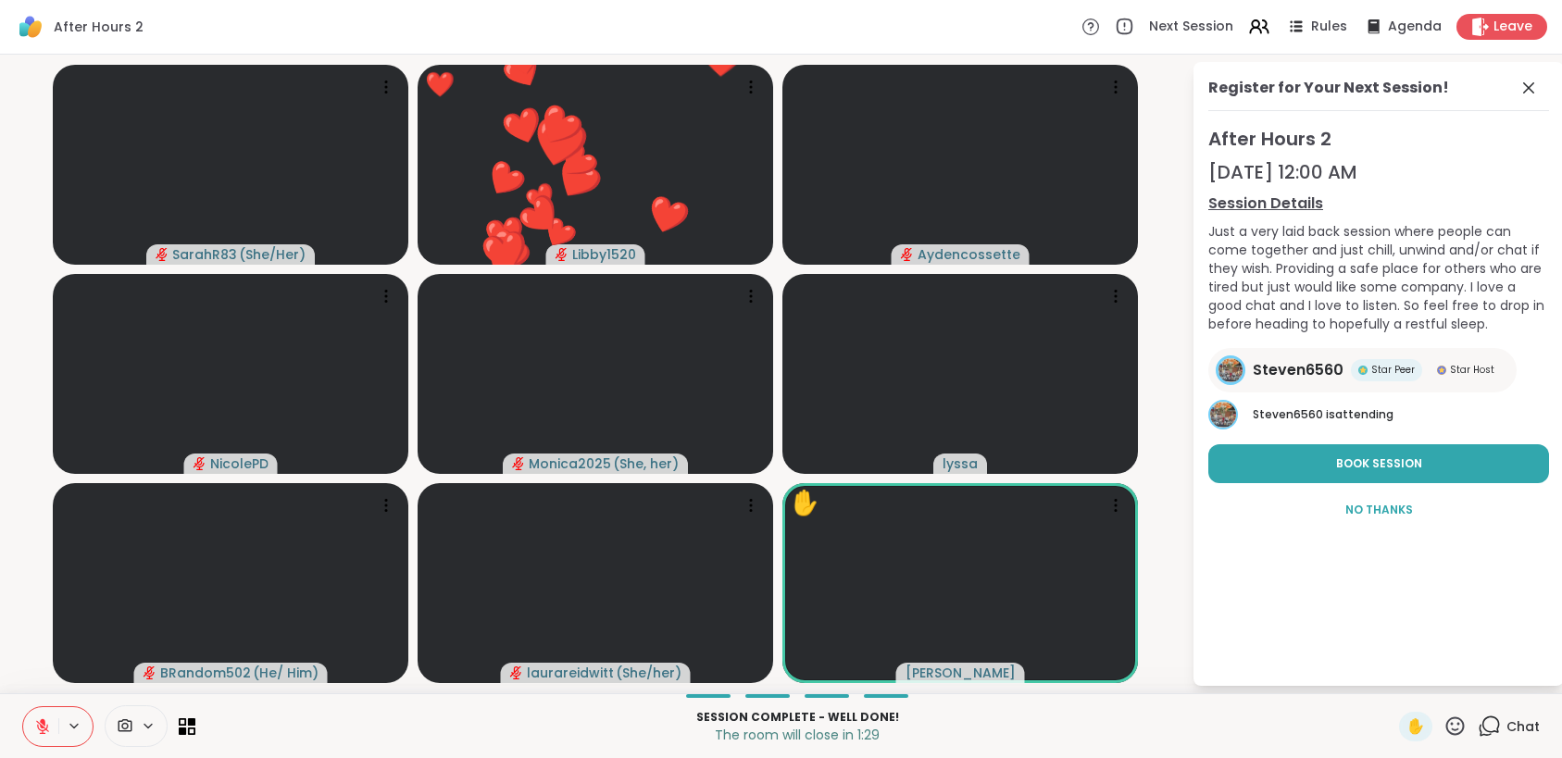
click at [1443, 730] on icon at bounding box center [1454, 726] width 23 height 23
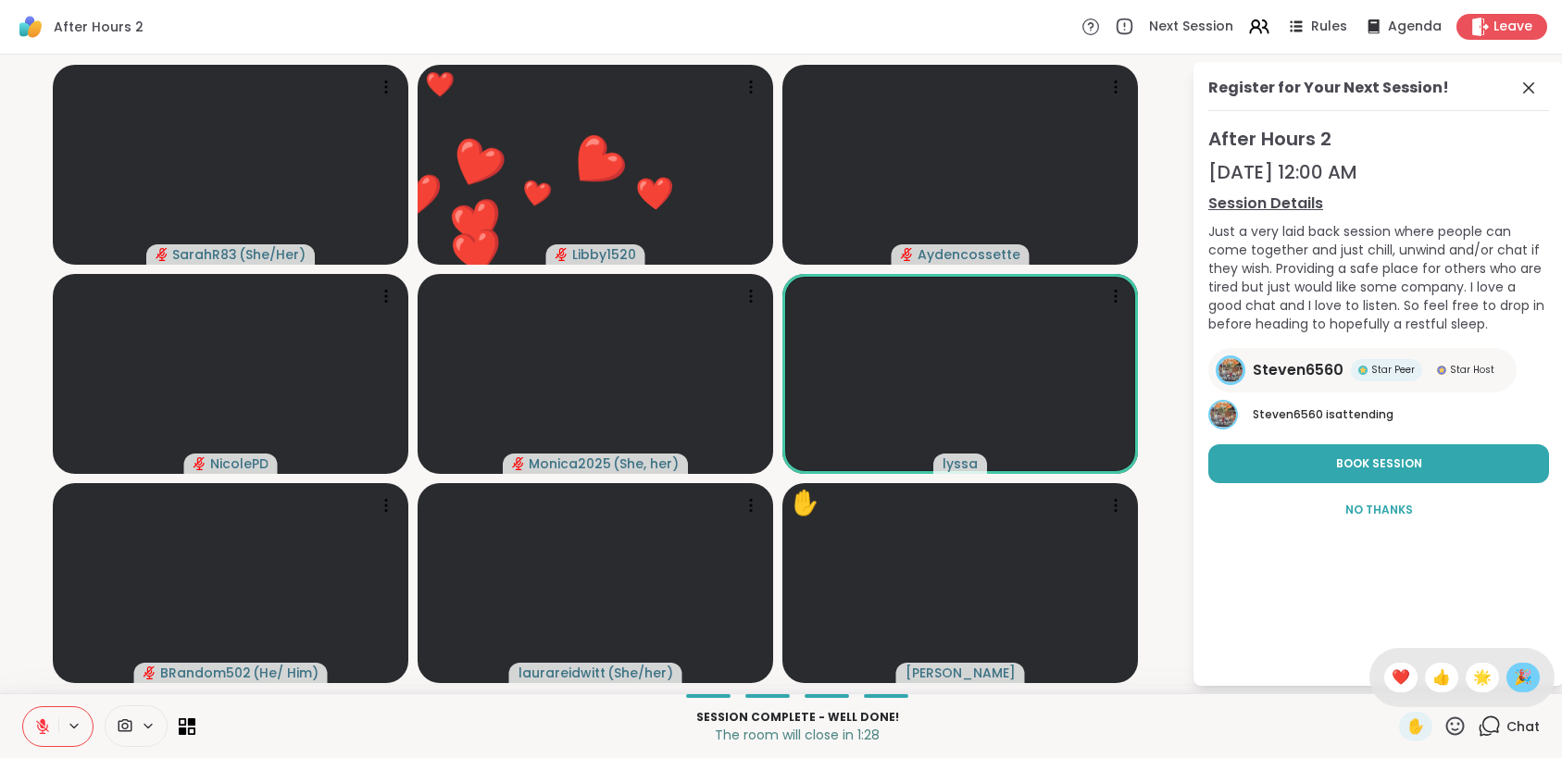
click at [1514, 682] on span "🎉" at bounding box center [1523, 678] width 19 height 22
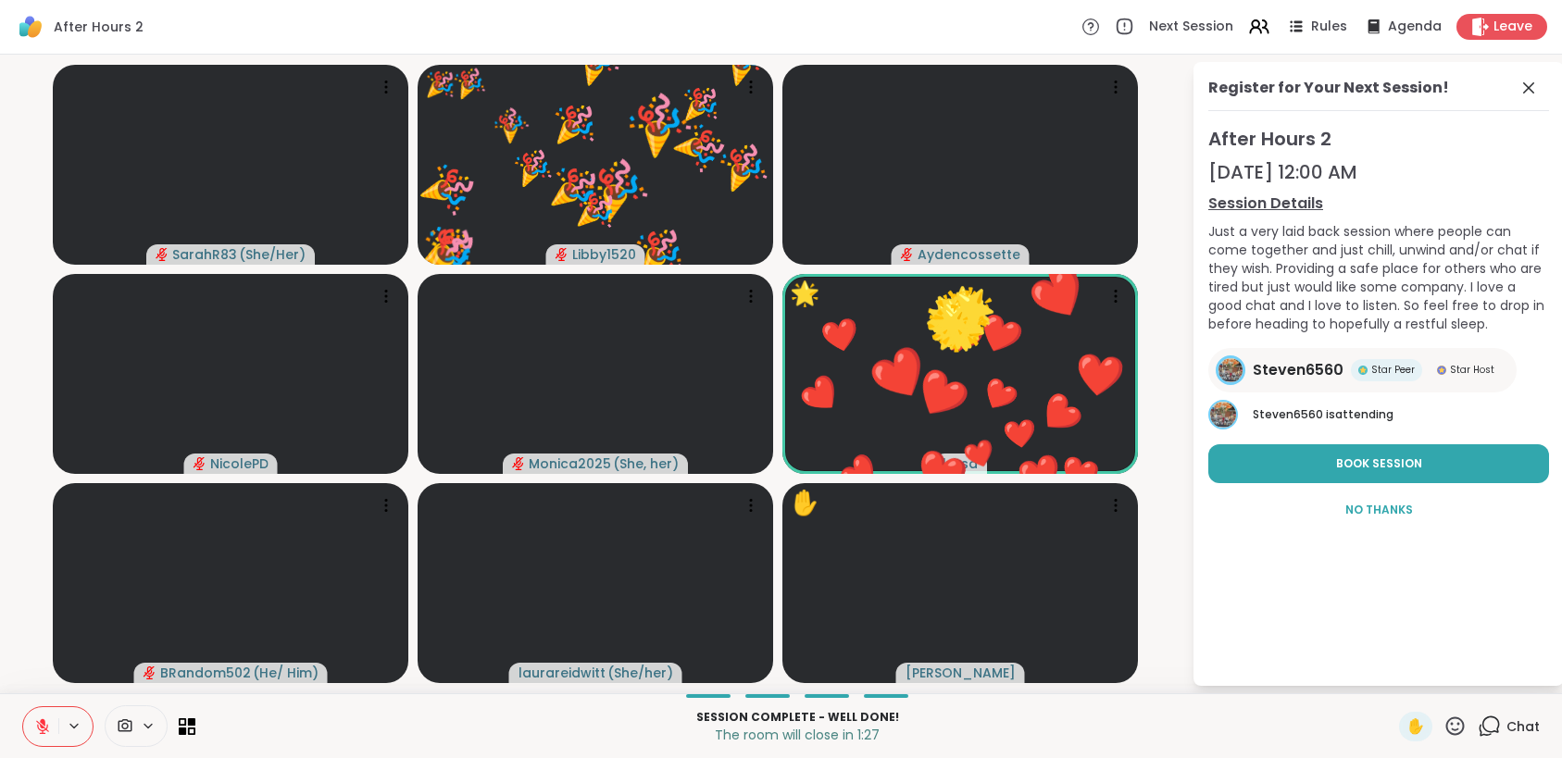
click at [1451, 728] on icon at bounding box center [1455, 726] width 19 height 19
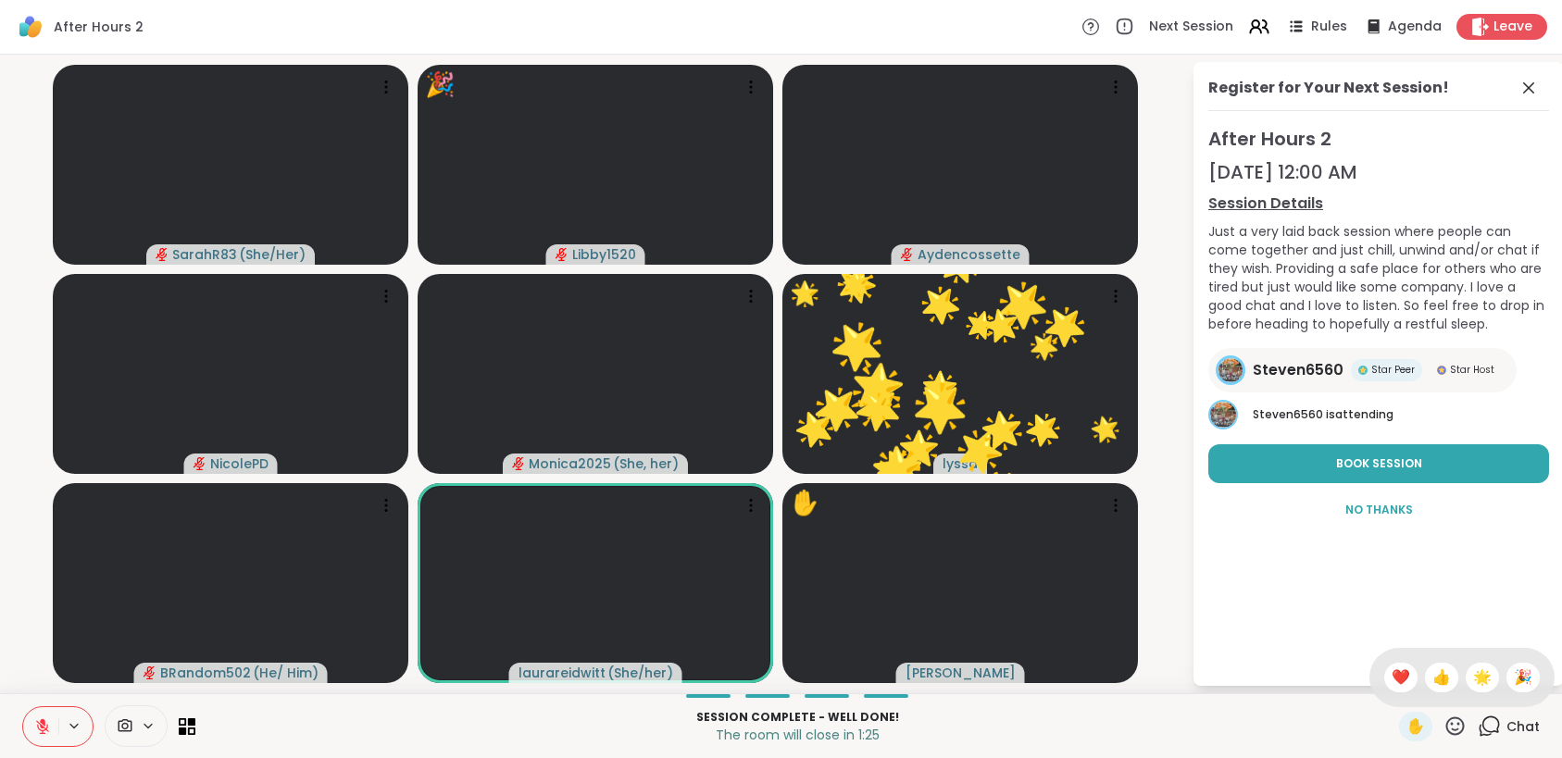
click at [1473, 683] on span "🌟" at bounding box center [1482, 678] width 19 height 22
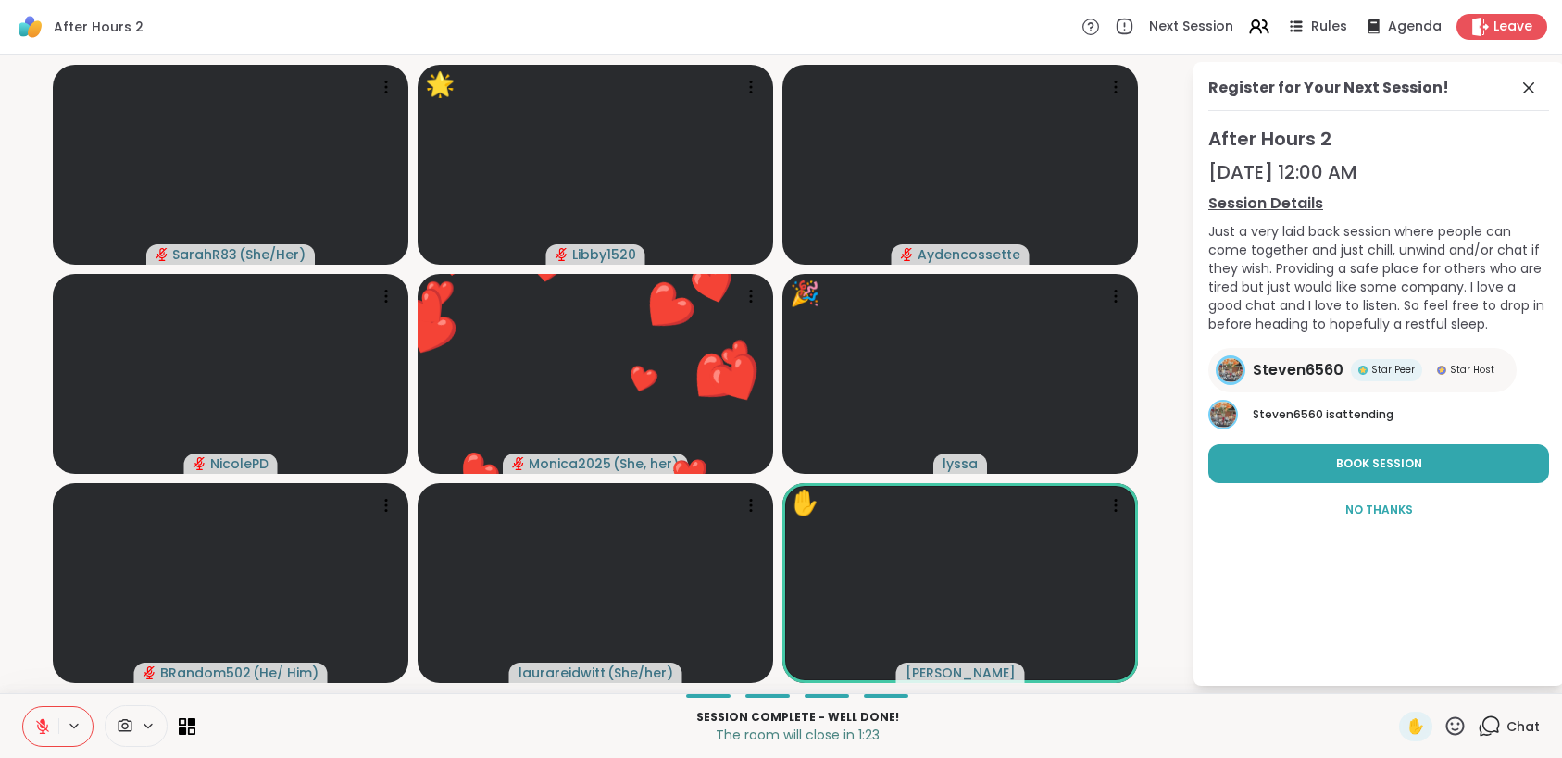
click at [1443, 732] on icon at bounding box center [1454, 726] width 23 height 23
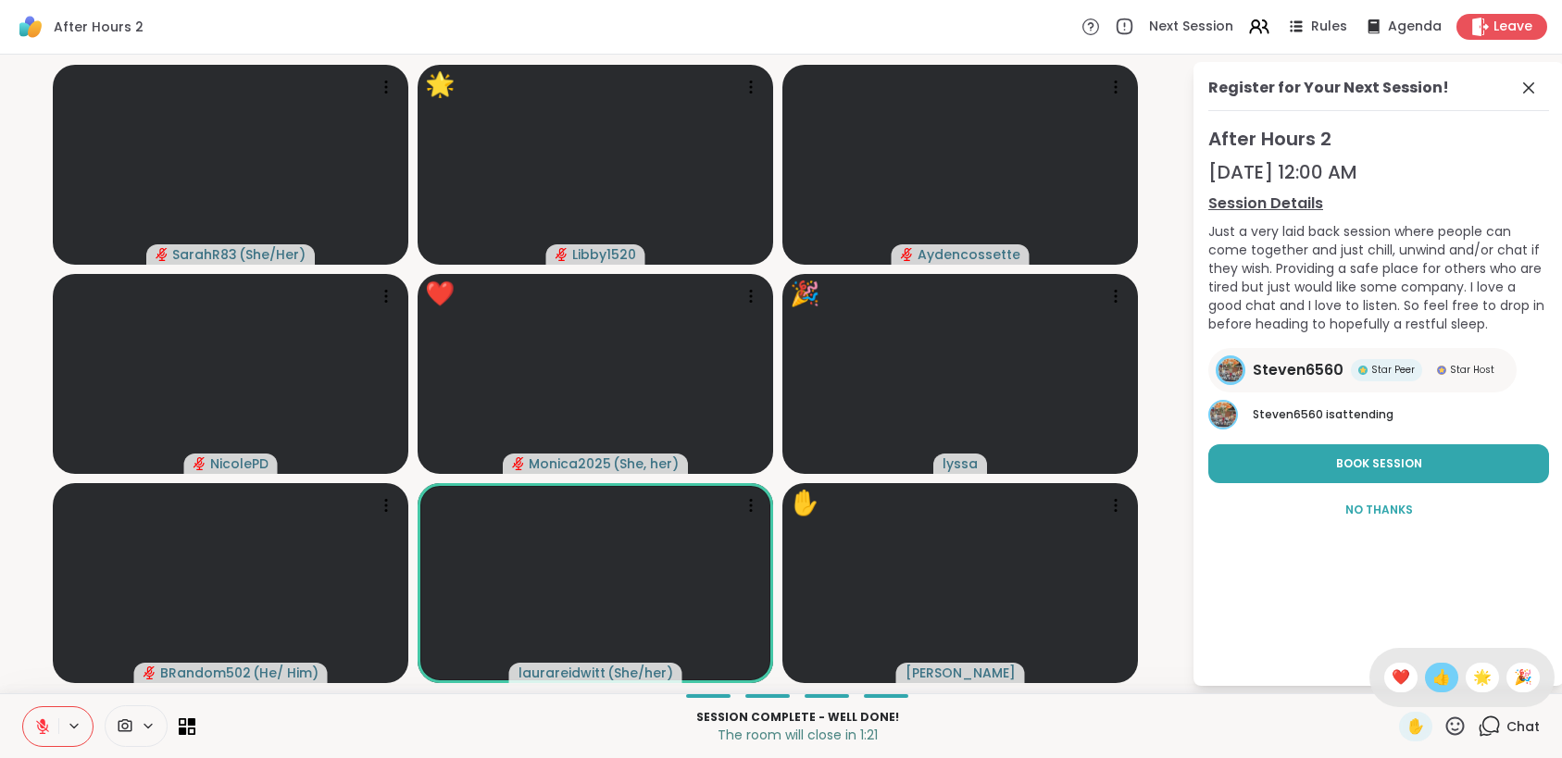
click at [1432, 683] on span "👍" at bounding box center [1441, 678] width 19 height 22
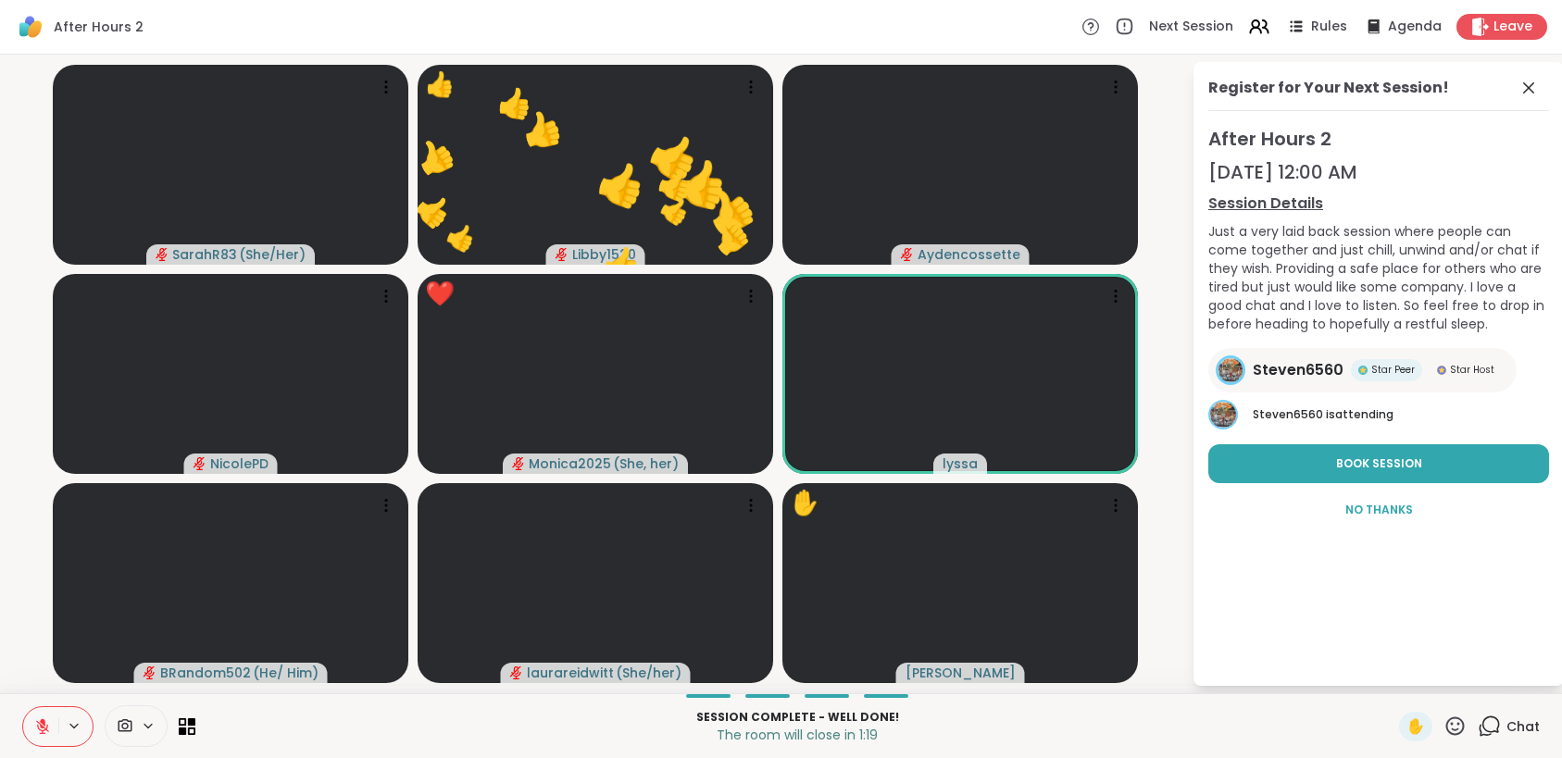
click at [1443, 725] on icon at bounding box center [1454, 726] width 23 height 23
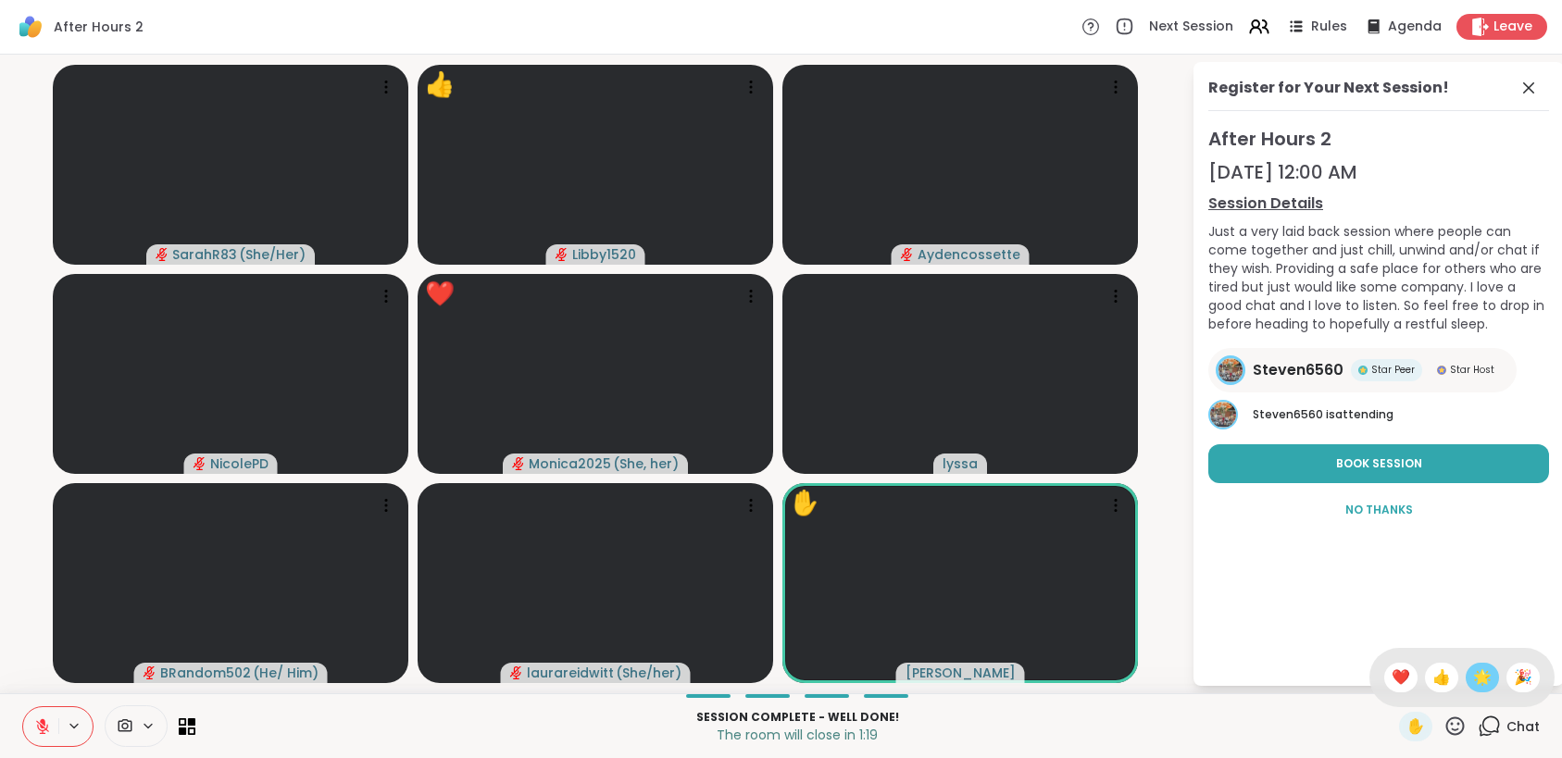
click at [1473, 673] on span "🌟" at bounding box center [1482, 678] width 19 height 22
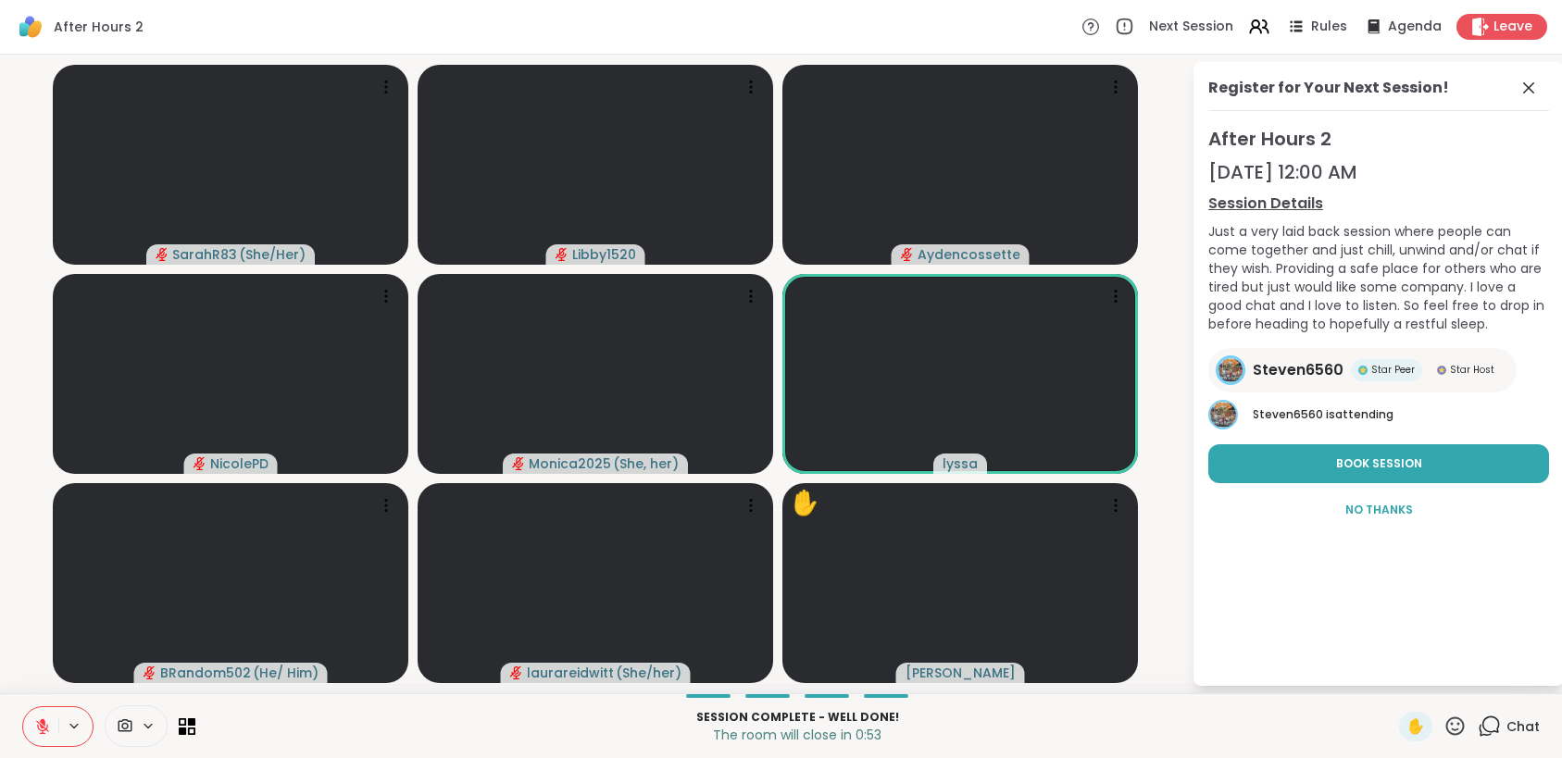
click at [41, 723] on icon at bounding box center [42, 726] width 17 height 17
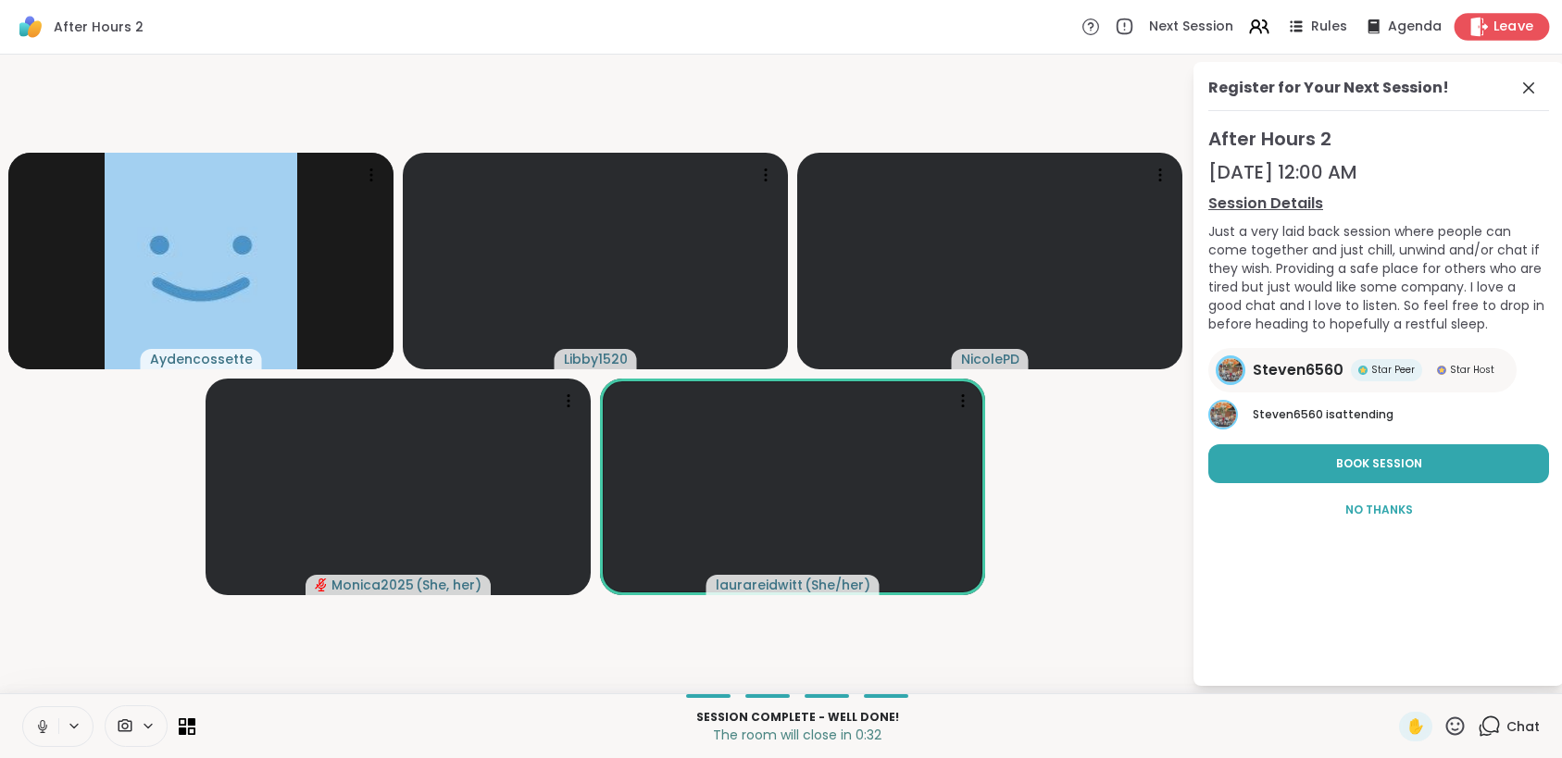
click at [1493, 20] on span "Leave" at bounding box center [1513, 27] width 41 height 19
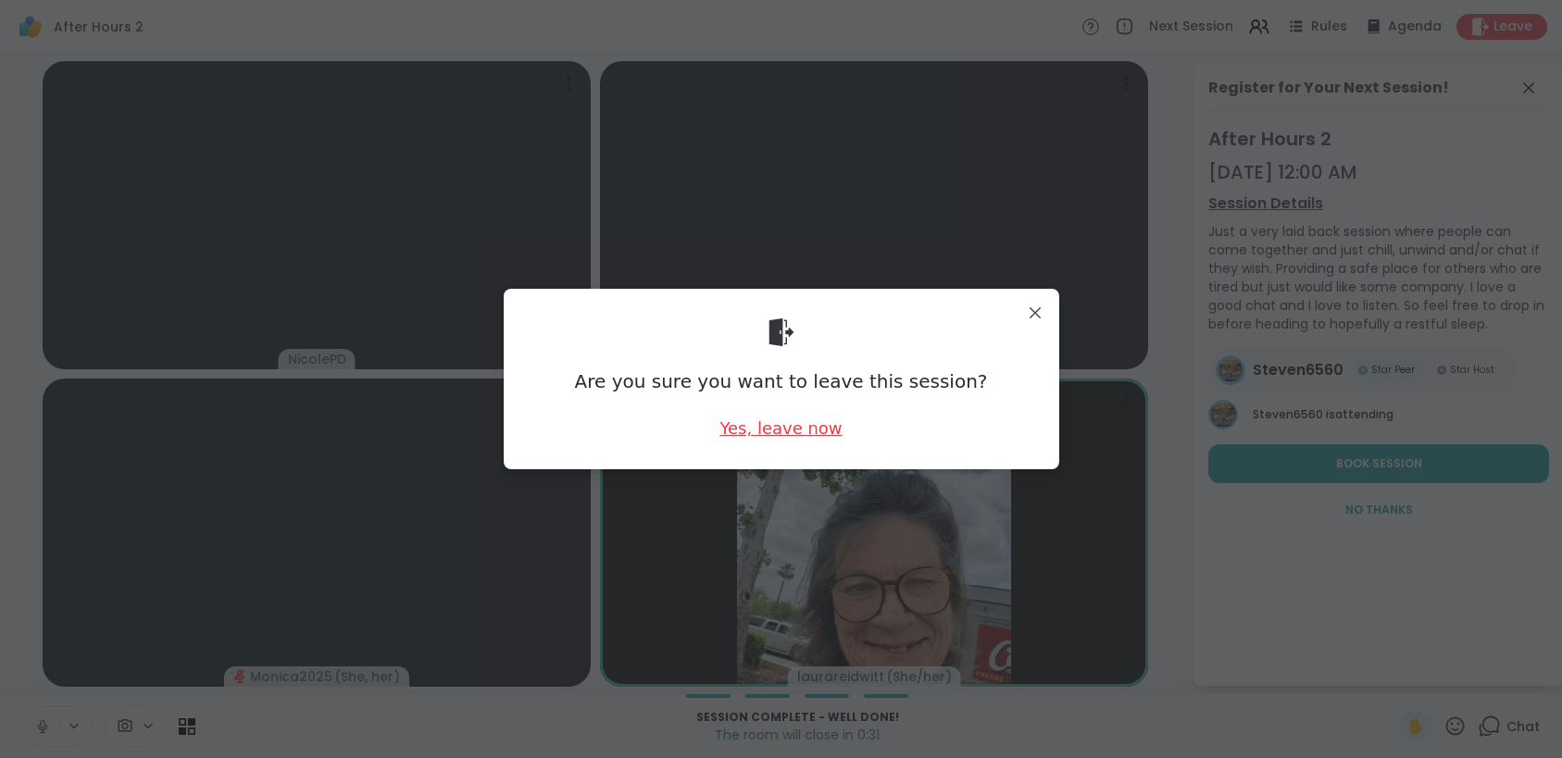
click at [775, 431] on div "Yes, leave now" at bounding box center [780, 428] width 122 height 23
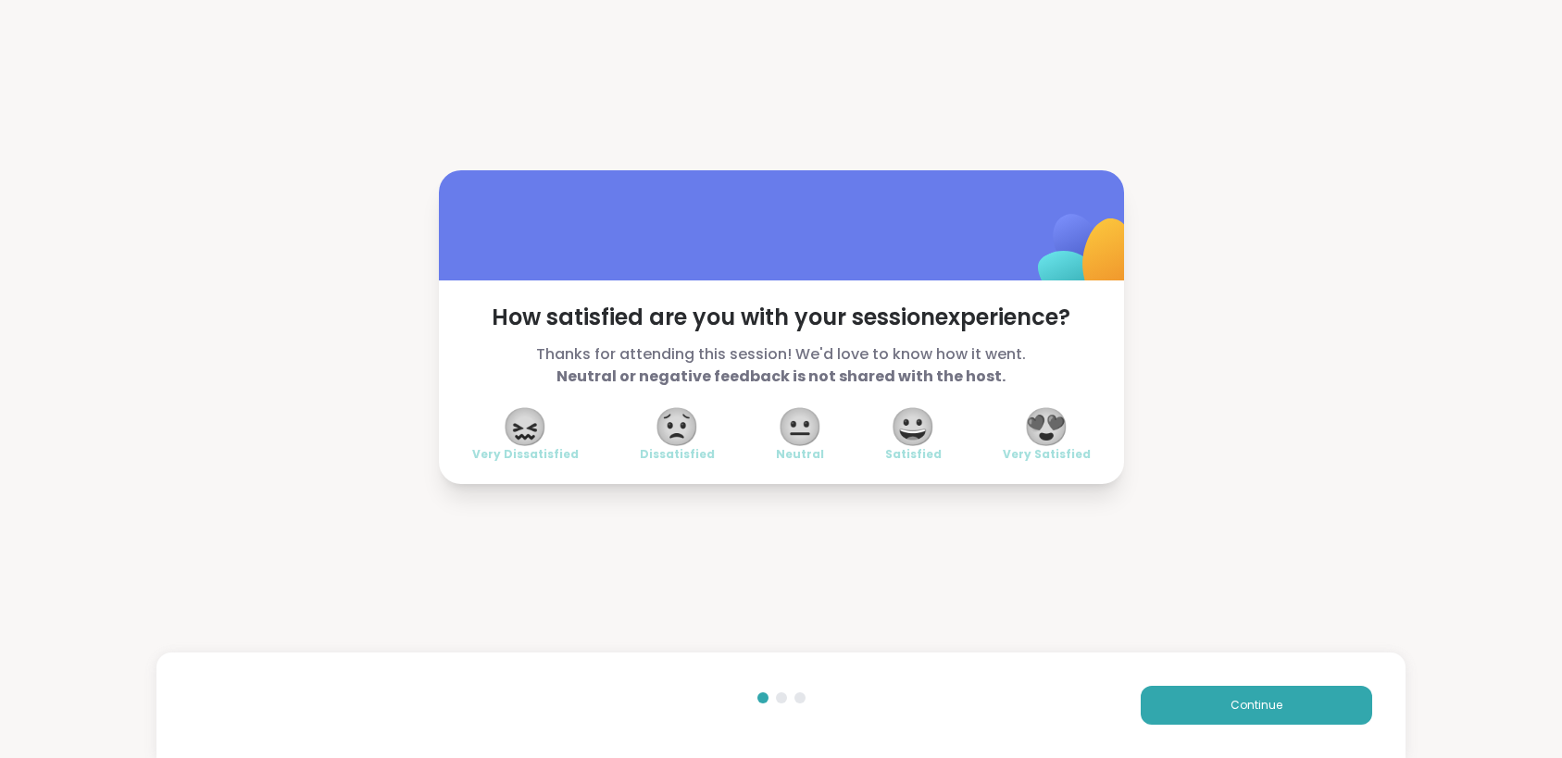
click at [894, 420] on span "😀" at bounding box center [913, 426] width 46 height 33
